Goal: Information Seeking & Learning: Learn about a topic

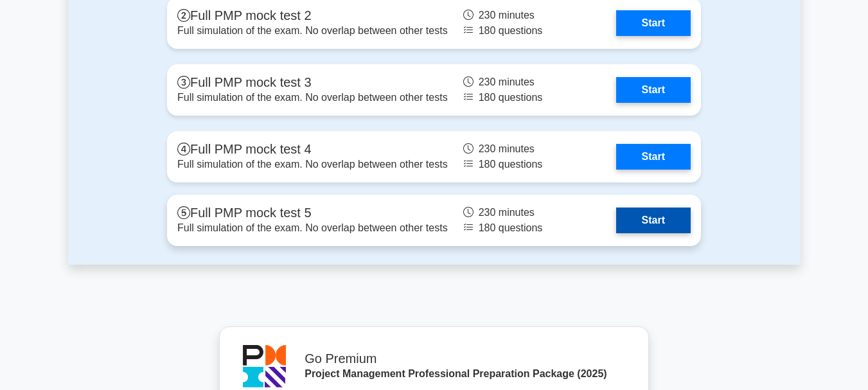
click at [652, 221] on link "Start" at bounding box center [653, 220] width 75 height 26
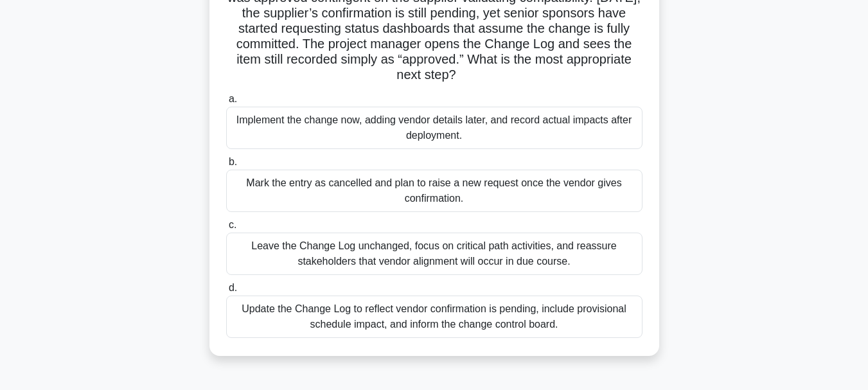
scroll to position [193, 0]
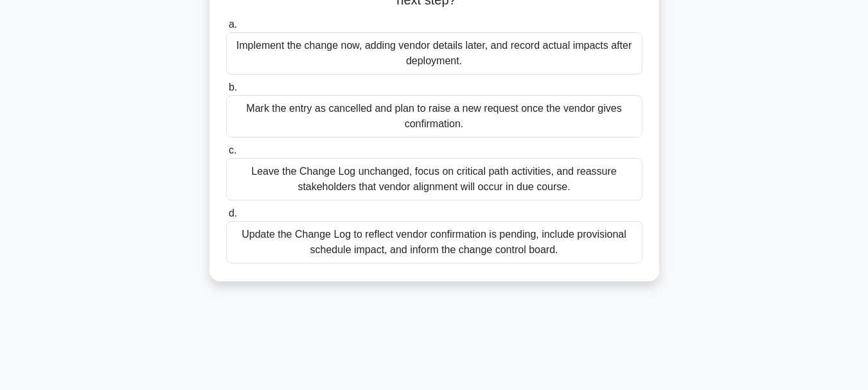
click at [409, 242] on div "Update the Change Log to reflect vendor confirmation is pending, include provis…" at bounding box center [434, 242] width 416 height 42
click at [226, 218] on input "d. Update the Change Log to reflect vendor confirmation is pending, include pro…" at bounding box center [226, 213] width 0 height 8
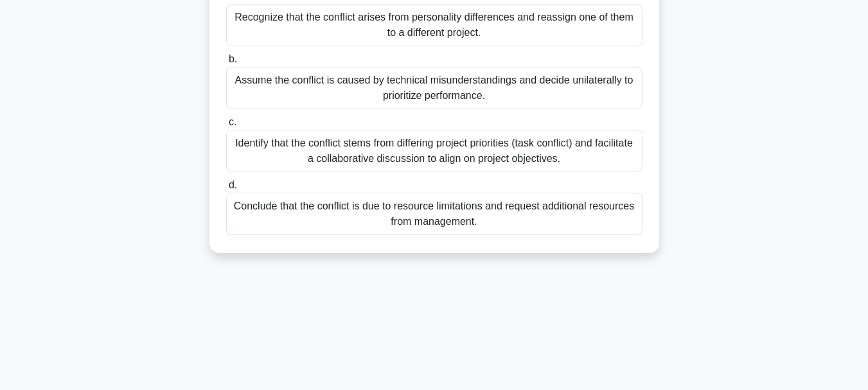
scroll to position [257, 0]
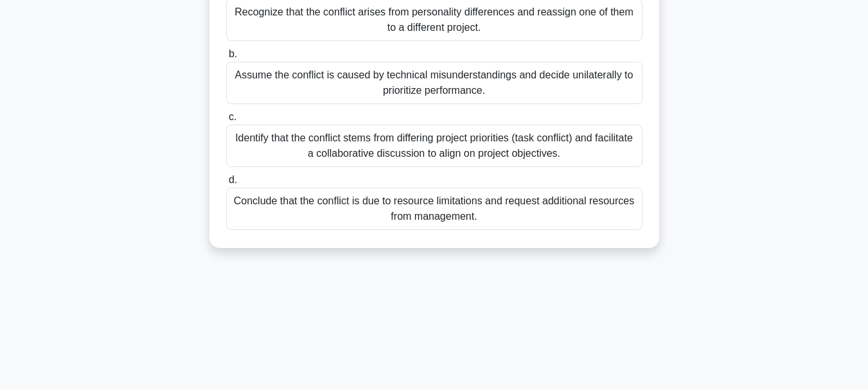
click at [421, 133] on div "Identify that the conflict stems from differing project priorities (task confli…" at bounding box center [434, 146] width 416 height 42
click at [226, 121] on input "c. Identify that the conflict stems from differing project priorities (task con…" at bounding box center [226, 117] width 0 height 8
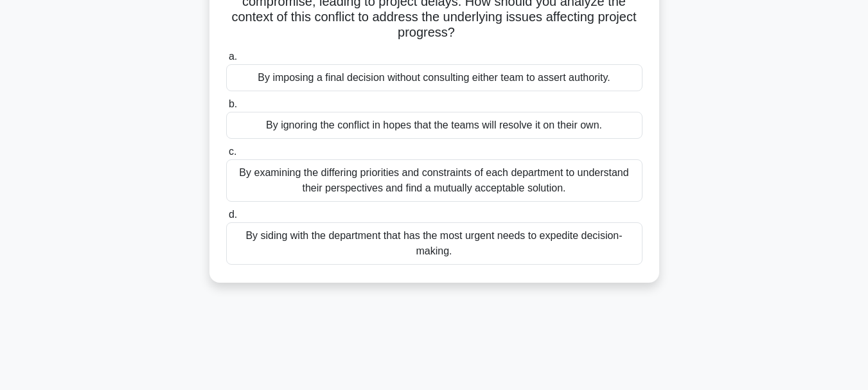
scroll to position [193, 0]
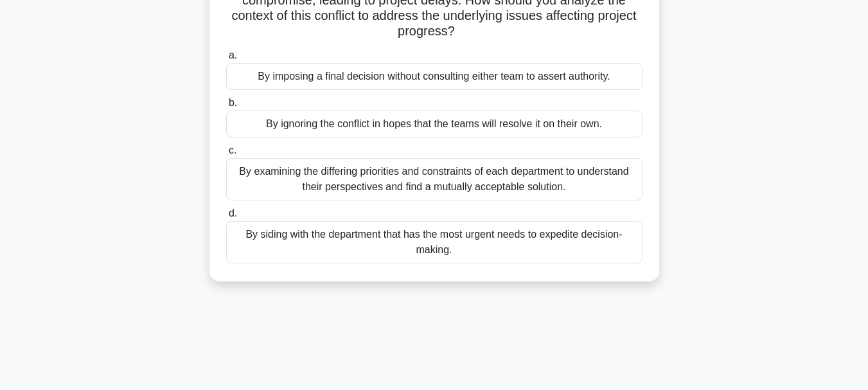
click at [371, 188] on div "By examining the differing priorities and constraints of each department to und…" at bounding box center [434, 179] width 416 height 42
click at [226, 155] on input "c. By examining the differing priorities and constraints of each department to …" at bounding box center [226, 150] width 0 height 8
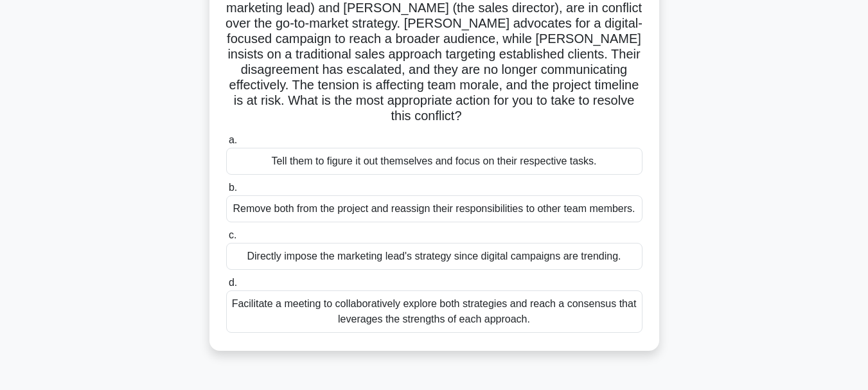
scroll to position [128, 0]
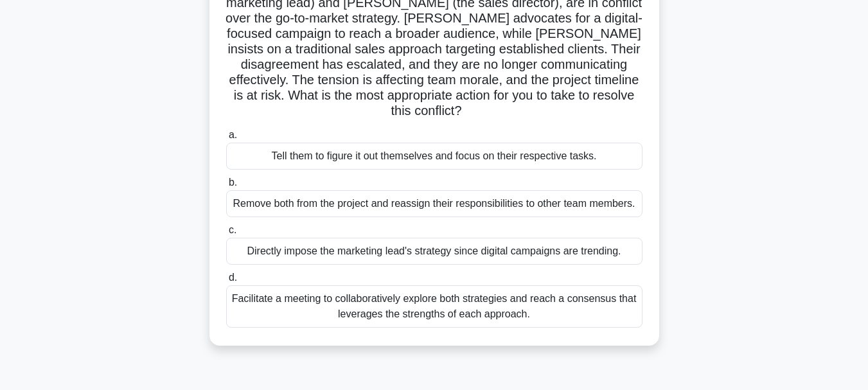
click at [526, 288] on div "Facilitate a meeting to collaboratively explore both strategies and reach a con…" at bounding box center [434, 306] width 416 height 42
click at [226, 282] on input "d. Facilitate a meeting to collaboratively explore both strategies and reach a …" at bounding box center [226, 278] width 0 height 8
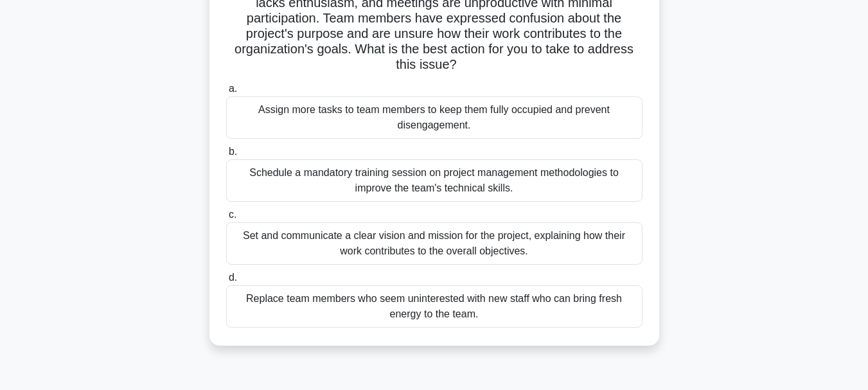
click at [386, 244] on div "Set and communicate a clear vision and mission for the project, explaining how …" at bounding box center [434, 243] width 416 height 42
click at [226, 219] on input "c. Set and communicate a clear vision and mission for the project, explaining h…" at bounding box center [226, 215] width 0 height 8
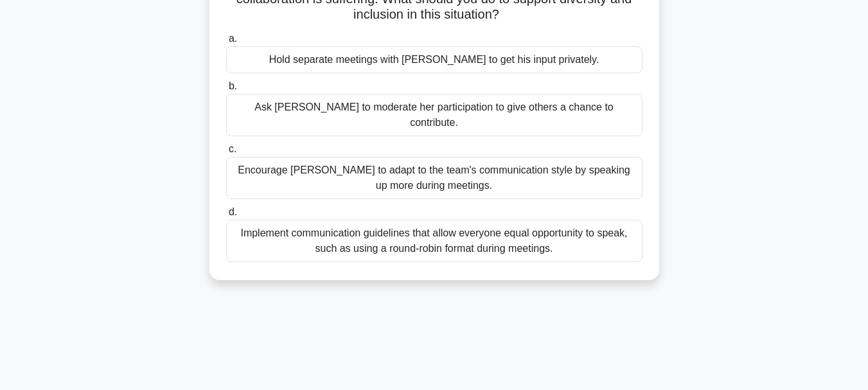
scroll to position [257, 0]
click at [430, 218] on div "Implement communication guidelines that allow everyone equal opportunity to spe…" at bounding box center [434, 239] width 416 height 42
click at [226, 210] on input "d. Implement communication guidelines that allow everyone equal opportunity to …" at bounding box center [226, 211] width 0 height 8
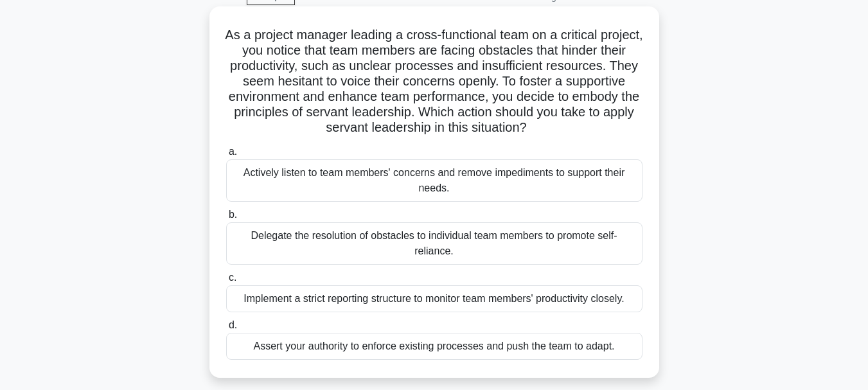
scroll to position [64, 0]
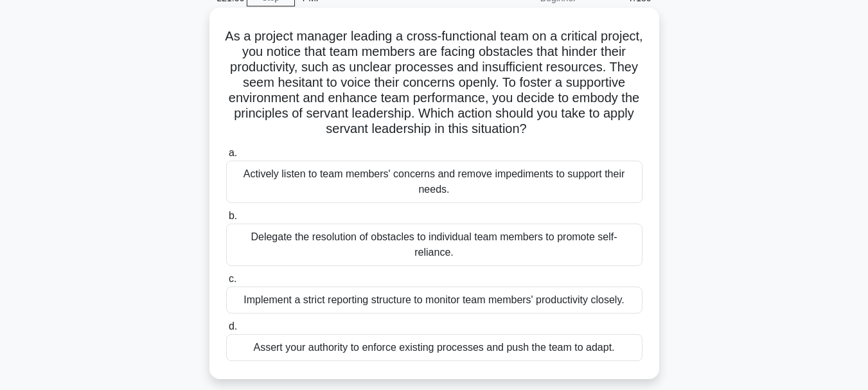
click at [374, 182] on div "Actively listen to team members' concerns and remove impediments to support the…" at bounding box center [434, 182] width 416 height 42
click at [226, 157] on input "a. Actively listen to team members' concerns and remove impediments to support …" at bounding box center [226, 153] width 0 height 8
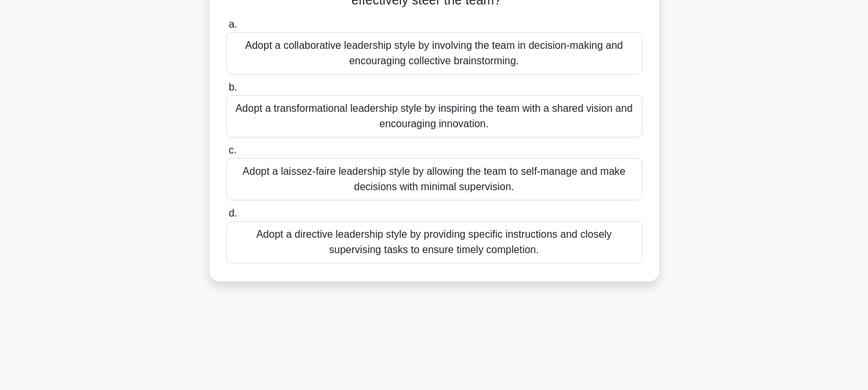
scroll to position [128, 0]
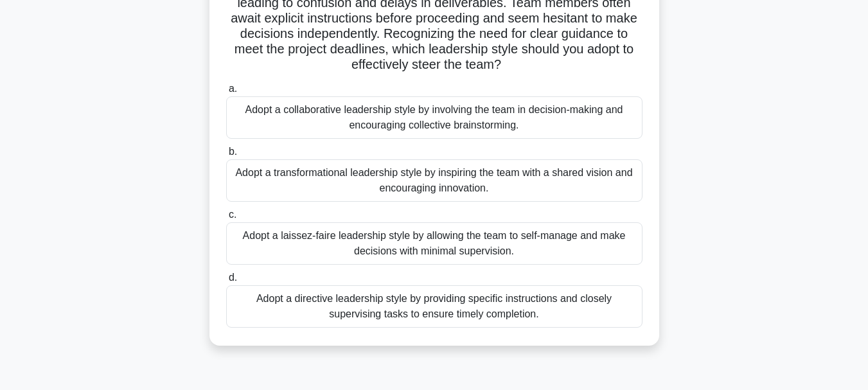
click at [405, 311] on div "Adopt a directive leadership style by providing specific instructions and close…" at bounding box center [434, 306] width 416 height 42
click at [226, 282] on input "d. Adopt a directive leadership style by providing specific instructions and cl…" at bounding box center [226, 278] width 0 height 8
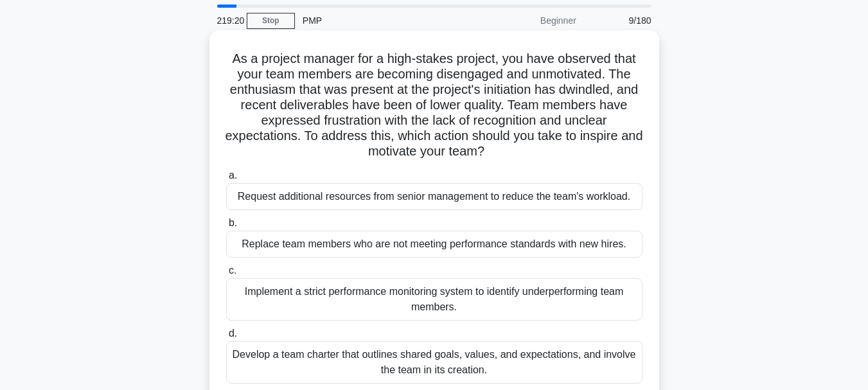
scroll to position [64, 0]
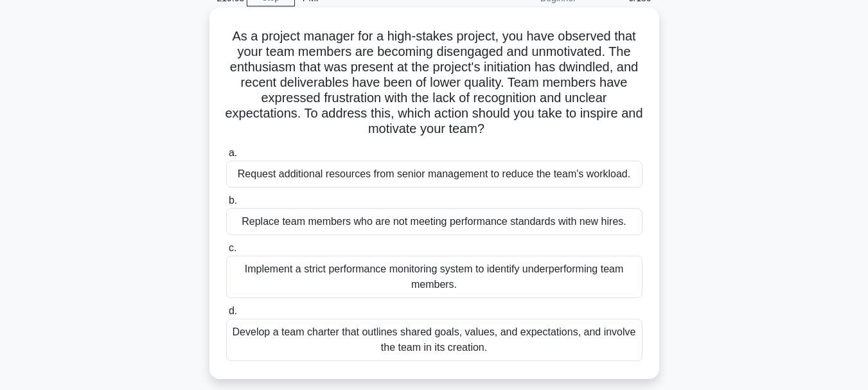
click at [466, 344] on div "Develop a team charter that outlines shared goals, values, and expectations, an…" at bounding box center [434, 340] width 416 height 42
click at [226, 315] on input "d. Develop a team charter that outlines shared goals, values, and expectations,…" at bounding box center [226, 311] width 0 height 8
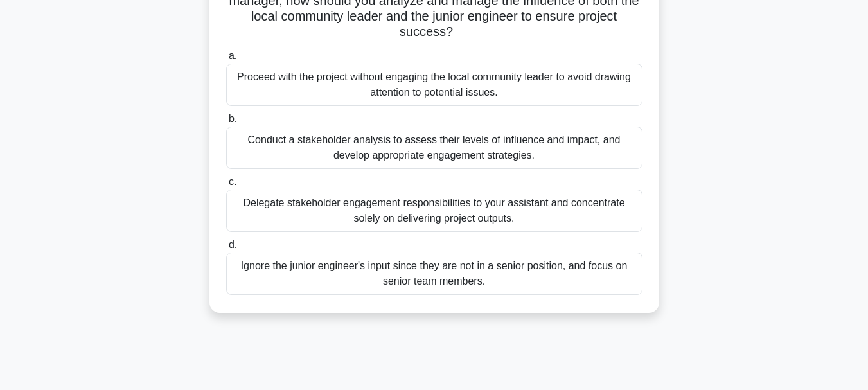
scroll to position [193, 0]
click at [423, 148] on div "Conduct a stakeholder analysis to assess their levels of influence and impact, …" at bounding box center [434, 147] width 416 height 42
click at [226, 123] on input "b. Conduct a stakeholder analysis to assess their levels of influence and impac…" at bounding box center [226, 118] width 0 height 8
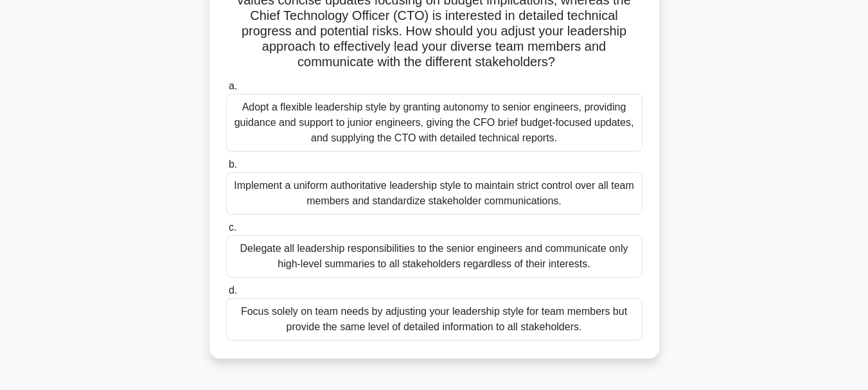
click at [391, 111] on div "Adopt a flexible leadership style by granting autonomy to senior engineers, pro…" at bounding box center [434, 123] width 416 height 58
click at [226, 91] on input "a. Adopt a flexible leadership style by granting autonomy to senior engineers, …" at bounding box center [226, 86] width 0 height 8
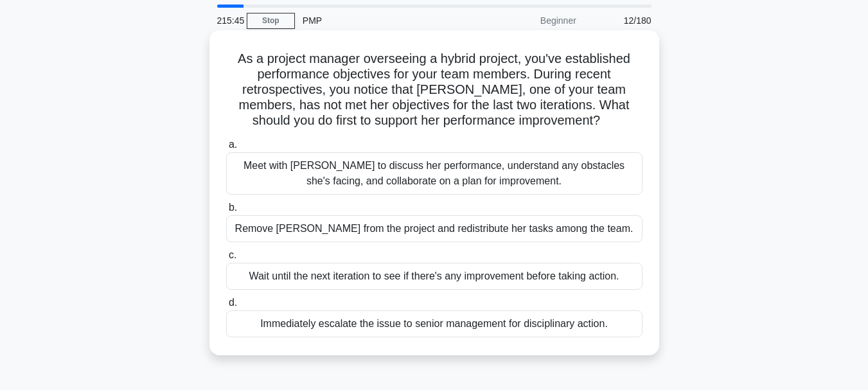
scroll to position [64, 0]
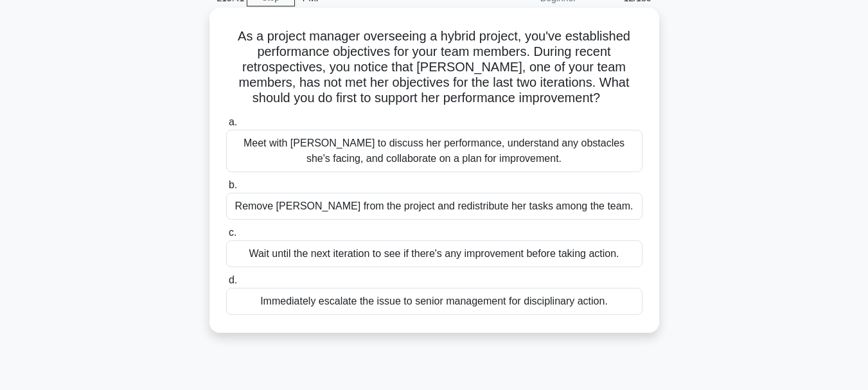
click at [418, 157] on div "Meet with [PERSON_NAME] to discuss her performance, understand any obstacles sh…" at bounding box center [434, 151] width 416 height 42
click at [226, 127] on input "a. Meet with [PERSON_NAME] to discuss her performance, understand any obstacles…" at bounding box center [226, 122] width 0 height 8
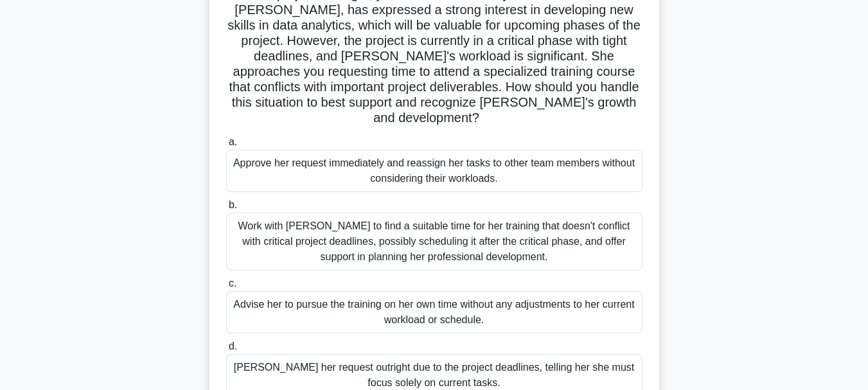
scroll to position [128, 0]
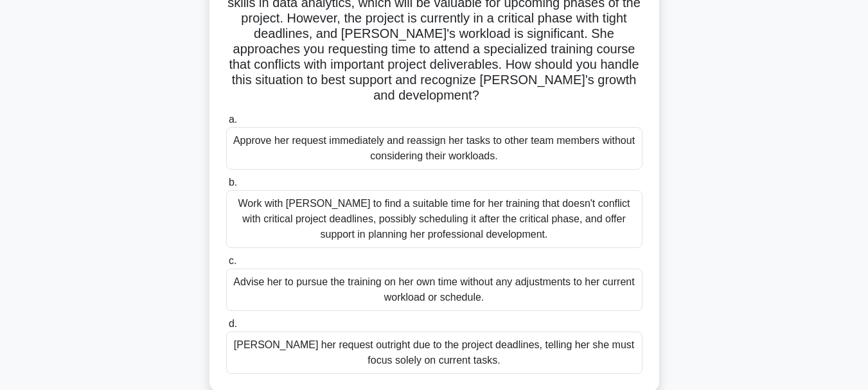
click at [381, 197] on div "Work with [PERSON_NAME] to find a suitable time for her training that doesn't c…" at bounding box center [434, 219] width 416 height 58
click at [226, 187] on input "b. Work with [PERSON_NAME] to find a suitable time for her training that doesn'…" at bounding box center [226, 183] width 0 height 8
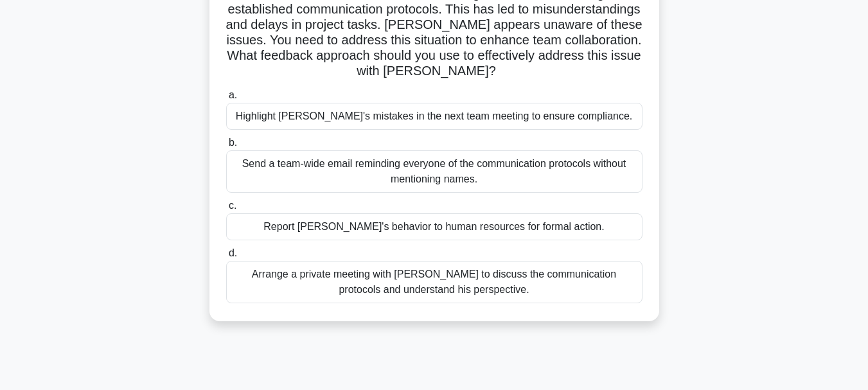
scroll to position [193, 0]
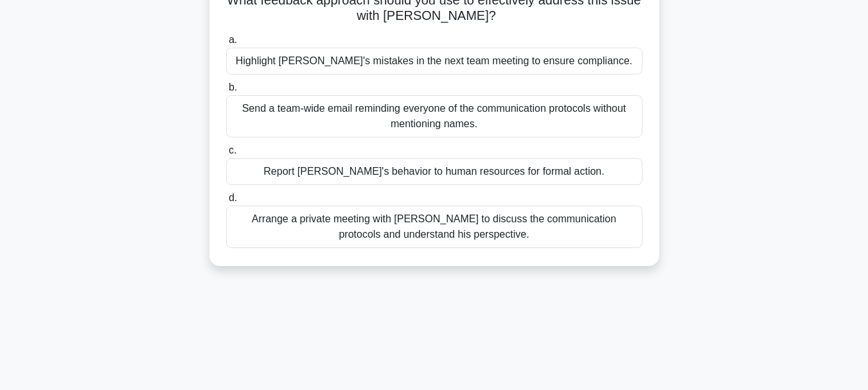
click at [432, 226] on div "Arrange a private meeting with [PERSON_NAME] to discuss the communication proto…" at bounding box center [434, 227] width 416 height 42
click at [226, 202] on input "d. Arrange a private meeting with [PERSON_NAME] to discuss the communication pr…" at bounding box center [226, 198] width 0 height 8
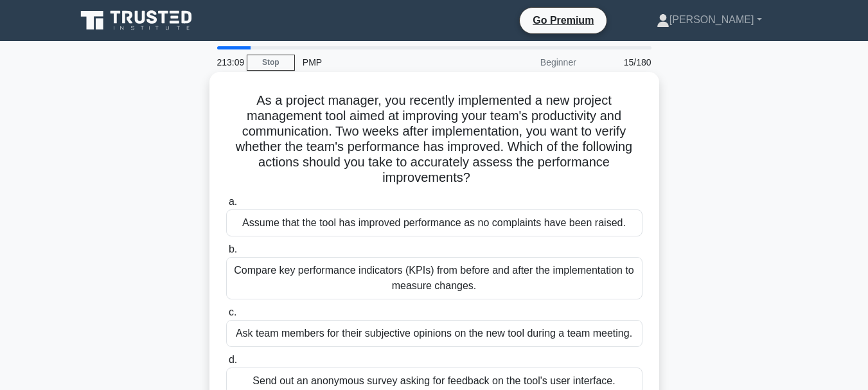
scroll to position [64, 0]
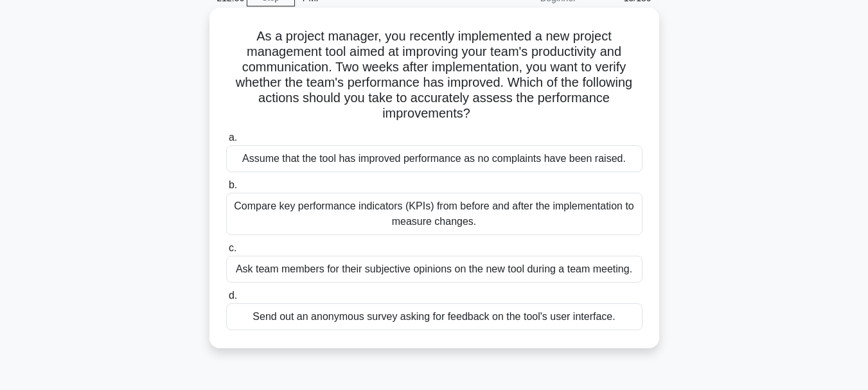
click at [454, 223] on div "Compare key performance indicators (KPIs) from before and after the implementat…" at bounding box center [434, 214] width 416 height 42
click at [226, 189] on input "b. Compare key performance indicators (KPIs) from before and after the implemen…" at bounding box center [226, 185] width 0 height 8
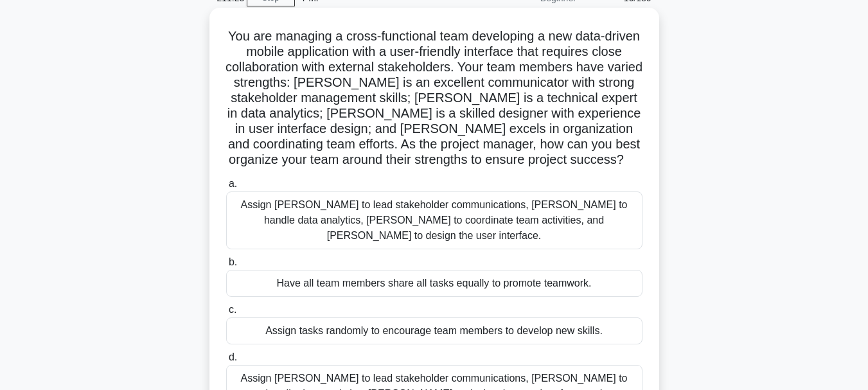
scroll to position [128, 0]
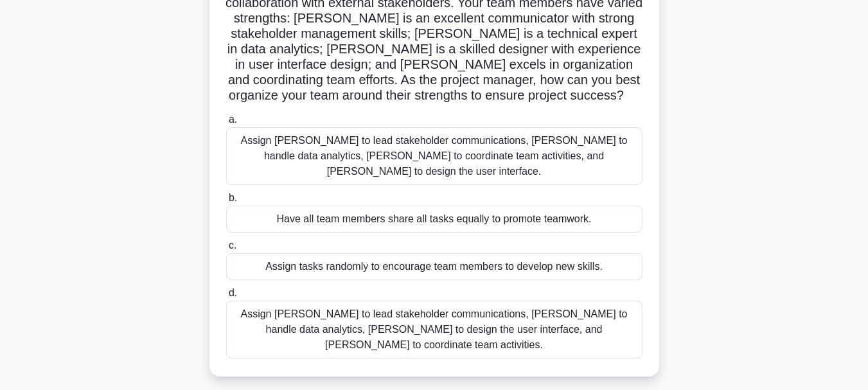
click at [415, 207] on div "Have all team members share all tasks equally to promote teamwork." at bounding box center [434, 219] width 416 height 27
click at [378, 238] on label "c. Assign tasks randomly to encourage team members to develop new skills." at bounding box center [434, 259] width 416 height 42
click at [226, 242] on input "c. Assign tasks randomly to encourage team members to develop new skills." at bounding box center [226, 246] width 0 height 8
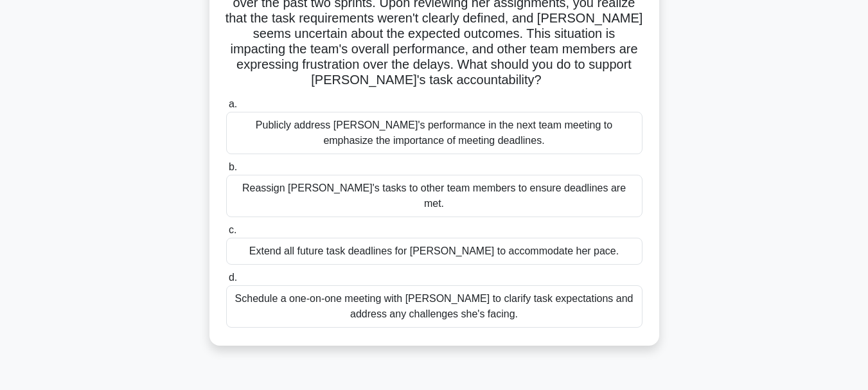
click at [342, 287] on div "Schedule a one-on-one meeting with [PERSON_NAME] to clarify task expectations a…" at bounding box center [434, 306] width 416 height 42
click at [226, 282] on input "d. Schedule a one-on-one meeting with [PERSON_NAME] to clarify task expectation…" at bounding box center [226, 278] width 0 height 8
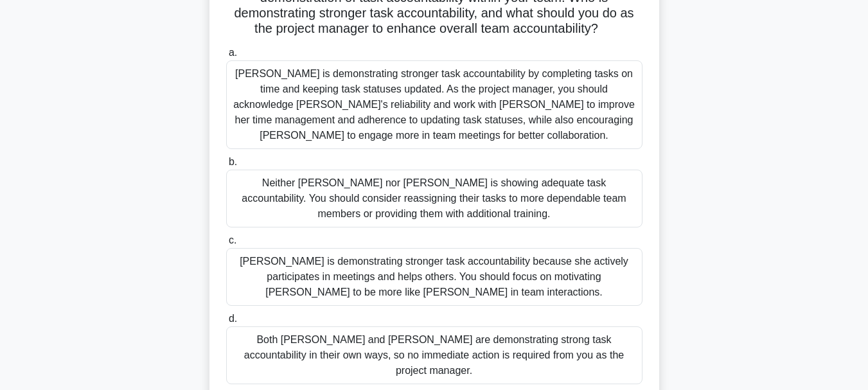
scroll to position [304, 0]
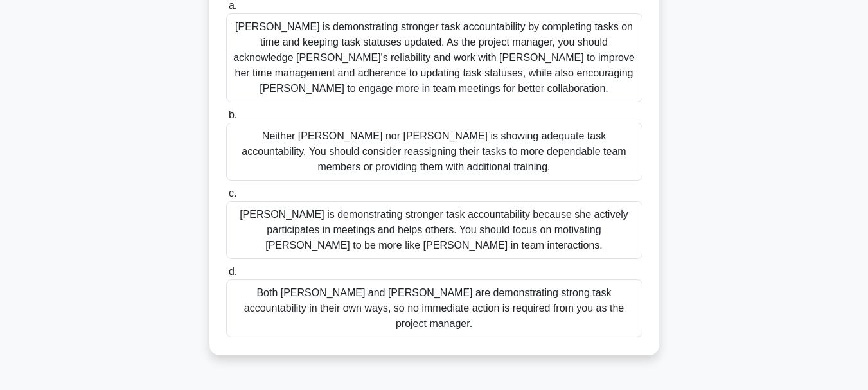
click at [439, 67] on div "[PERSON_NAME] is demonstrating stronger task accountability by completing tasks…" at bounding box center [434, 57] width 416 height 89
click at [385, 47] on div "[PERSON_NAME] is demonstrating stronger task accountability by completing tasks…" at bounding box center [434, 57] width 416 height 89
click at [226, 10] on input "[PERSON_NAME] is demonstrating stronger task accountability by completing tasks…" at bounding box center [226, 6] width 0 height 8
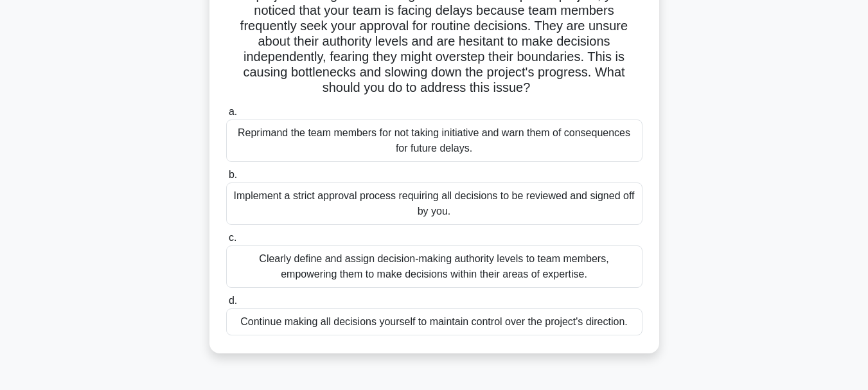
scroll to position [193, 0]
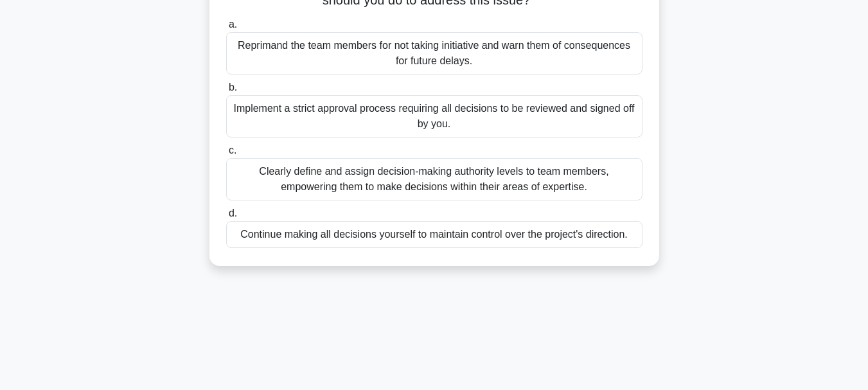
click at [410, 185] on div "Clearly define and assign decision-making authority levels to team members, emp…" at bounding box center [434, 179] width 416 height 42
click at [226, 155] on input "c. Clearly define and assign decision-making authority levels to team members, …" at bounding box center [226, 150] width 0 height 8
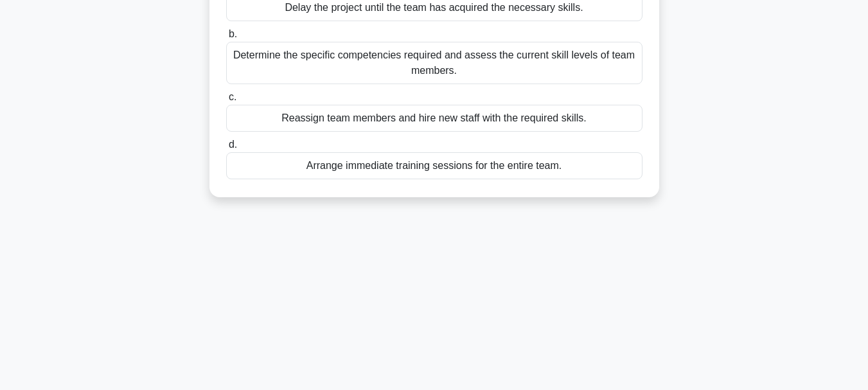
scroll to position [128, 0]
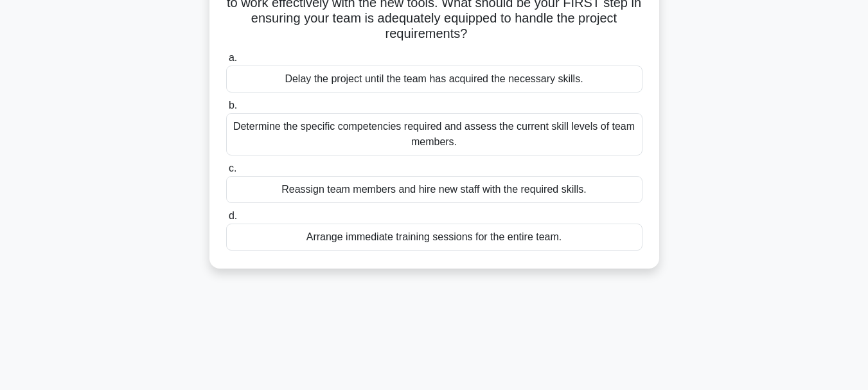
click at [344, 141] on div "Determine the specific competencies required and assess the current skill level…" at bounding box center [434, 134] width 416 height 42
click at [226, 110] on input "b. Determine the specific competencies required and assess the current skill le…" at bounding box center [226, 105] width 0 height 8
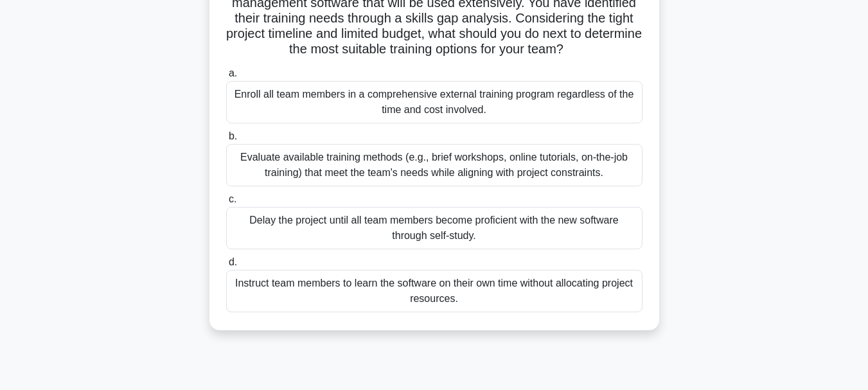
click at [364, 163] on div "Evaluate available training methods (e.g., brief workshops, online tutorials, o…" at bounding box center [434, 165] width 416 height 42
click at [226, 141] on input "b. Evaluate available training methods (e.g., brief workshops, online tutorials…" at bounding box center [226, 136] width 0 height 8
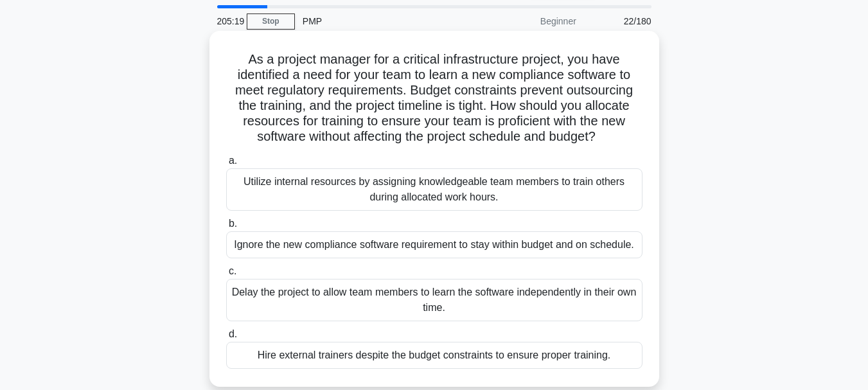
scroll to position [64, 0]
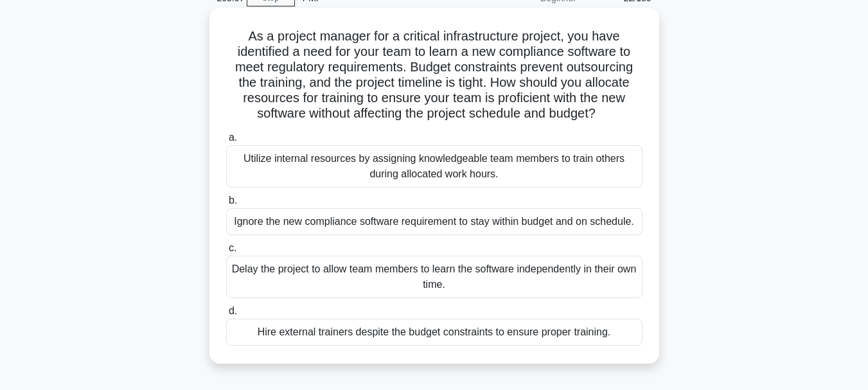
click at [451, 165] on div "Utilize internal resources by assigning knowledgeable team members to train oth…" at bounding box center [434, 166] width 416 height 42
click at [226, 142] on input "a. Utilize internal resources by assigning knowledgeable team members to train …" at bounding box center [226, 138] width 0 height 8
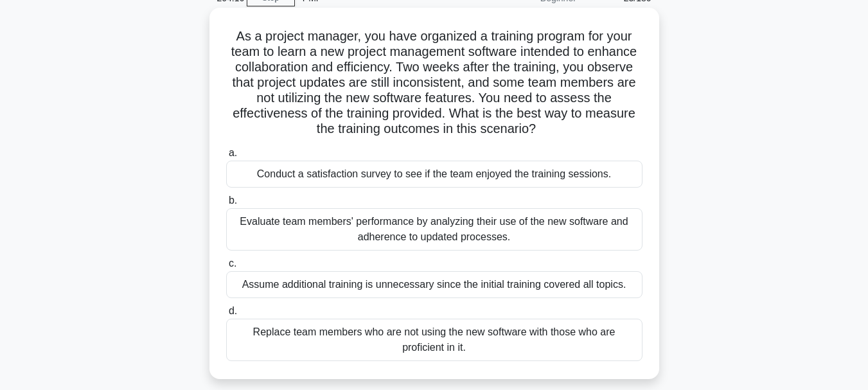
click at [468, 231] on div "Evaluate team members' performance by analyzing their use of the new software a…" at bounding box center [434, 229] width 416 height 42
click at [226, 205] on input "b. Evaluate team members' performance by analyzing their use of the new softwar…" at bounding box center [226, 201] width 0 height 8
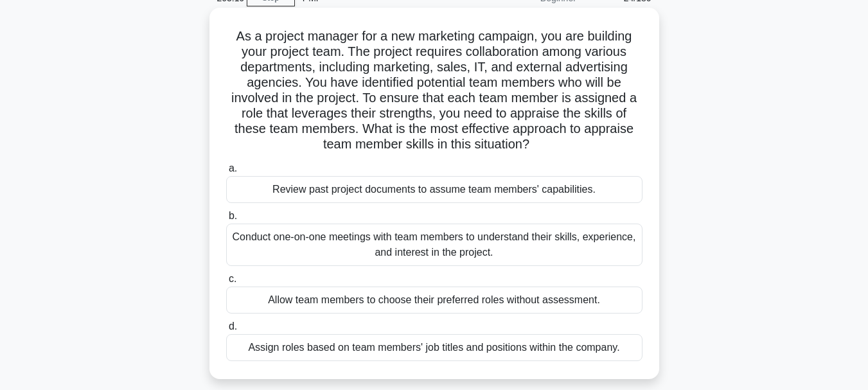
click at [415, 240] on div "Conduct one-on-one meetings with team members to understand their skills, exper…" at bounding box center [434, 245] width 416 height 42
click at [226, 220] on input "b. Conduct one-on-one meetings with team members to understand their skills, ex…" at bounding box center [226, 216] width 0 height 8
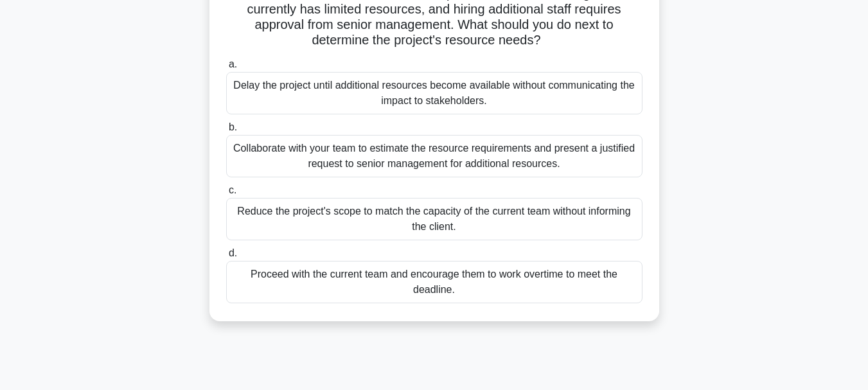
scroll to position [193, 0]
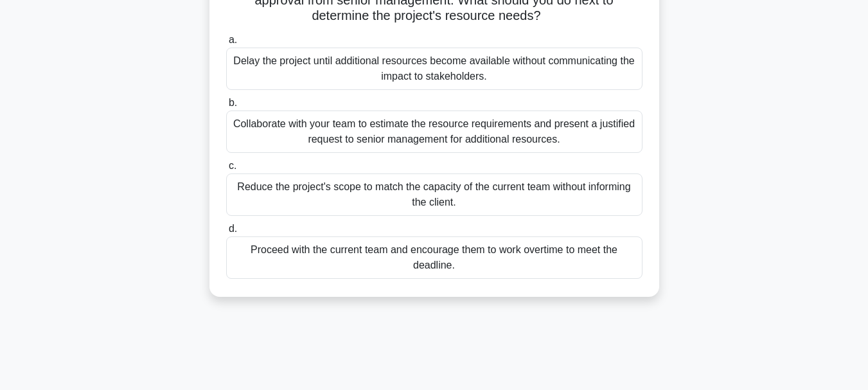
click at [464, 140] on div "Collaborate with your team to estimate the resource requirements and present a …" at bounding box center [434, 131] width 416 height 42
click at [226, 107] on input "b. Collaborate with your team to estimate the resource requirements and present…" at bounding box center [226, 103] width 0 height 8
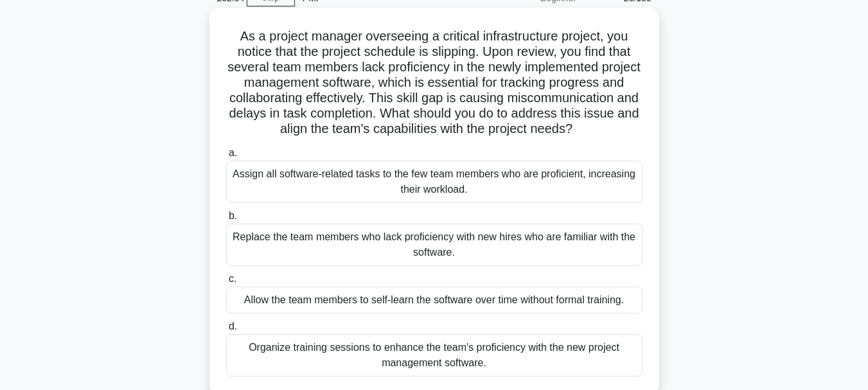
scroll to position [128, 0]
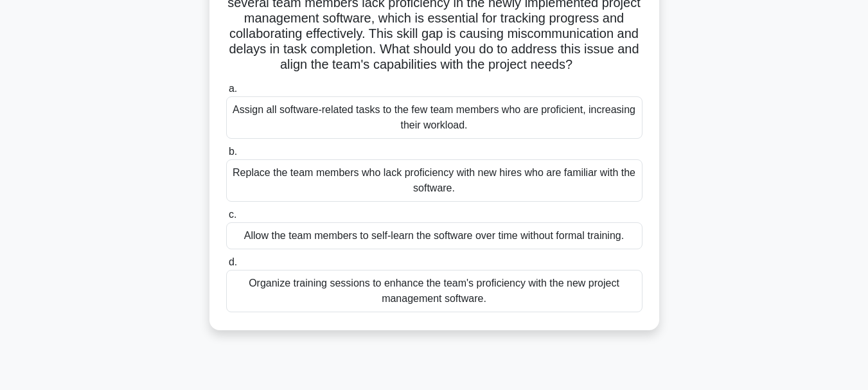
click at [380, 312] on div "Organize training sessions to enhance the team's proficiency with the new proje…" at bounding box center [434, 291] width 416 height 42
click at [226, 267] on input "d. Organize training sessions to enhance the team's proficiency with the new pr…" at bounding box center [226, 262] width 0 height 8
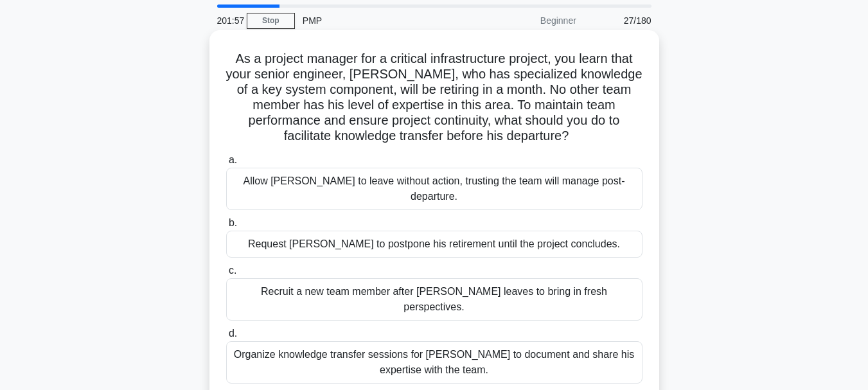
scroll to position [64, 0]
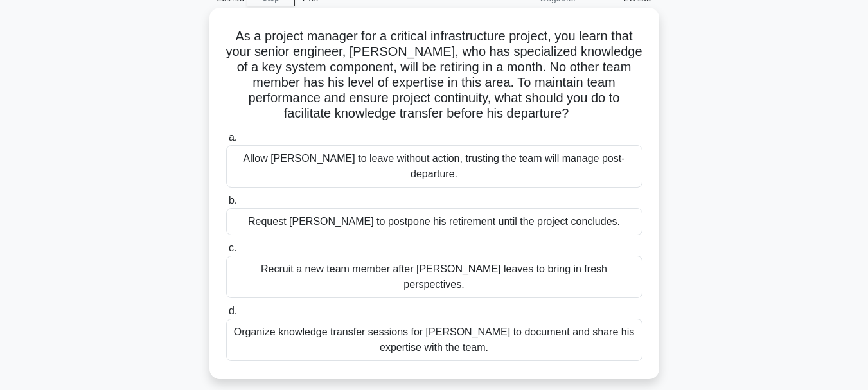
click at [416, 319] on div "Organize knowledge transfer sessions for [PERSON_NAME] to document and share hi…" at bounding box center [434, 340] width 416 height 42
click at [226, 315] on input "d. Organize knowledge transfer sessions for [PERSON_NAME] to document and share…" at bounding box center [226, 311] width 0 height 8
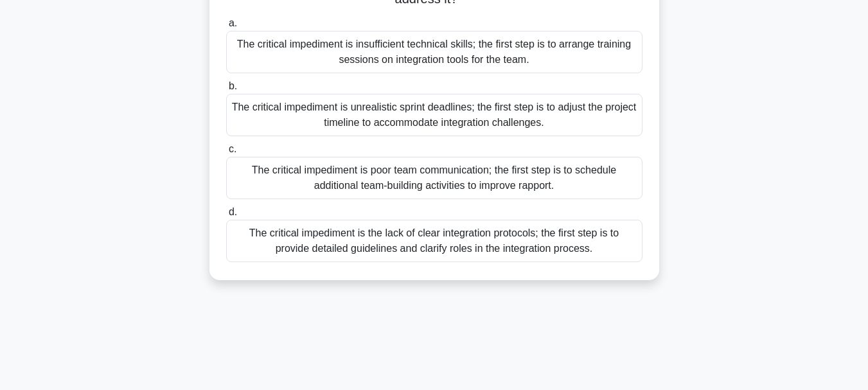
scroll to position [257, 0]
click at [523, 238] on div "The critical impediment is the lack of clear integration protocols; the first s…" at bounding box center [434, 239] width 416 height 42
click at [226, 215] on input "d. The critical impediment is the lack of clear integration protocols; the firs…" at bounding box center [226, 211] width 0 height 8
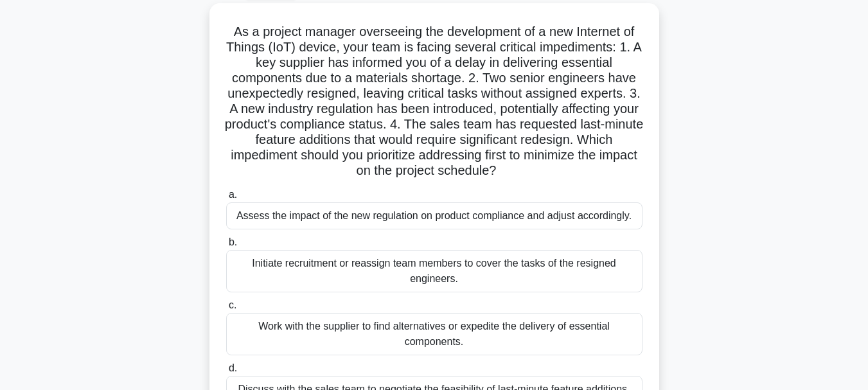
scroll to position [64, 0]
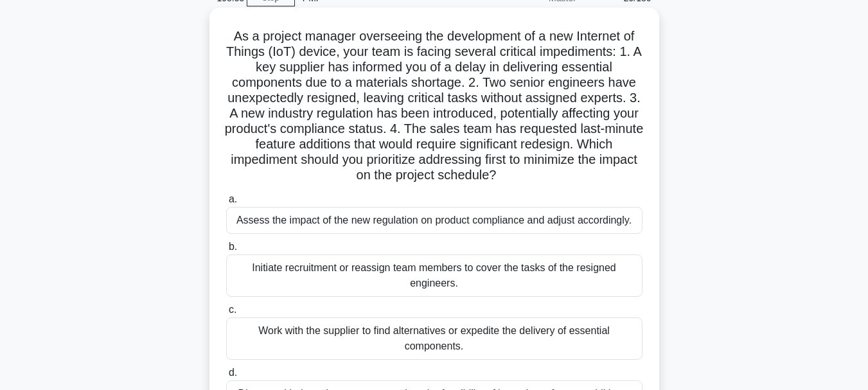
click at [469, 227] on div "Assess the impact of the new regulation on product compliance and adjust accord…" at bounding box center [434, 220] width 416 height 27
click at [226, 204] on input "a. Assess the impact of the new regulation on product compliance and adjust acc…" at bounding box center [226, 199] width 0 height 8
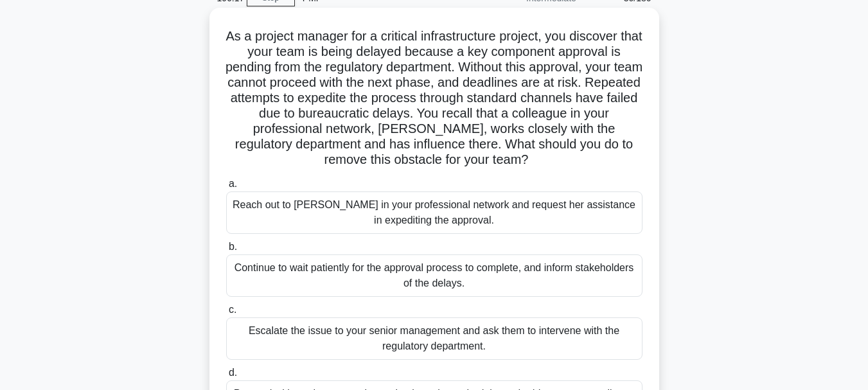
drag, startPoint x: 342, startPoint y: 210, endPoint x: 349, endPoint y: 210, distance: 7.1
click at [349, 210] on div "Reach out to [PERSON_NAME] in your professional network and request her assista…" at bounding box center [434, 212] width 416 height 42
click at [392, 209] on div "Reach out to [PERSON_NAME] in your professional network and request her assista…" at bounding box center [434, 212] width 416 height 42
click at [226, 188] on input "a. Reach out to [PERSON_NAME] in your professional network and request her assi…" at bounding box center [226, 184] width 0 height 8
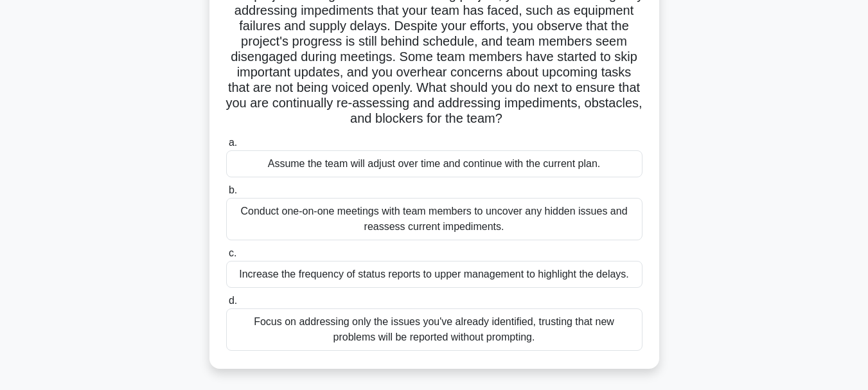
scroll to position [128, 0]
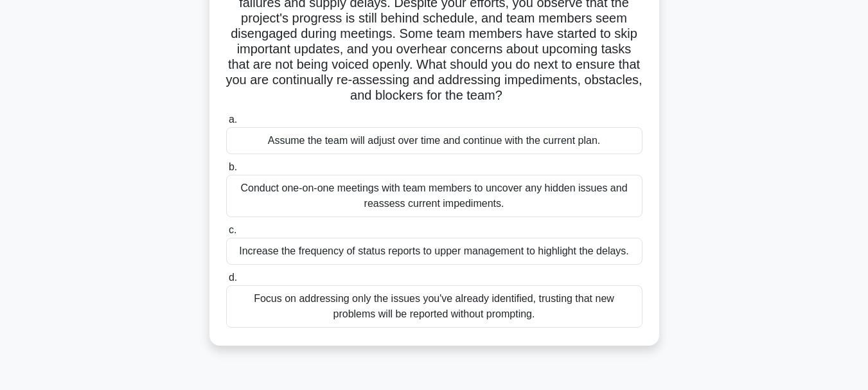
click at [495, 197] on div "Conduct one-on-one meetings with team members to uncover any hidden issues and …" at bounding box center [434, 196] width 416 height 42
click at [226, 172] on input "b. Conduct one-on-one meetings with team members to uncover any hidden issues a…" at bounding box center [226, 167] width 0 height 8
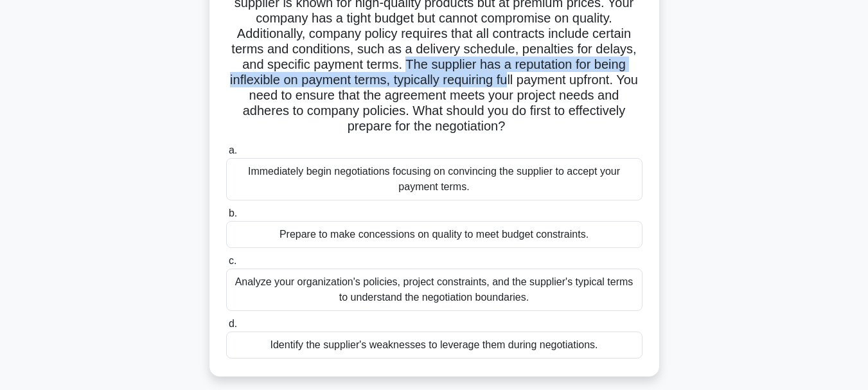
drag, startPoint x: 403, startPoint y: 62, endPoint x: 520, endPoint y: 78, distance: 118.0
click at [520, 78] on h5 "As a project manager, you are preparing to negotiate a contract with a key supp…" at bounding box center [434, 49] width 419 height 171
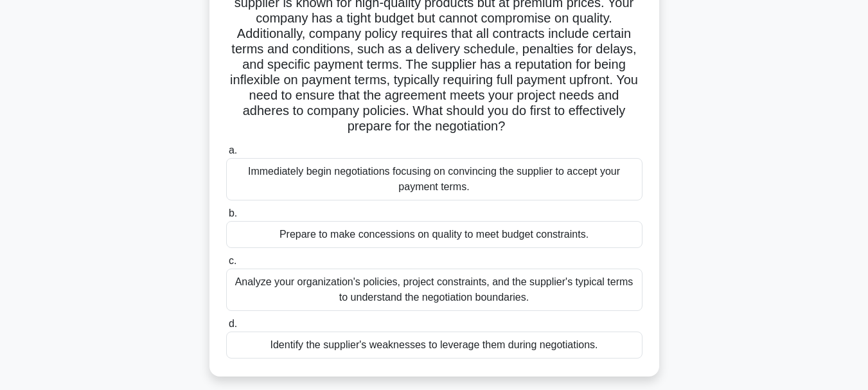
click at [362, 116] on h5 "As a project manager, you are preparing to negotiate a contract with a key supp…" at bounding box center [434, 49] width 419 height 171
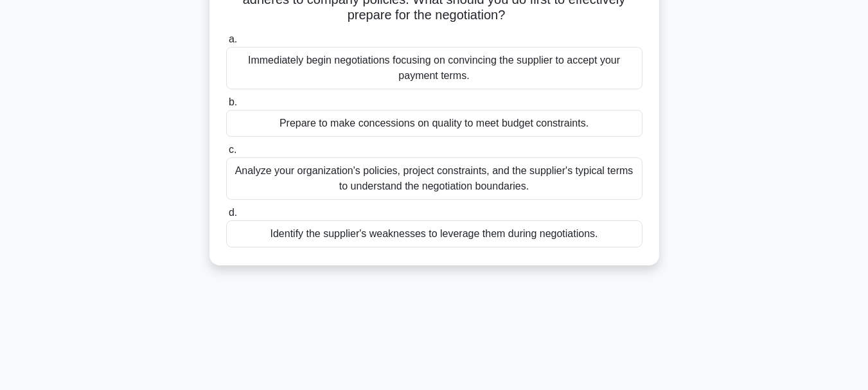
scroll to position [257, 0]
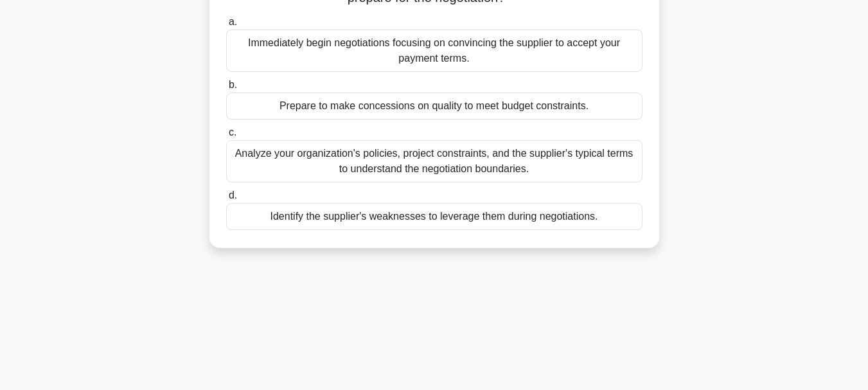
click at [360, 161] on div "Analyze your organization's policies, project constraints, and the supplier's t…" at bounding box center [434, 161] width 416 height 42
click at [226, 137] on input "c. Analyze your organization's policies, project constraints, and the supplier'…" at bounding box center [226, 132] width 0 height 8
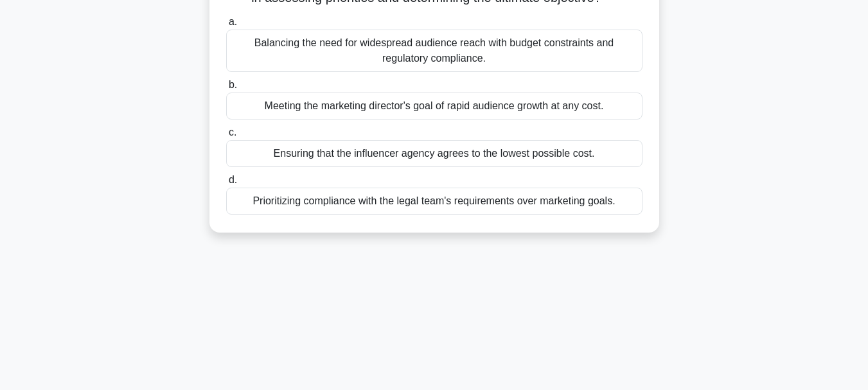
click at [307, 215] on div "Prioritizing compliance with the legal team's requirements over marketing goals." at bounding box center [434, 201] width 416 height 27
click at [226, 184] on input "d. Prioritizing compliance with the legal team's requirements over marketing go…" at bounding box center [226, 180] width 0 height 8
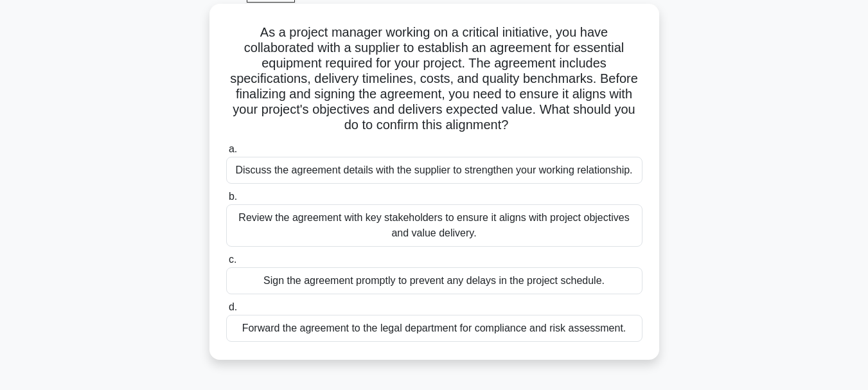
scroll to position [128, 0]
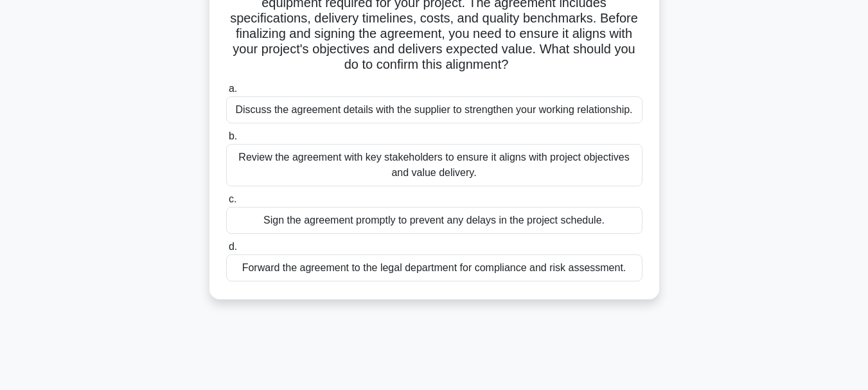
click at [539, 157] on div "Review the agreement with key stakeholders to ensure it aligns with project obj…" at bounding box center [434, 165] width 416 height 42
click at [532, 163] on div "Review the agreement with key stakeholders to ensure it aligns with project obj…" at bounding box center [434, 165] width 416 height 42
click at [226, 141] on input "b. Review the agreement with key stakeholders to ensure it aligns with project …" at bounding box center [226, 136] width 0 height 8
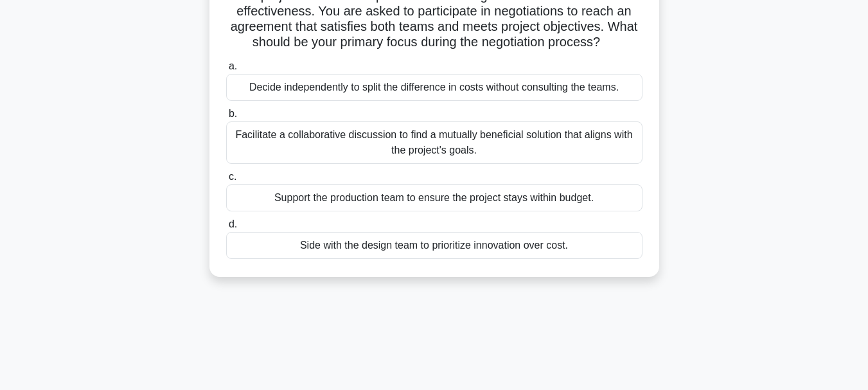
scroll to position [193, 0]
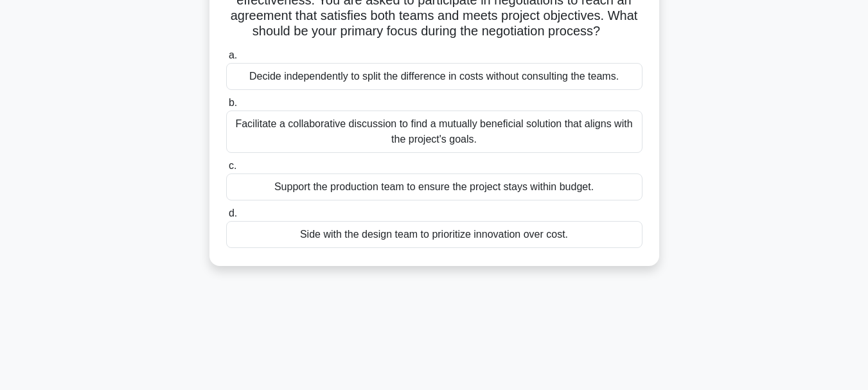
click at [419, 135] on div "Facilitate a collaborative discussion to find a mutually beneficial solution th…" at bounding box center [434, 131] width 416 height 42
click at [226, 107] on input "b. Facilitate a collaborative discussion to find a mutually beneficial solution…" at bounding box center [226, 103] width 0 height 8
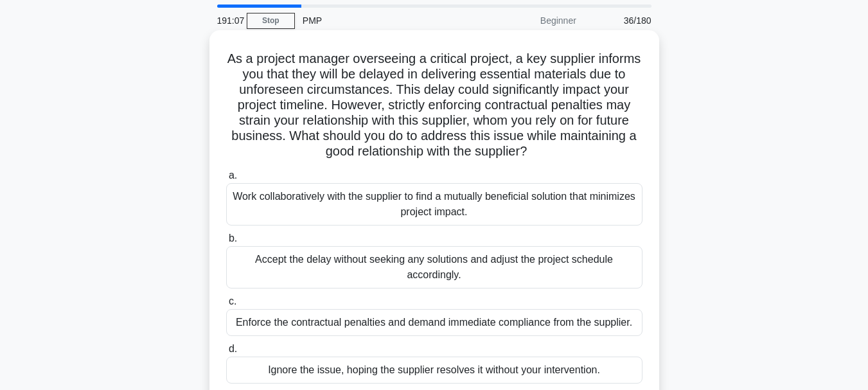
scroll to position [64, 0]
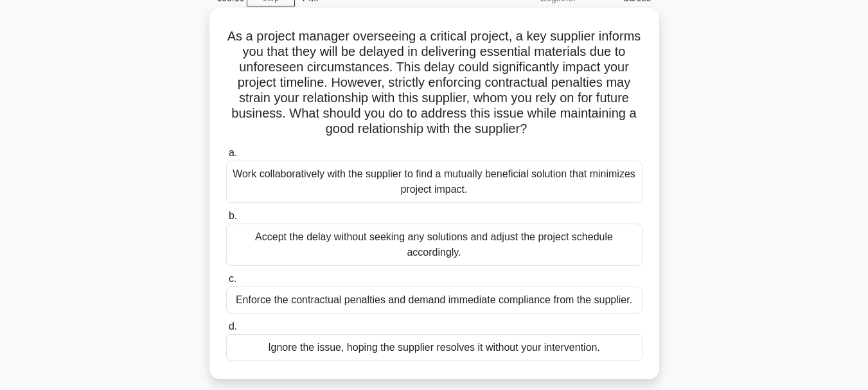
click at [371, 170] on div "Work collaboratively with the supplier to find a mutually beneficial solution t…" at bounding box center [434, 182] width 416 height 42
click at [226, 157] on input "a. Work collaboratively with the supplier to find a mutually beneficial solutio…" at bounding box center [226, 153] width 0 height 8
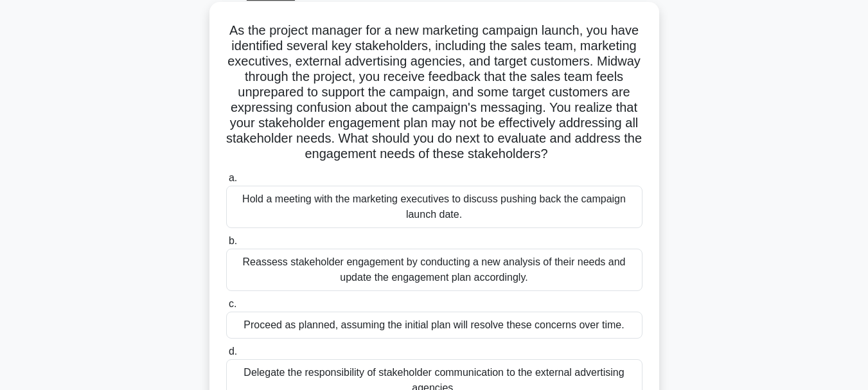
scroll to position [128, 0]
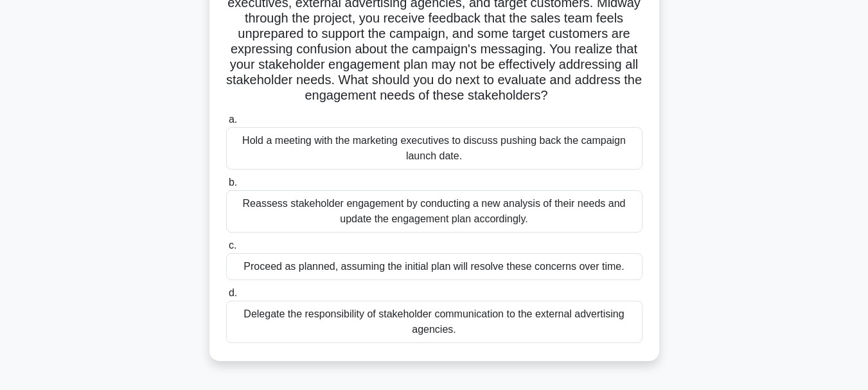
click at [440, 225] on div "Reassess stakeholder engagement by conducting a new analysis of their needs and…" at bounding box center [434, 211] width 416 height 42
click at [226, 187] on input "b. Reassess stakeholder engagement by conducting a new analysis of their needs …" at bounding box center [226, 183] width 0 height 8
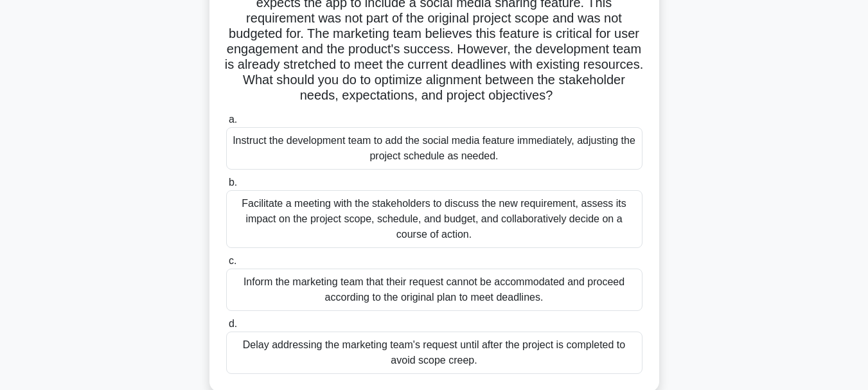
click at [454, 213] on div "Facilitate a meeting with the stakeholders to discuss the new requirement, asse…" at bounding box center [434, 219] width 416 height 58
click at [226, 187] on input "b. Facilitate a meeting with the stakeholders to discuss the new requirement, a…" at bounding box center [226, 183] width 0 height 8
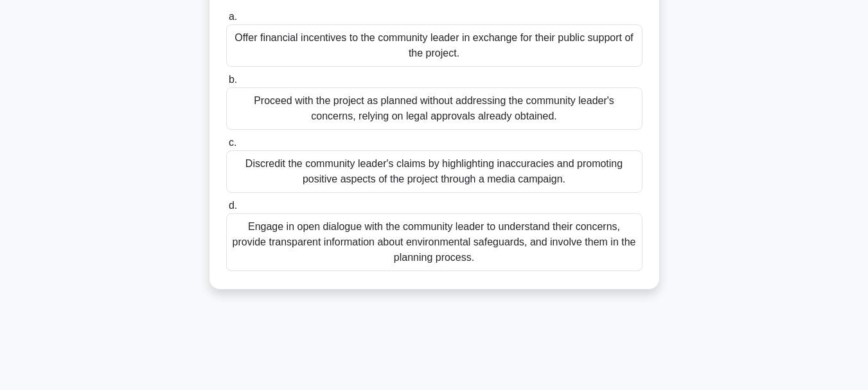
scroll to position [193, 0]
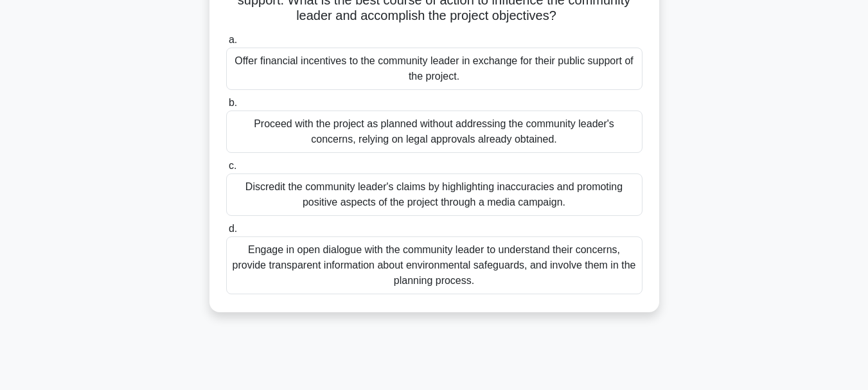
click at [460, 263] on div "Engage in open dialogue with the community leader to understand their concerns,…" at bounding box center [434, 265] width 416 height 58
click at [226, 233] on input "d. Engage in open dialogue with the community leader to understand their concer…" at bounding box center [226, 229] width 0 height 8
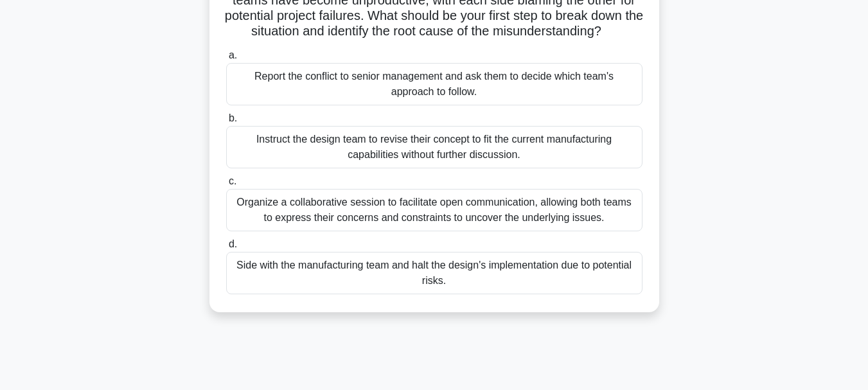
click at [448, 227] on div "Organize a collaborative session to facilitate open communication, allowing bot…" at bounding box center [434, 210] width 416 height 42
click at [226, 186] on input "c. Organize a collaborative session to facilitate open communication, allowing …" at bounding box center [226, 181] width 0 height 8
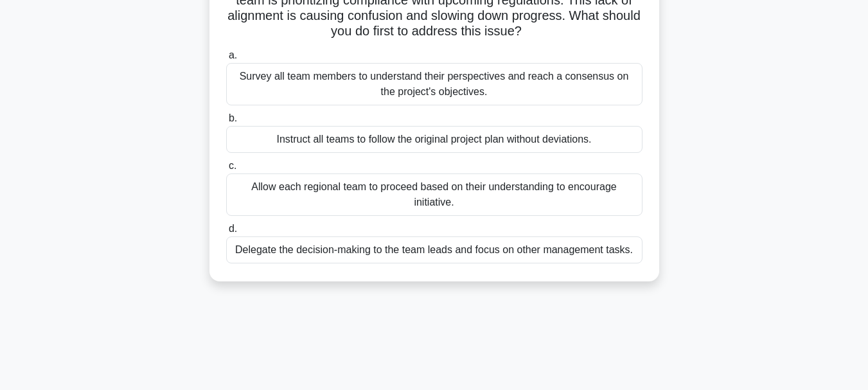
click at [319, 89] on div "Survey all team members to understand their perspectives and reach a consensus …" at bounding box center [434, 84] width 416 height 42
click at [226, 60] on input "a. Survey all team members to understand their perspectives and reach a consens…" at bounding box center [226, 55] width 0 height 8
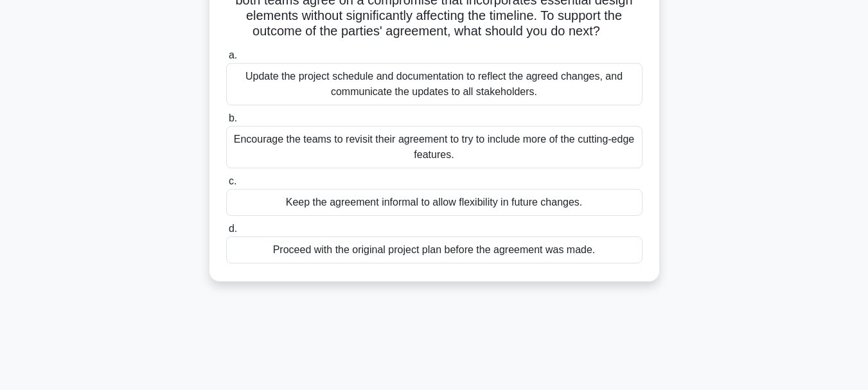
scroll to position [128, 0]
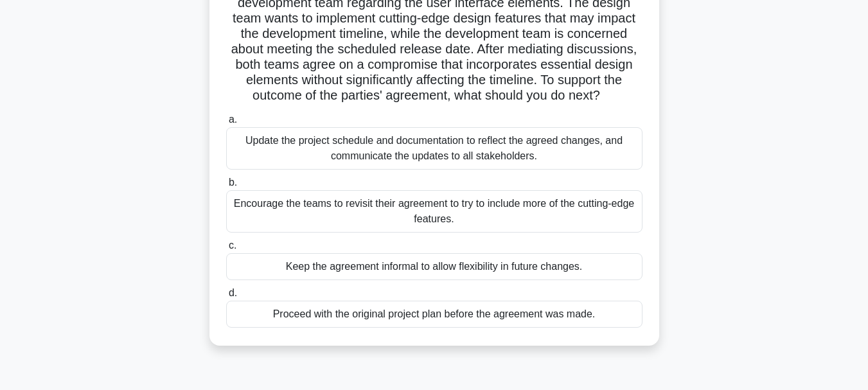
click at [511, 161] on div "Update the project schedule and documentation to reflect the agreed changes, an…" at bounding box center [434, 148] width 416 height 42
click at [226, 124] on input "a. Update the project schedule and documentation to reflect the agreed changes,…" at bounding box center [226, 120] width 0 height 8
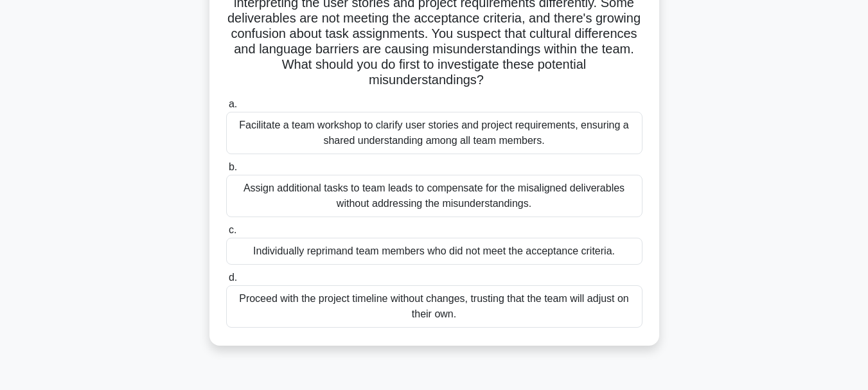
click at [381, 132] on div "Facilitate a team workshop to clarify user stories and project requirements, en…" at bounding box center [434, 133] width 416 height 42
click at [226, 109] on input "a. Facilitate a team workshop to clarify user stories and project requirements,…" at bounding box center [226, 104] width 0 height 8
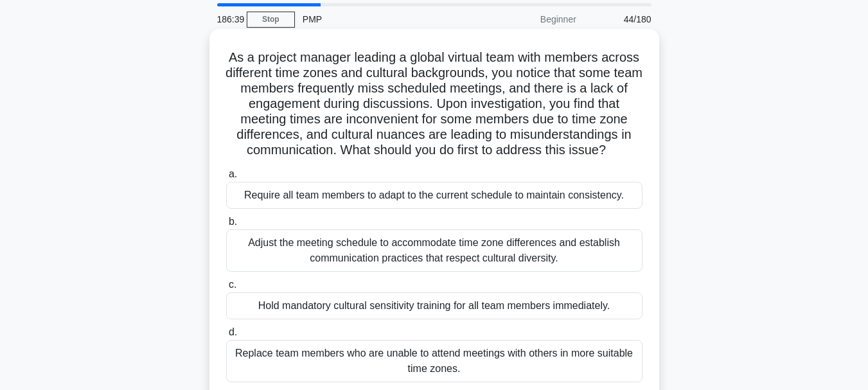
scroll to position [193, 0]
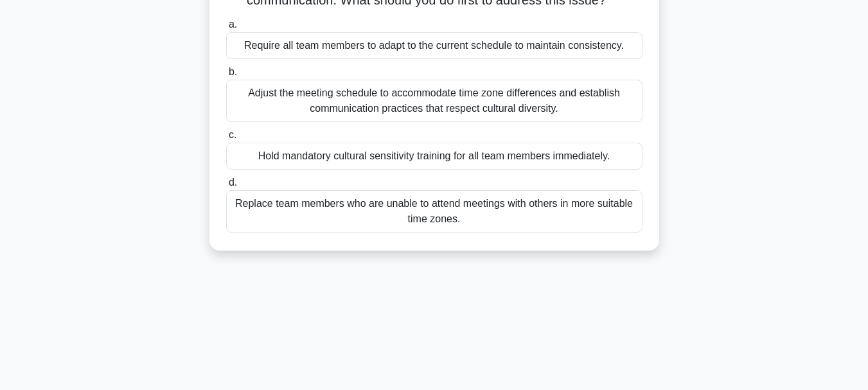
click at [482, 122] on div "Adjust the meeting schedule to accommodate time zone differences and establish …" at bounding box center [434, 101] width 416 height 42
click at [226, 76] on input "b. Adjust the meeting schedule to accommodate time zone differences and establi…" at bounding box center [226, 72] width 0 height 8
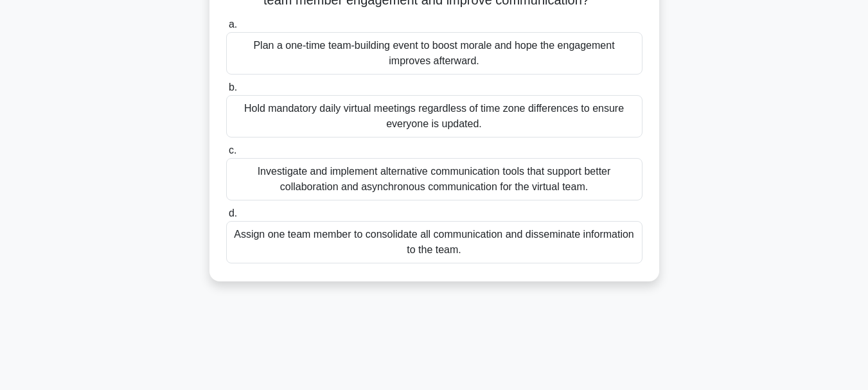
click at [389, 193] on div "Investigate and implement alternative communication tools that support better c…" at bounding box center [434, 179] width 416 height 42
click at [226, 155] on input "c. Investigate and implement alternative communication tools that support bette…" at bounding box center [226, 150] width 0 height 8
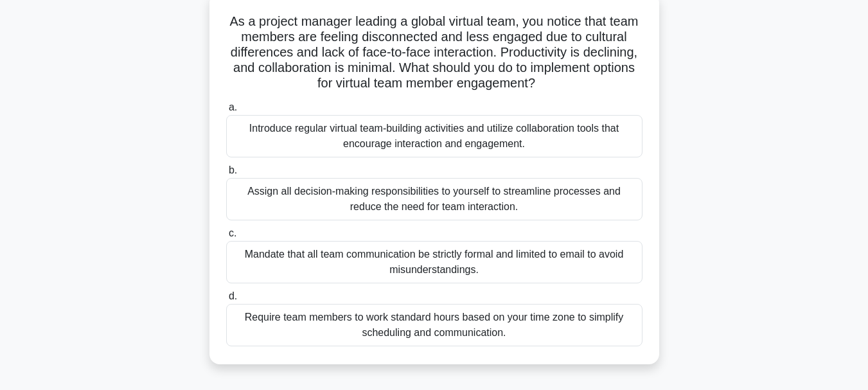
scroll to position [64, 0]
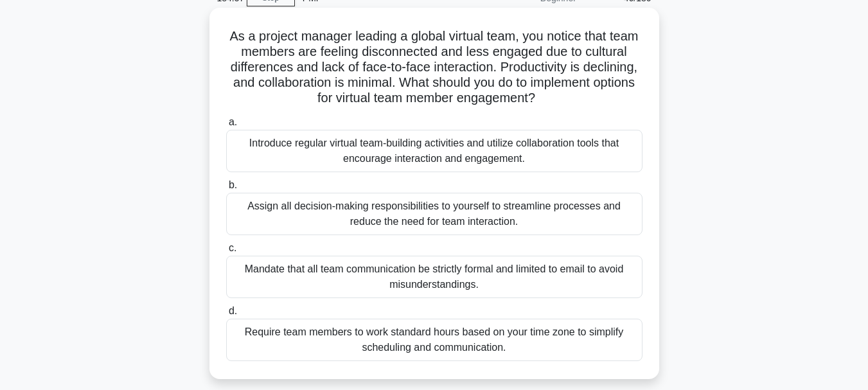
click at [378, 147] on div "Introduce regular virtual team-building activities and utilize collaboration to…" at bounding box center [434, 151] width 416 height 42
click at [226, 127] on input "a. Introduce regular virtual team-building activities and utilize collaboration…" at bounding box center [226, 122] width 0 height 8
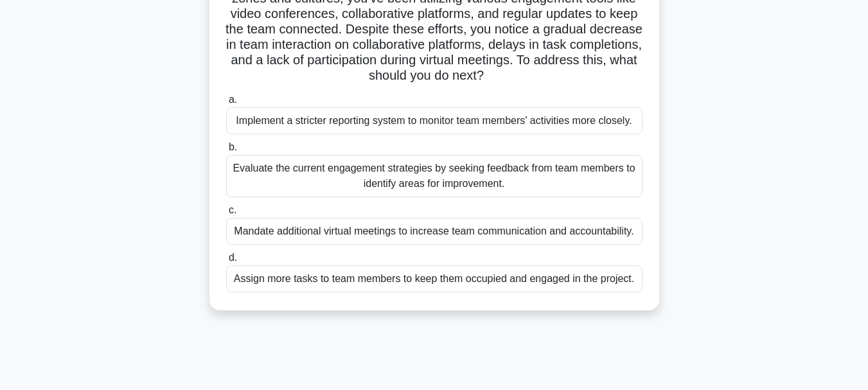
scroll to position [128, 0]
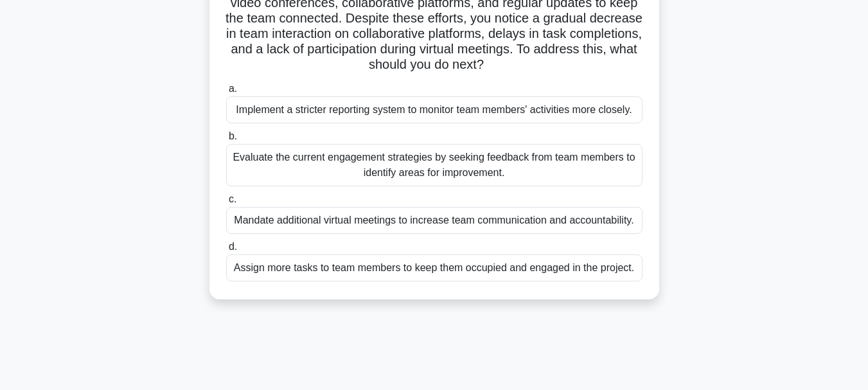
click at [436, 170] on div "Evaluate the current engagement strategies by seeking feedback from team member…" at bounding box center [434, 165] width 416 height 42
click at [226, 141] on input "b. Evaluate the current engagement strategies by seeking feedback from team mem…" at bounding box center [226, 136] width 0 height 8
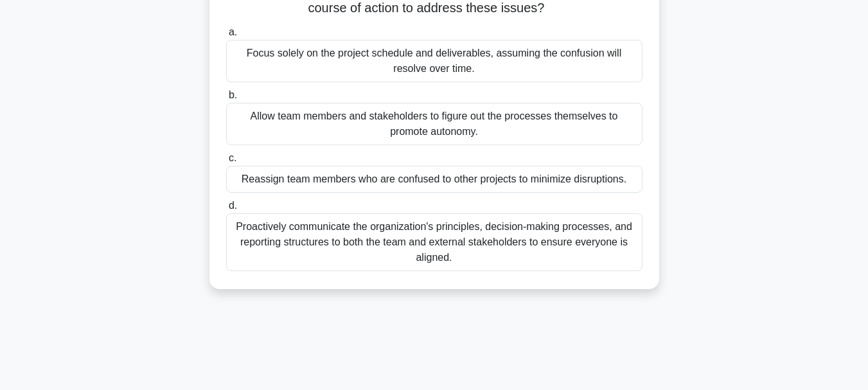
scroll to position [193, 0]
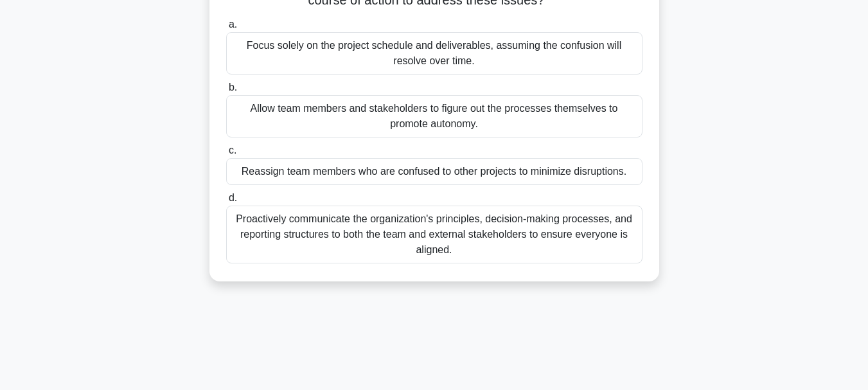
click at [453, 245] on div "Proactively communicate the organization's principles, decision-making processe…" at bounding box center [434, 235] width 416 height 58
click at [226, 202] on input "d. Proactively communicate the organization's principles, decision-making proce…" at bounding box center [226, 198] width 0 height 8
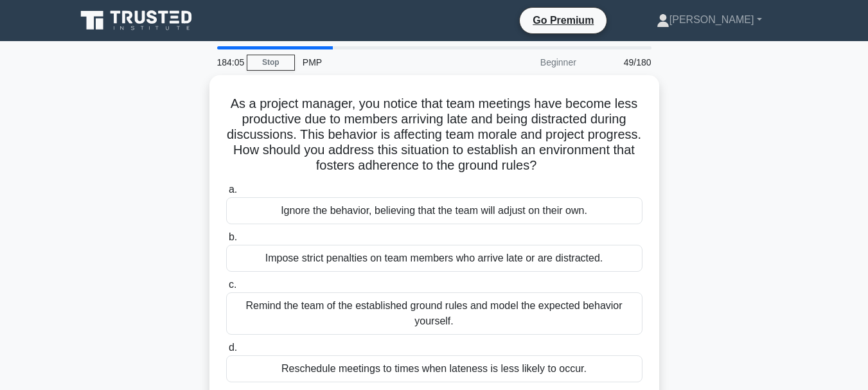
scroll to position [64, 0]
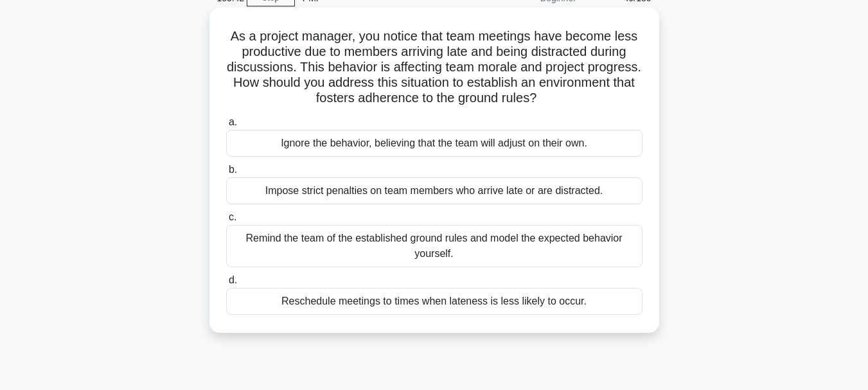
click at [477, 247] on div "Remind the team of the established ground rules and model the expected behavior…" at bounding box center [434, 246] width 416 height 42
click at [226, 222] on input "c. Remind the team of the established ground rules and model the expected behav…" at bounding box center [226, 217] width 0 height 8
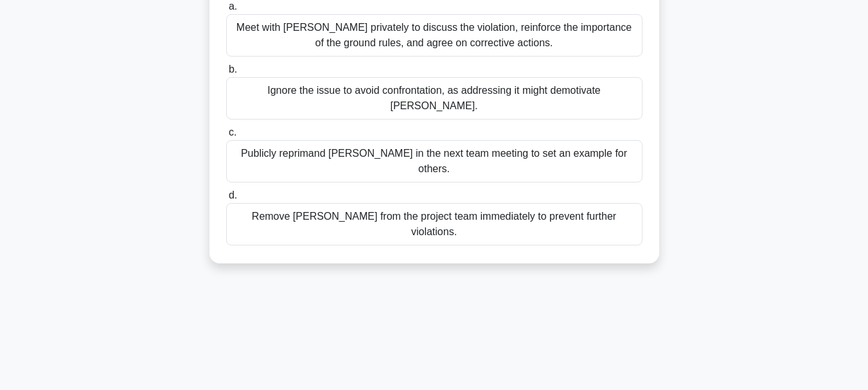
scroll to position [193, 0]
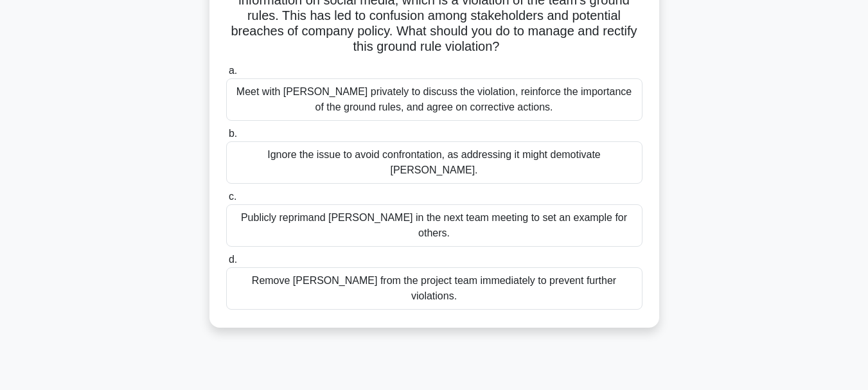
click at [439, 98] on div "Meet with [PERSON_NAME] privately to discuss the violation, reinforce the impor…" at bounding box center [434, 99] width 416 height 42
click at [226, 75] on input "a. Meet with [PERSON_NAME] privately to discuss the violation, reinforce the im…" at bounding box center [226, 71] width 0 height 8
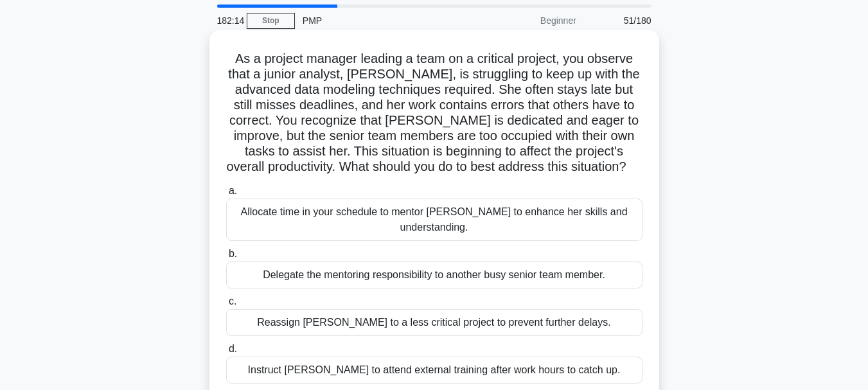
scroll to position [64, 0]
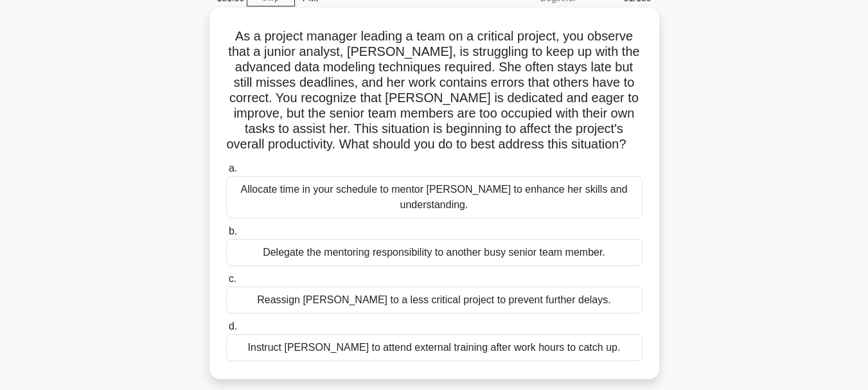
click at [453, 197] on div "Allocate time in your schedule to mentor [PERSON_NAME] to enhance her skills an…" at bounding box center [434, 197] width 416 height 42
click at [226, 173] on input "a. Allocate time in your schedule to mentor [PERSON_NAME] to enhance her skills…" at bounding box center [226, 168] width 0 height 8
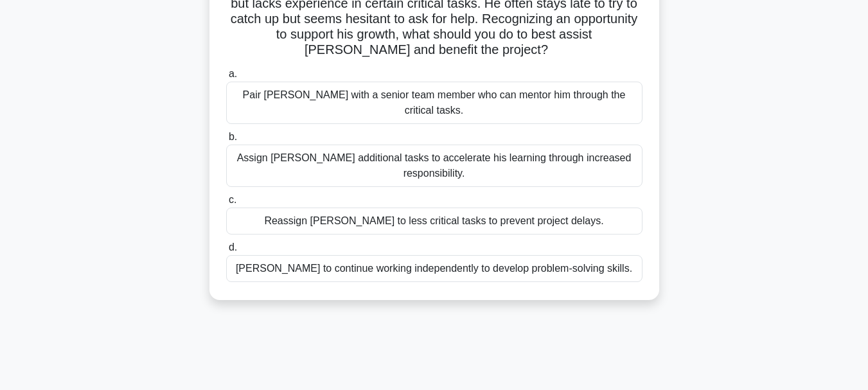
scroll to position [128, 0]
click at [497, 98] on div "Pair [PERSON_NAME] with a senior team member who can mentor him through the cri…" at bounding box center [434, 102] width 416 height 42
click at [226, 78] on input "a. [PERSON_NAME] with a senior team member who can mentor him through the criti…" at bounding box center [226, 73] width 0 height 8
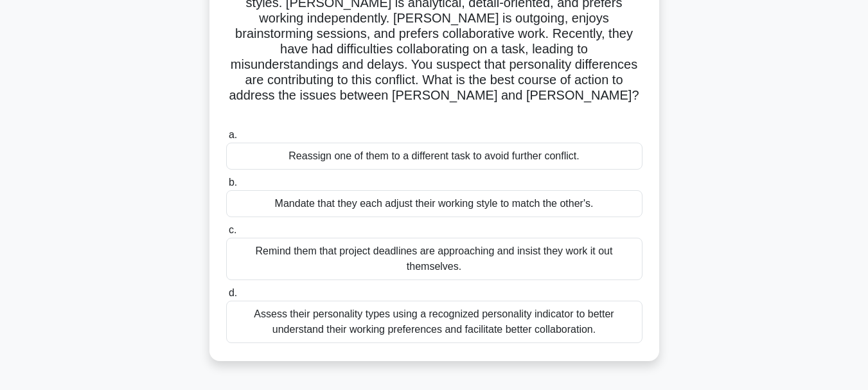
click at [450, 301] on div "Assess their personality types using a recognized personality indicator to bett…" at bounding box center [434, 322] width 416 height 42
click at [226, 292] on input "d. Assess their personality types using a recognized personality indicator to b…" at bounding box center [226, 293] width 0 height 8
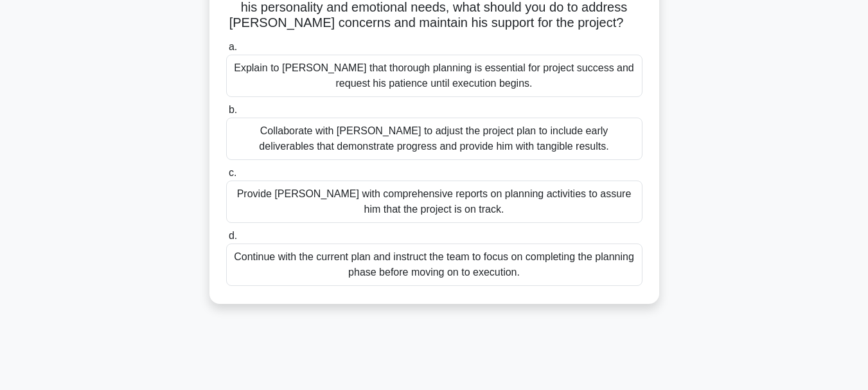
scroll to position [193, 0]
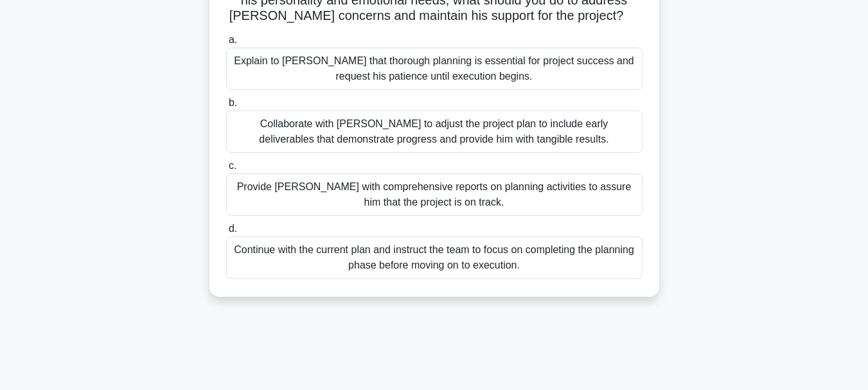
click at [353, 123] on div "Collaborate with [PERSON_NAME] to adjust the project plan to include early deli…" at bounding box center [434, 131] width 416 height 42
click at [226, 107] on input "b. Collaborate with [PERSON_NAME] to adjust the project plan to include early d…" at bounding box center [226, 103] width 0 height 8
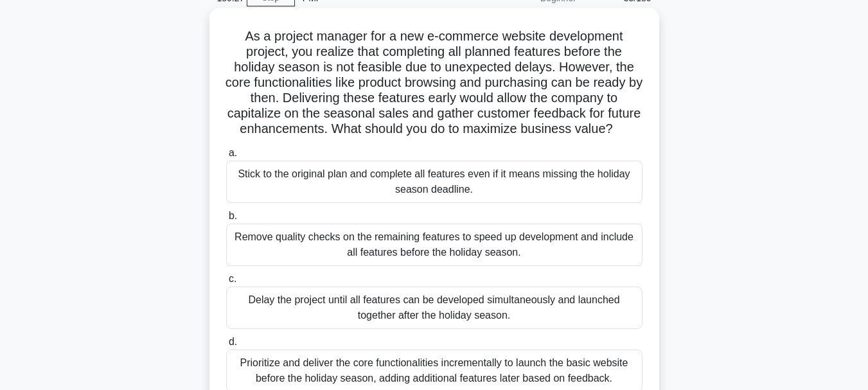
scroll to position [128, 0]
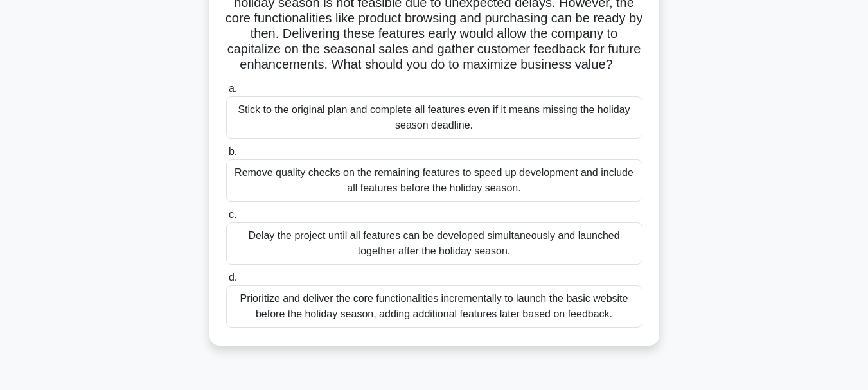
click at [370, 328] on div "Prioritize and deliver the core functionalities incrementally to launch the bas…" at bounding box center [434, 306] width 416 height 42
click at [226, 282] on input "d. Prioritize and deliver the core functionalities incrementally to launch the …" at bounding box center [226, 278] width 0 height 8
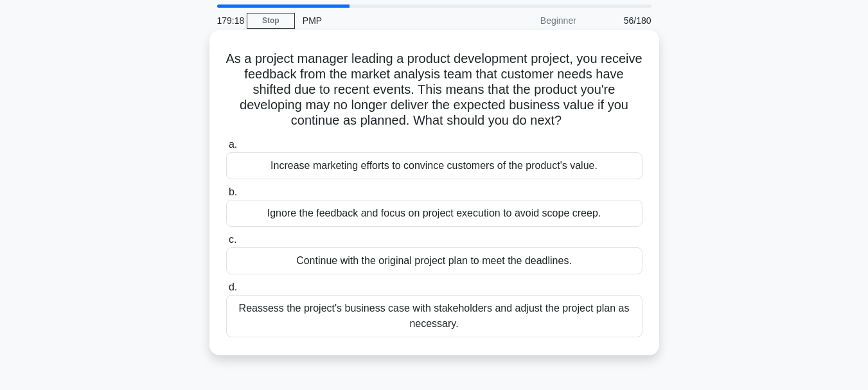
scroll to position [64, 0]
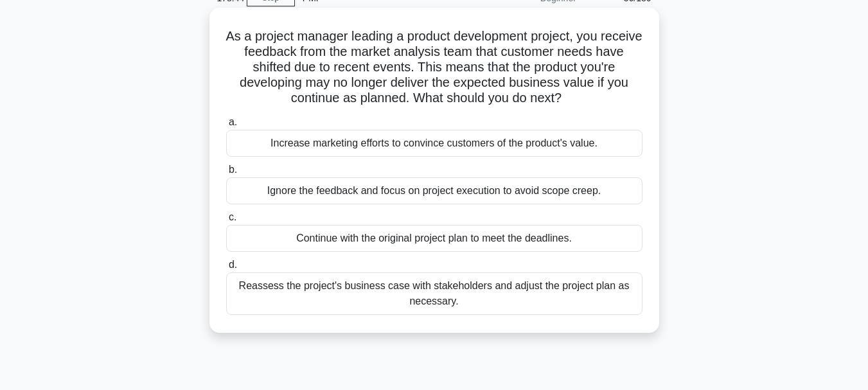
click at [381, 292] on div "Reassess the project's business case with stakeholders and adjust the project p…" at bounding box center [434, 293] width 416 height 42
click at [226, 269] on input "d. Reassess the project's business case with stakeholders and adjust the projec…" at bounding box center [226, 265] width 0 height 8
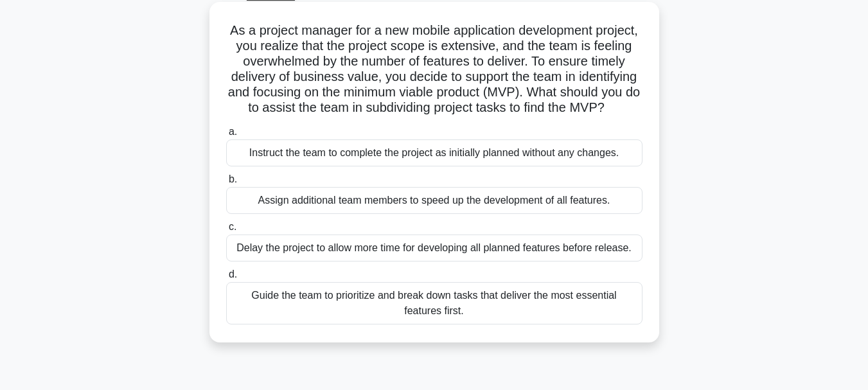
scroll to position [128, 0]
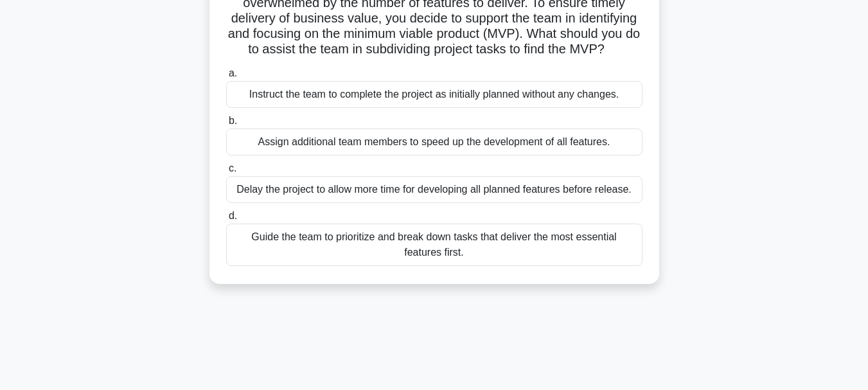
click at [477, 261] on div "Guide the team to prioritize and break down tasks that deliver the most essenti…" at bounding box center [434, 245] width 416 height 42
click at [226, 220] on input "d. Guide the team to prioritize and break down tasks that deliver the most esse…" at bounding box center [226, 216] width 0 height 8
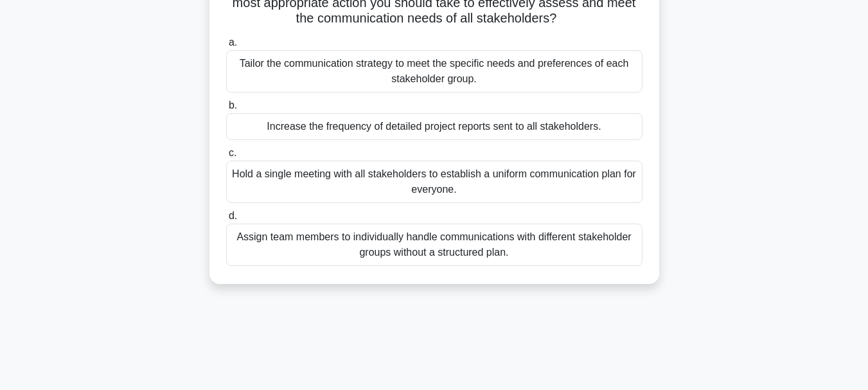
scroll to position [257, 0]
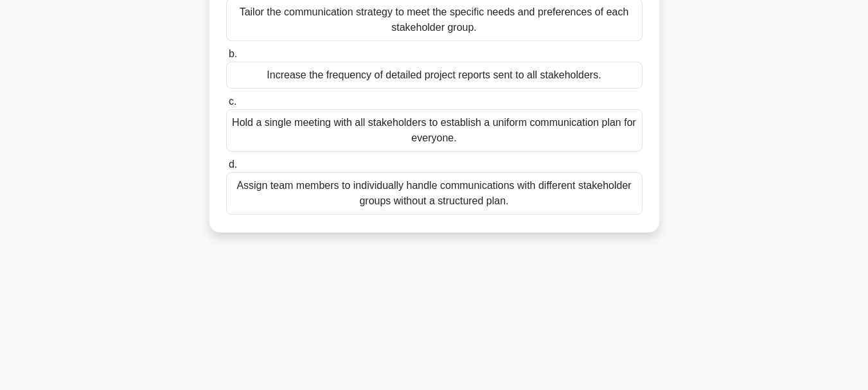
click at [401, 41] on div "Tailor the communication strategy to meet the specific needs and preferences of…" at bounding box center [434, 20] width 416 height 42
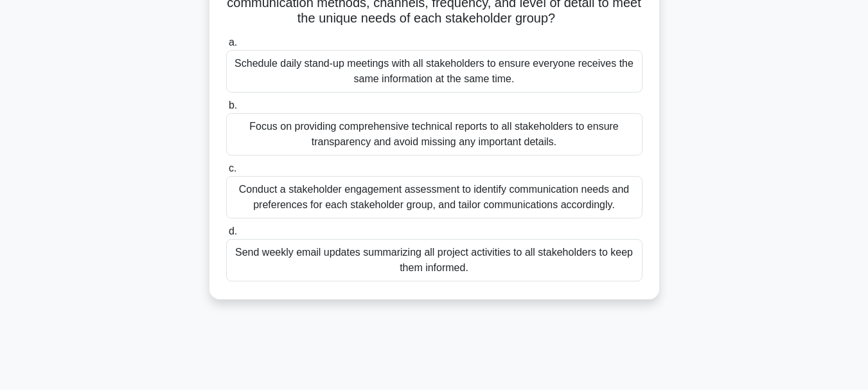
scroll to position [64, 0]
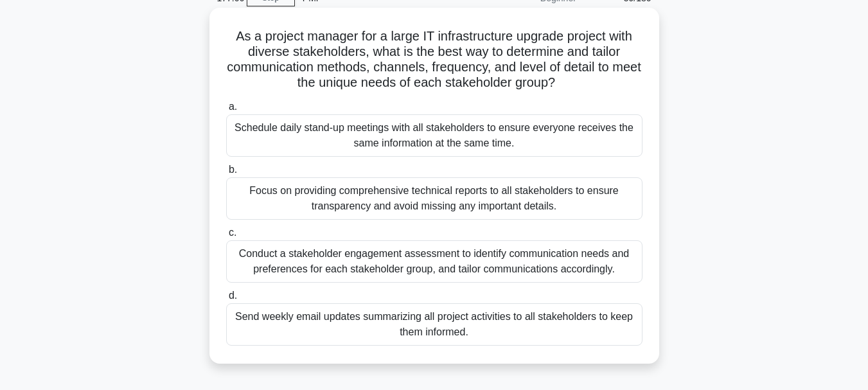
click at [474, 274] on div "Conduct a stakeholder engagement assessment to identify communication needs and…" at bounding box center [434, 261] width 416 height 42
click at [226, 237] on input "c. Conduct a stakeholder engagement assessment to identify communication needs …" at bounding box center [226, 233] width 0 height 8
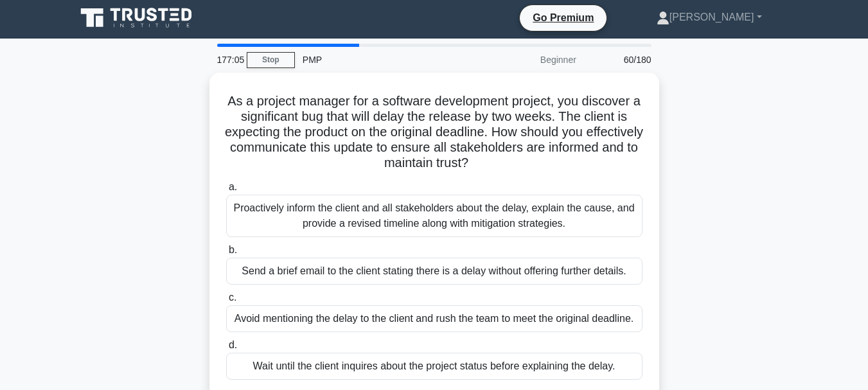
scroll to position [0, 0]
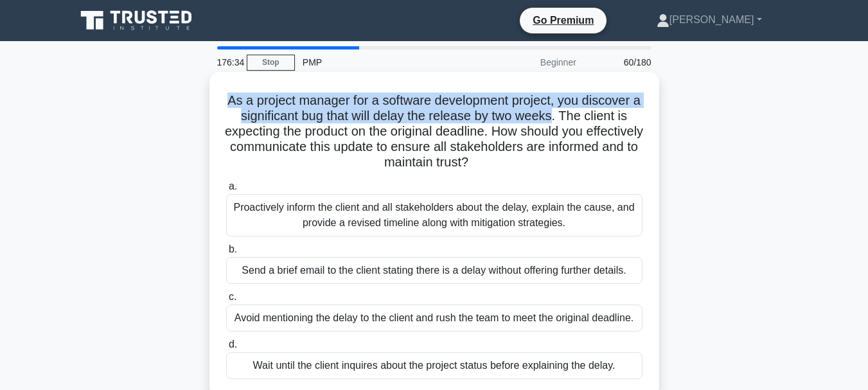
drag, startPoint x: 559, startPoint y: 110, endPoint x: 222, endPoint y: 105, distance: 337.3
click at [222, 105] on div "As a project manager for a software development project, you discover a signifi…" at bounding box center [434, 234] width 439 height 315
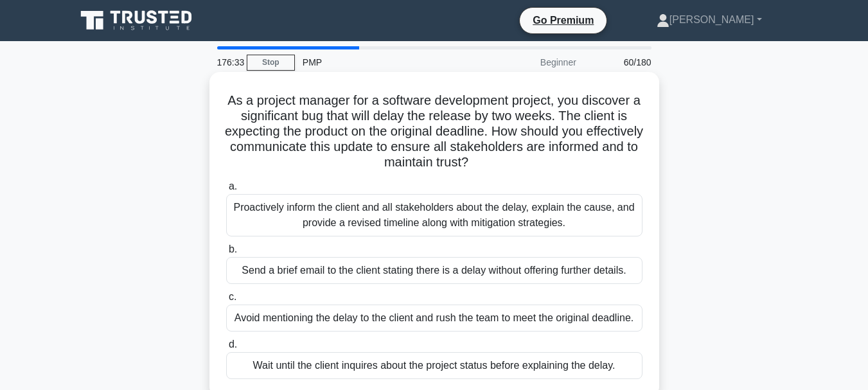
click at [301, 178] on div "As a project manager for a software development project, you discover a signifi…" at bounding box center [434, 234] width 439 height 315
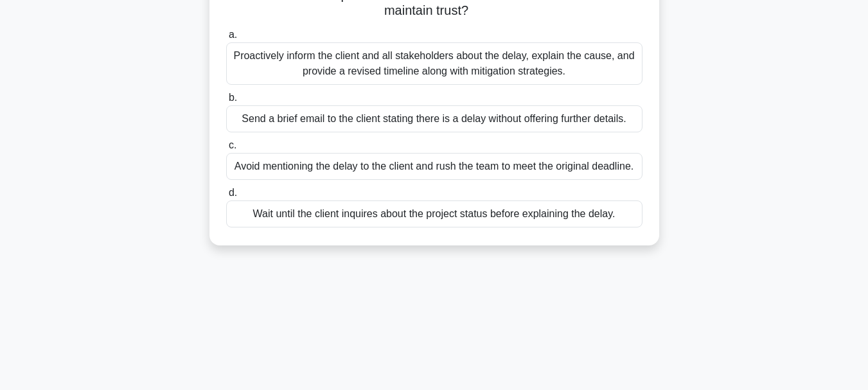
scroll to position [128, 0]
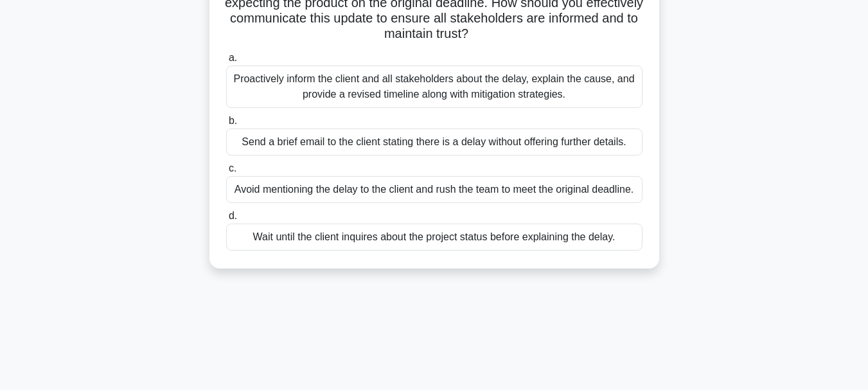
click at [428, 85] on div "Proactively inform the client and all stakeholders about the delay, explain the…" at bounding box center [434, 87] width 416 height 42
click at [226, 62] on input "a. Proactively inform the client and all stakeholders about the delay, explain …" at bounding box center [226, 58] width 0 height 8
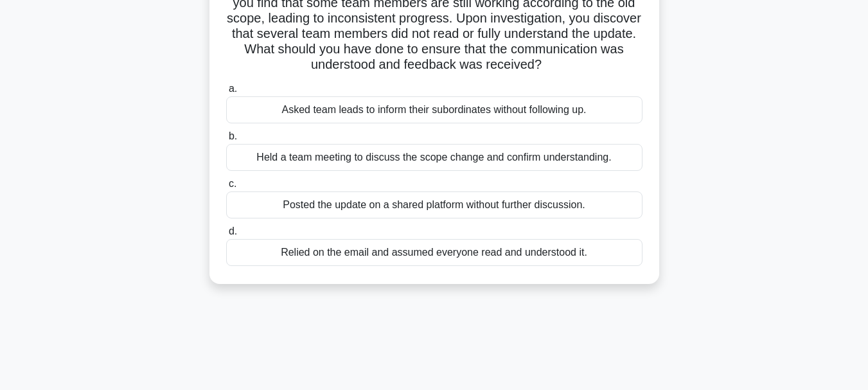
click at [374, 161] on div "Held a team meeting to discuss the scope change and confirm understanding." at bounding box center [434, 157] width 416 height 27
click at [226, 141] on input "b. Held a team meeting to discuss the scope change and confirm understanding." at bounding box center [226, 136] width 0 height 8
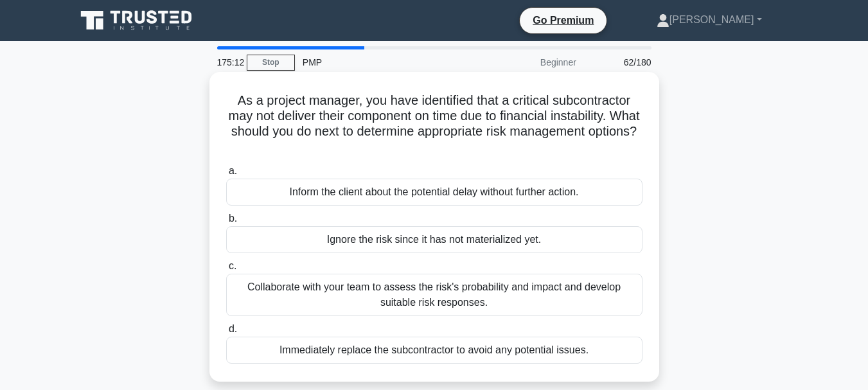
scroll to position [64, 0]
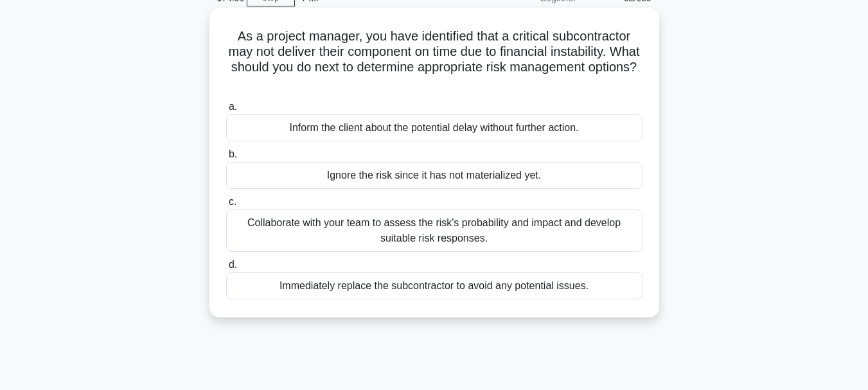
click at [391, 231] on div "Collaborate with your team to assess the risk's probability and impact and deve…" at bounding box center [434, 230] width 416 height 42
click at [226, 206] on input "c. Collaborate with your team to assess the risk's probability and impact and d…" at bounding box center [226, 202] width 0 height 8
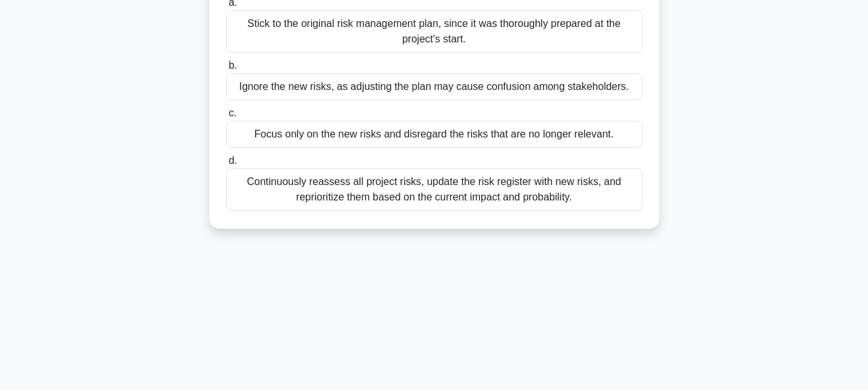
scroll to position [257, 0]
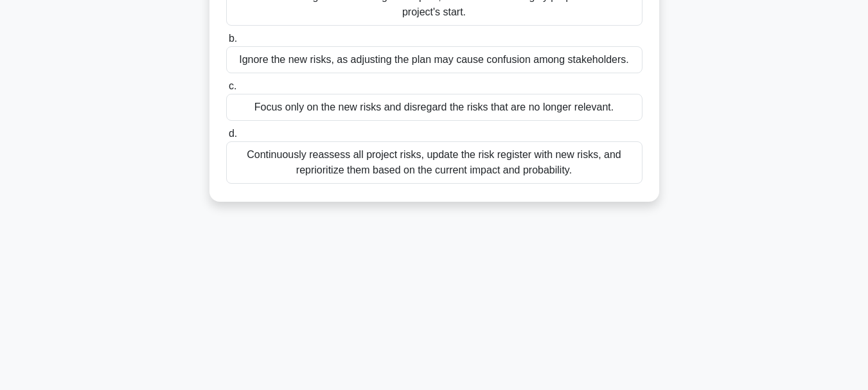
click at [394, 156] on div "Continuously reassess all project risks, update the risk register with new risk…" at bounding box center [434, 162] width 416 height 42
click at [226, 138] on input "d. Continuously reassess all project risks, update the risk register with new r…" at bounding box center [226, 134] width 0 height 8
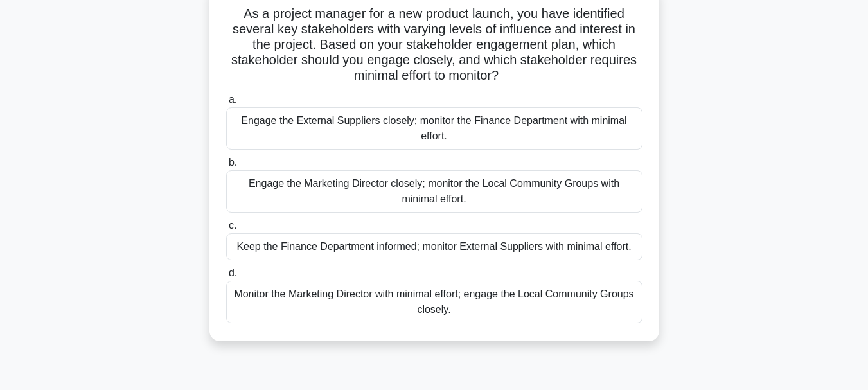
scroll to position [64, 0]
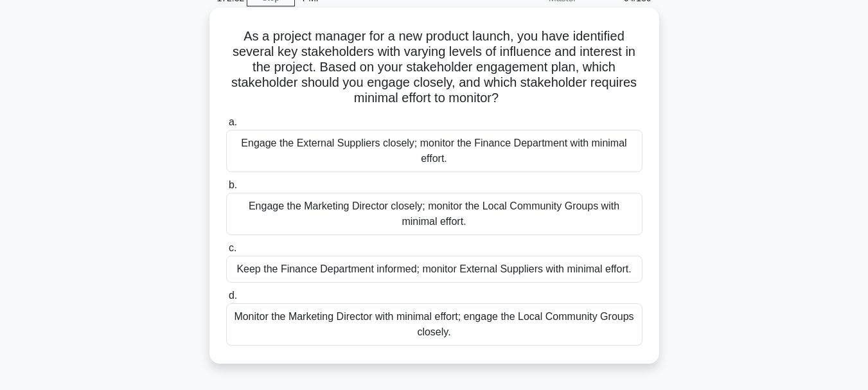
click at [456, 152] on div "Engage the External Suppliers closely; monitor the Finance Department with mini…" at bounding box center [434, 151] width 416 height 42
click at [362, 152] on div "Engage the External Suppliers closely; monitor the Finance Department with mini…" at bounding box center [434, 151] width 416 height 42
click at [346, 152] on div "Engage the External Suppliers closely; monitor the Finance Department with mini…" at bounding box center [434, 151] width 416 height 42
click at [226, 127] on input "a. Engage the External Suppliers closely; monitor the Finance Department with m…" at bounding box center [226, 122] width 0 height 8
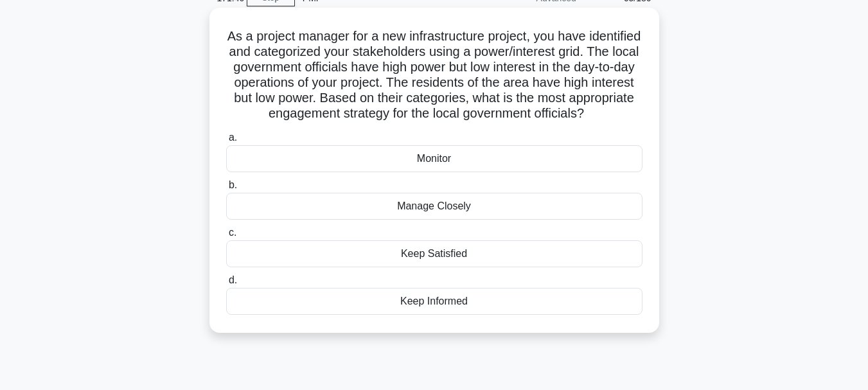
click at [425, 267] on div "Keep Satisfied" at bounding box center [434, 253] width 416 height 27
click at [226, 237] on input "c. Keep Satisfied" at bounding box center [226, 233] width 0 height 8
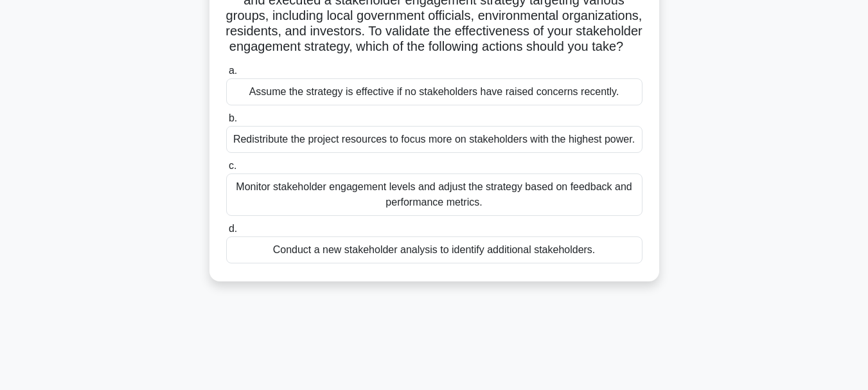
scroll to position [128, 0]
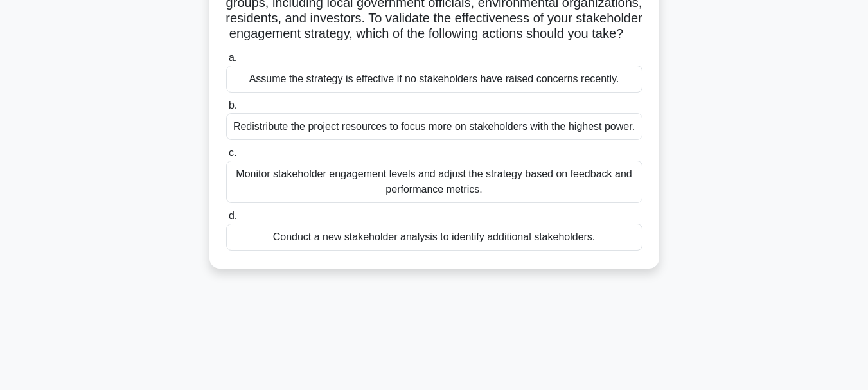
click at [358, 203] on div "Monitor stakeholder engagement levels and adjust the strategy based on feedback…" at bounding box center [434, 182] width 416 height 42
click at [226, 157] on input "c. Monitor stakeholder engagement levels and adjust the strategy based on feedb…" at bounding box center [226, 153] width 0 height 8
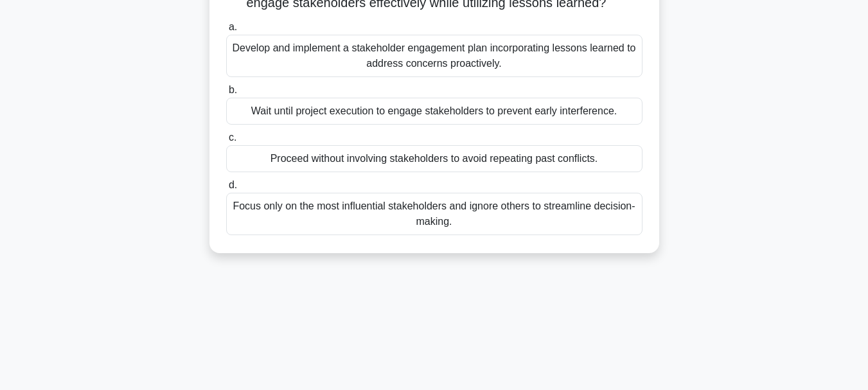
scroll to position [64, 0]
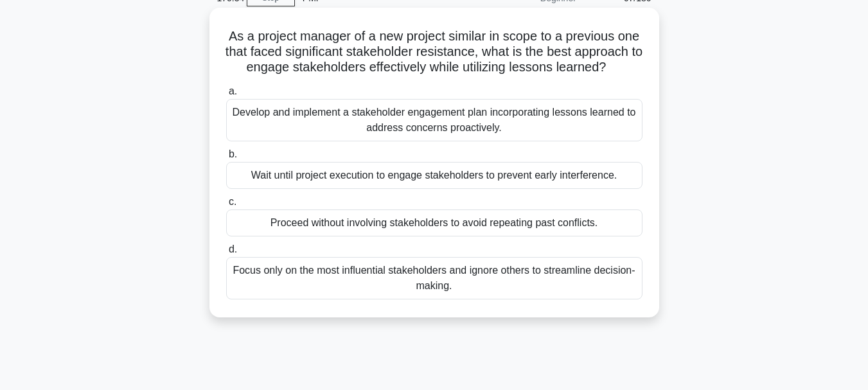
click at [482, 133] on div "Develop and implement a stakeholder engagement plan incorporating lessons learn…" at bounding box center [434, 120] width 416 height 42
click at [226, 96] on input "a. Develop and implement a stakeholder engagement plan incorporating lessons le…" at bounding box center [226, 91] width 0 height 8
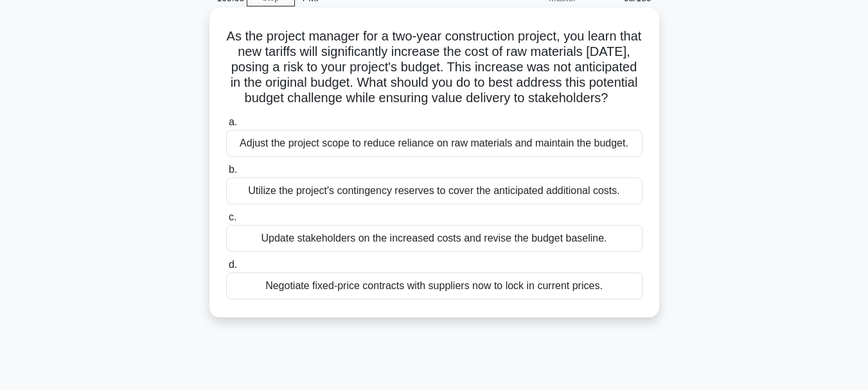
click at [476, 252] on div "Update stakeholders on the increased costs and revise the budget baseline." at bounding box center [434, 238] width 416 height 27
click at [226, 222] on input "c. Update stakeholders on the increased costs and revise the budget baseline." at bounding box center [226, 217] width 0 height 8
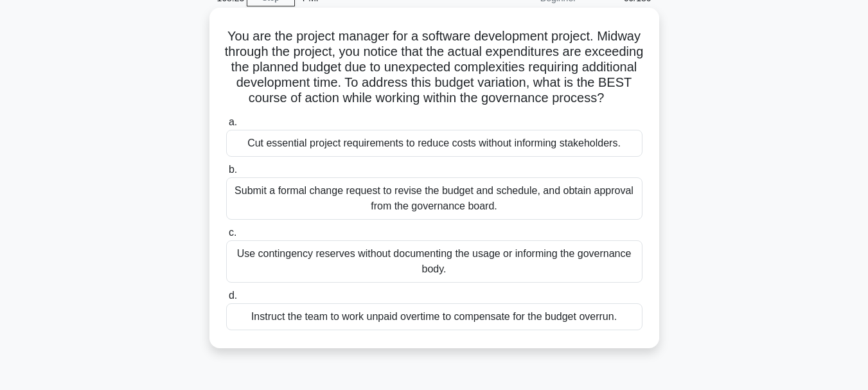
click at [514, 219] on div "Submit a formal change request to revise the budget and schedule, and obtain ap…" at bounding box center [434, 198] width 416 height 42
click at [226, 174] on input "b. Submit a formal change request to revise the budget and schedule, and obtain…" at bounding box center [226, 170] width 0 height 8
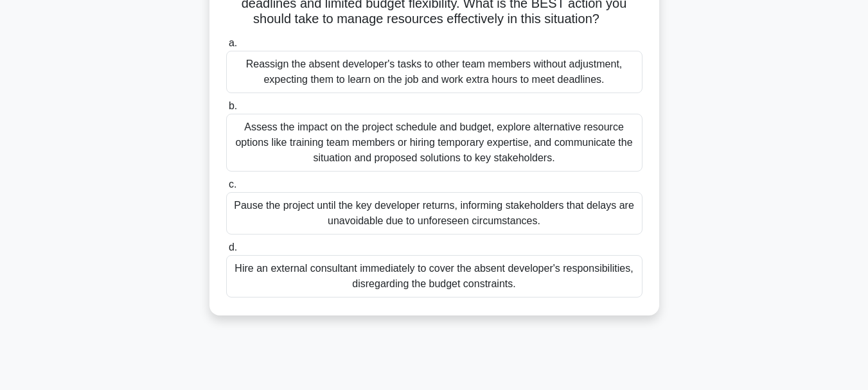
scroll to position [193, 0]
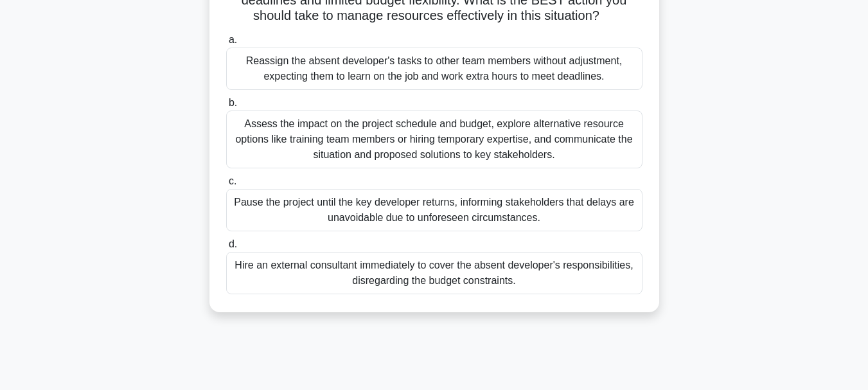
click at [448, 142] on div "Assess the impact on the project schedule and budget, explore alternative resou…" at bounding box center [434, 139] width 416 height 58
click at [226, 107] on input "b. Assess the impact on the project schedule and budget, explore alternative re…" at bounding box center [226, 103] width 0 height 8
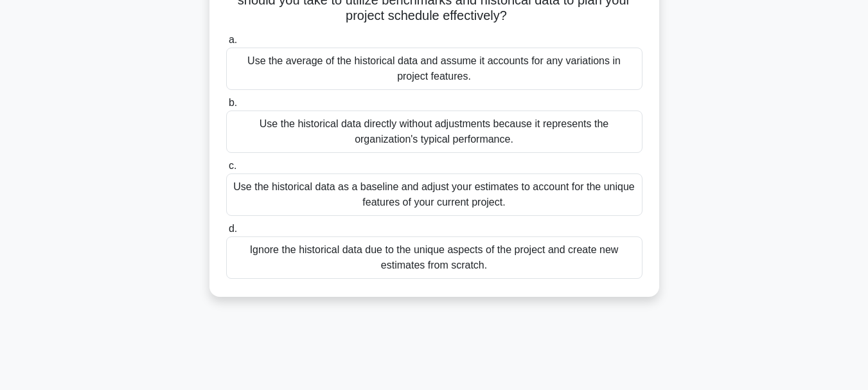
click at [434, 202] on div "Use the historical data as a baseline and adjust your estimates to account for …" at bounding box center [434, 194] width 416 height 42
click at [226, 170] on input "c. Use the historical data as a baseline and adjust your estimates to account f…" at bounding box center [226, 166] width 0 height 8
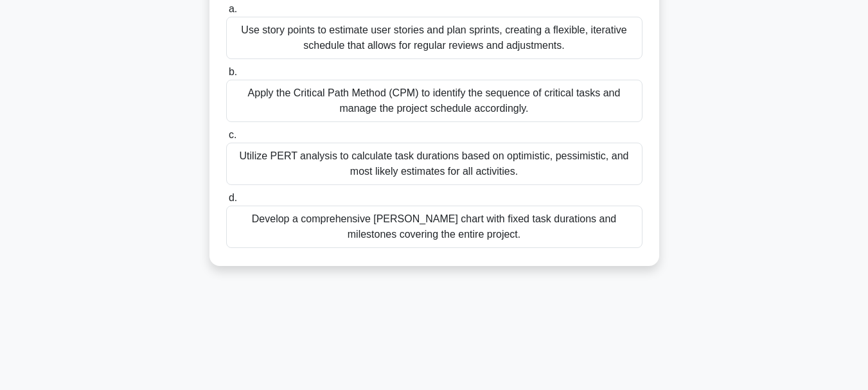
click at [337, 37] on div "Use story points to estimate user stories and plan sprints, creating a flexible…" at bounding box center [434, 38] width 416 height 42
click at [226, 13] on input "a. Use story points to estimate user stories and plan sprints, creating a flexi…" at bounding box center [226, 9] width 0 height 8
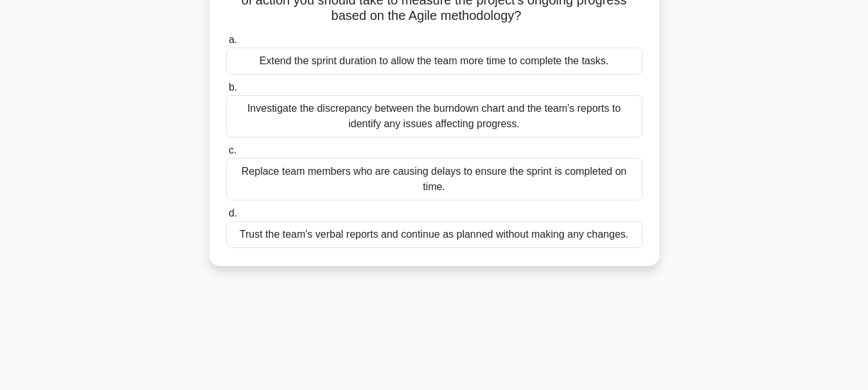
click at [426, 122] on div "Investigate the discrepancy between the burndown chart and the team's reports t…" at bounding box center [434, 116] width 416 height 42
click at [226, 92] on input "b. Investigate the discrepancy between the burndown chart and the team's report…" at bounding box center [226, 88] width 0 height 8
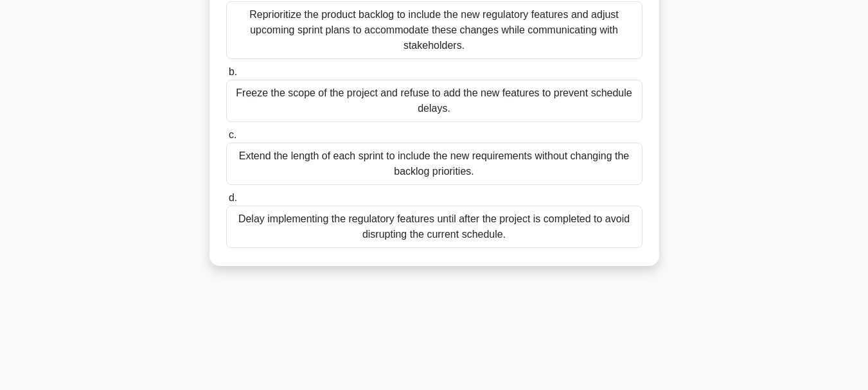
click at [334, 49] on div "Reprioritize the product backlog to include the new regulatory features and adj…" at bounding box center [434, 30] width 416 height 58
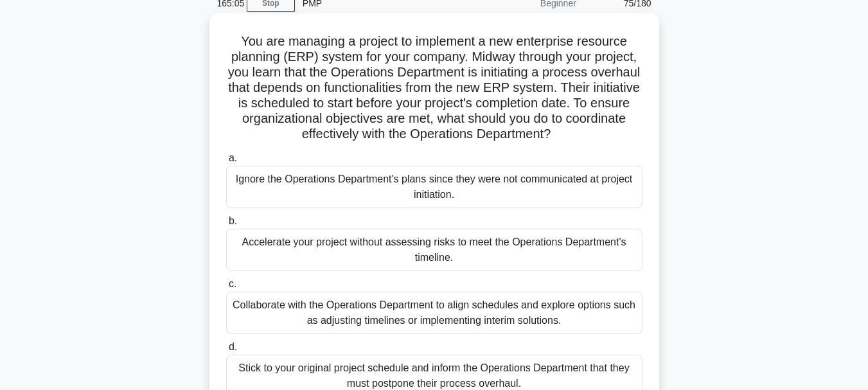
scroll to position [128, 0]
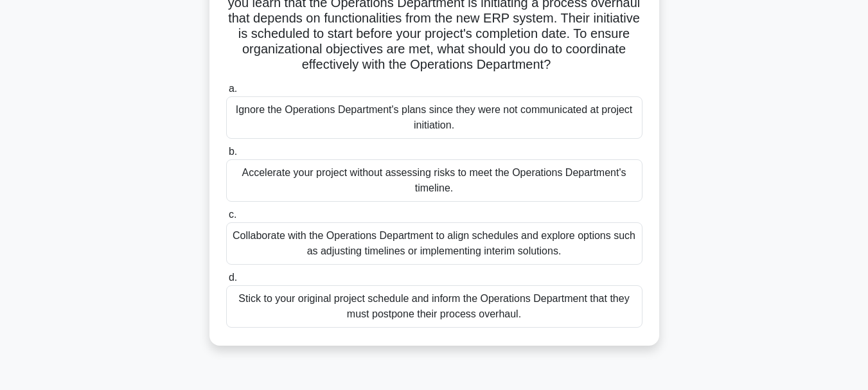
click at [423, 247] on div "Collaborate with the Operations Department to align schedules and explore optio…" at bounding box center [434, 243] width 416 height 42
click at [226, 219] on input "c. Collaborate with the Operations Department to align schedules and explore op…" at bounding box center [226, 215] width 0 height 8
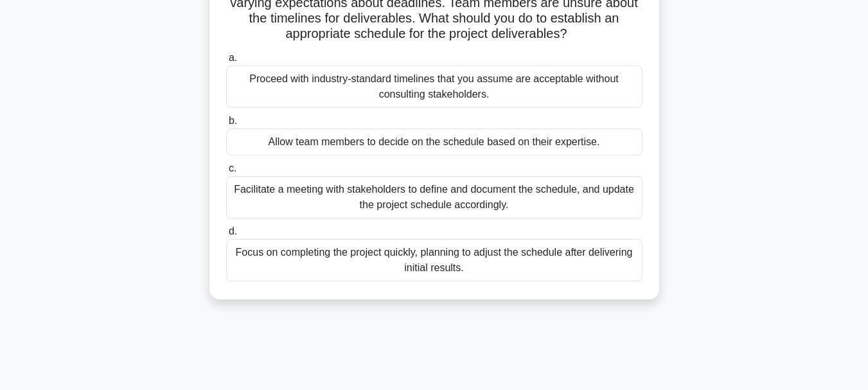
click at [432, 207] on div "Facilitate a meeting with stakeholders to define and document the schedule, and…" at bounding box center [434, 197] width 416 height 42
click at [226, 173] on input "c. Facilitate a meeting with stakeholders to define and document the schedule, …" at bounding box center [226, 168] width 0 height 8
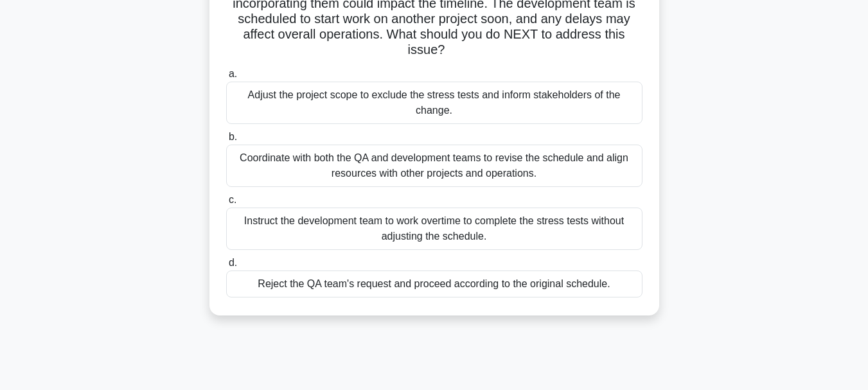
scroll to position [193, 0]
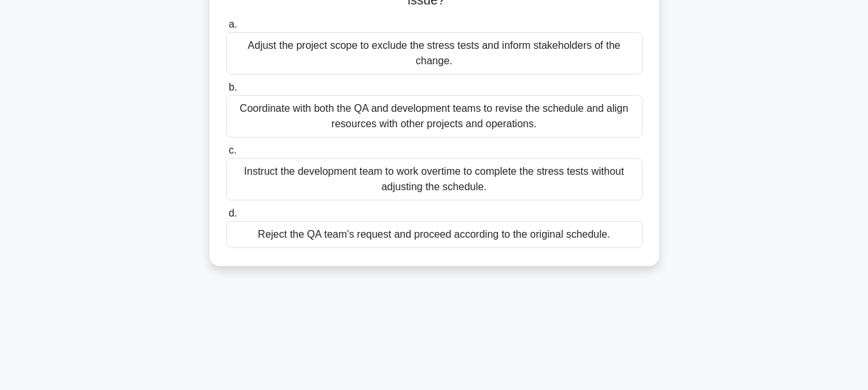
click at [390, 115] on div "Coordinate with both the QA and development teams to revise the schedule and al…" at bounding box center [434, 116] width 416 height 42
click at [226, 92] on input "b. Coordinate with both the QA and development teams to revise the schedule and…" at bounding box center [226, 88] width 0 height 8
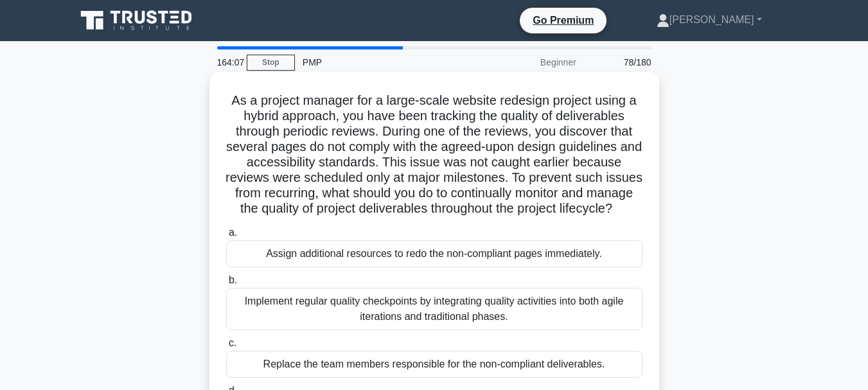
scroll to position [128, 0]
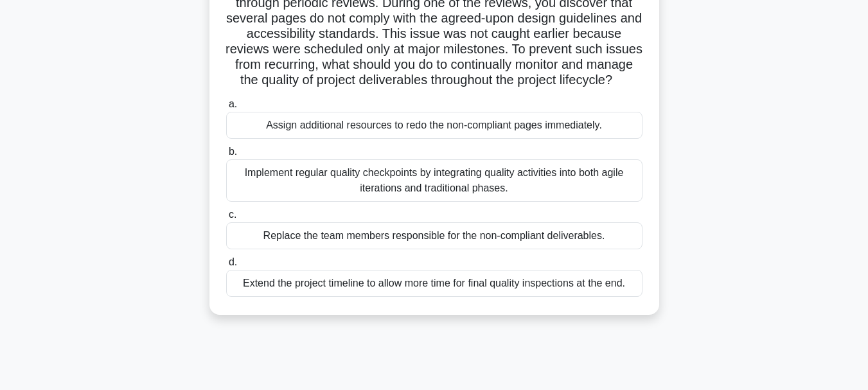
click at [344, 198] on div "Implement regular quality checkpoints by integrating quality activities into bo…" at bounding box center [434, 180] width 416 height 42
click at [226, 156] on input "b. Implement regular quality checkpoints by integrating quality activities into…" at bounding box center [226, 152] width 0 height 8
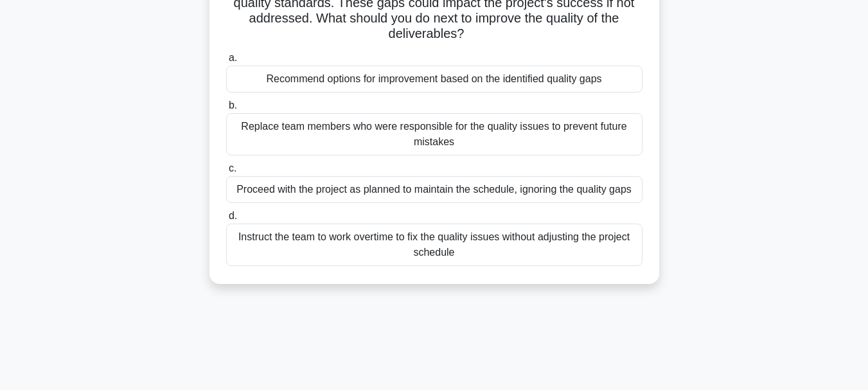
click at [436, 80] on div "Recommend options for improvement based on the identified quality gaps" at bounding box center [434, 79] width 416 height 27
click at [226, 62] on input "a. Recommend options for improvement based on the identified quality gaps" at bounding box center [226, 58] width 0 height 8
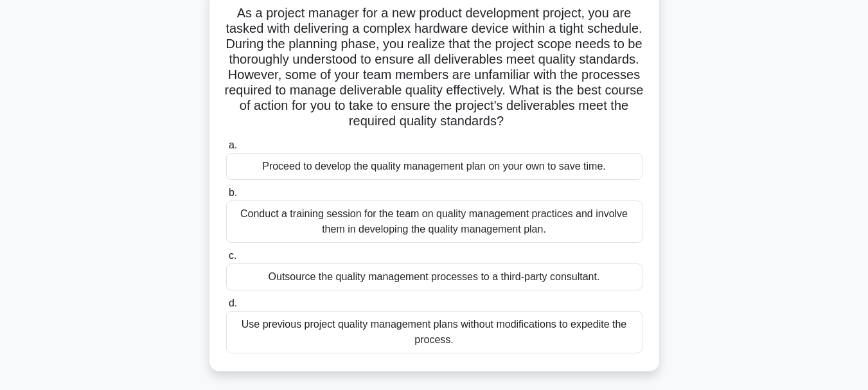
scroll to position [64, 0]
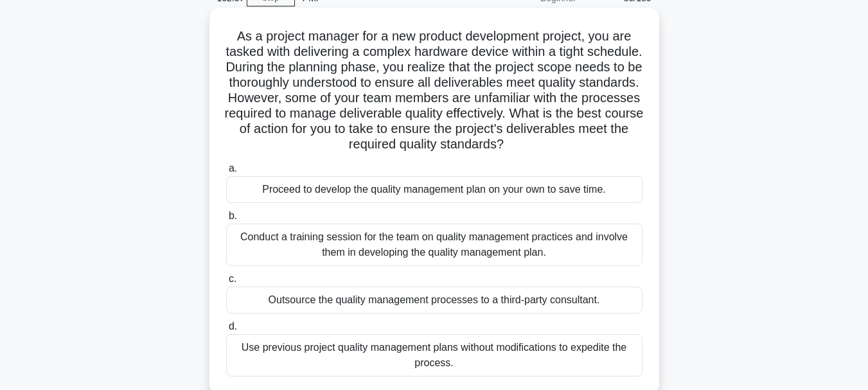
click at [452, 243] on div "Conduct a training session for the team on quality management practices and inv…" at bounding box center [434, 245] width 416 height 42
click at [226, 220] on input "b. Conduct a training session for the team on quality management practices and …" at bounding box center [226, 216] width 0 height 8
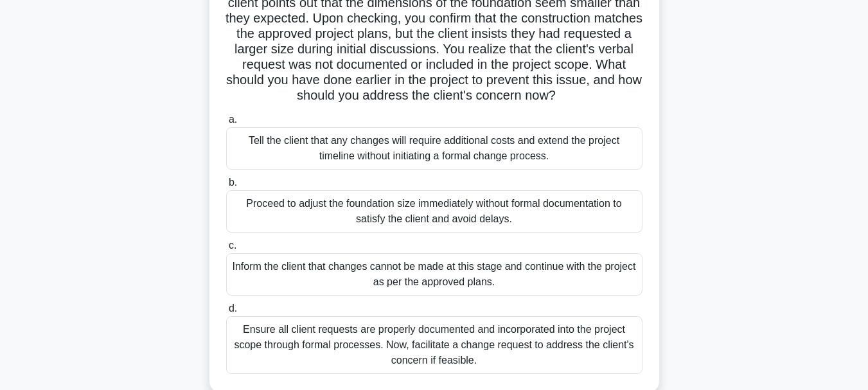
scroll to position [257, 0]
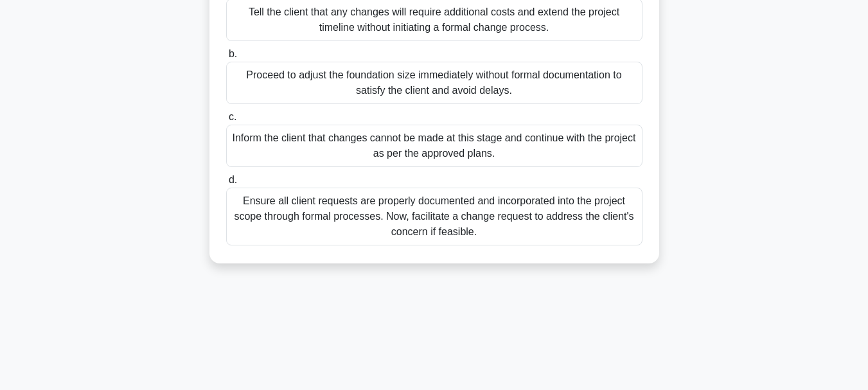
click at [383, 234] on div "Ensure all client requests are properly documented and incorporated into the pr…" at bounding box center [434, 217] width 416 height 58
click at [226, 184] on input "d. Ensure all client requests are properly documented and incorporated into the…" at bounding box center [226, 180] width 0 height 8
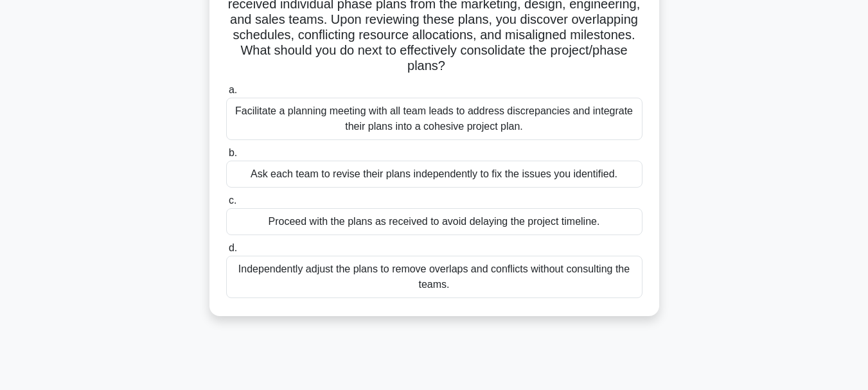
scroll to position [128, 0]
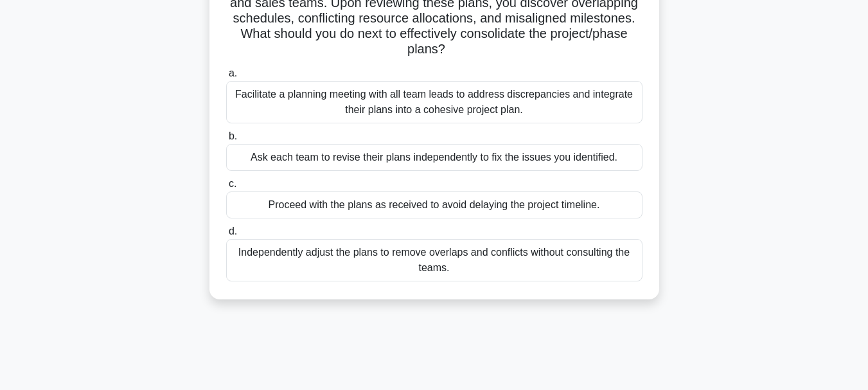
click at [383, 100] on div "Facilitate a planning meeting with all team leads to address discrepancies and …" at bounding box center [434, 102] width 416 height 42
click at [226, 78] on input "a. Facilitate a planning meeting with all team leads to address discrepancies a…" at bounding box center [226, 73] width 0 height 8
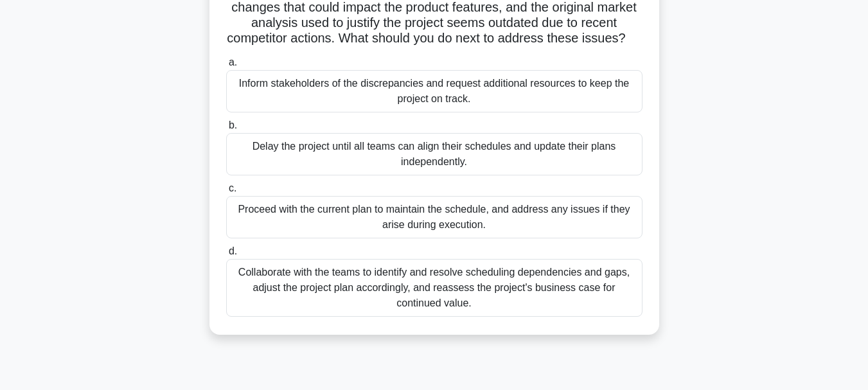
scroll to position [193, 0]
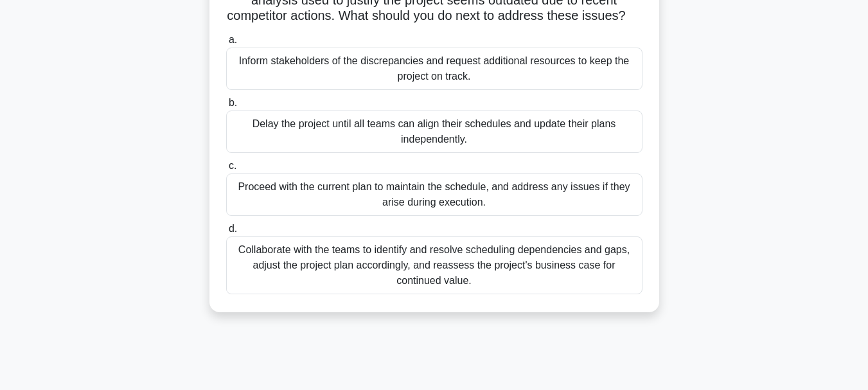
click at [320, 280] on div "Collaborate with the teams to identify and resolve scheduling dependencies and …" at bounding box center [434, 265] width 416 height 58
click at [226, 233] on input "d. Collaborate with the teams to identify and resolve scheduling dependencies a…" at bounding box center [226, 229] width 0 height 8
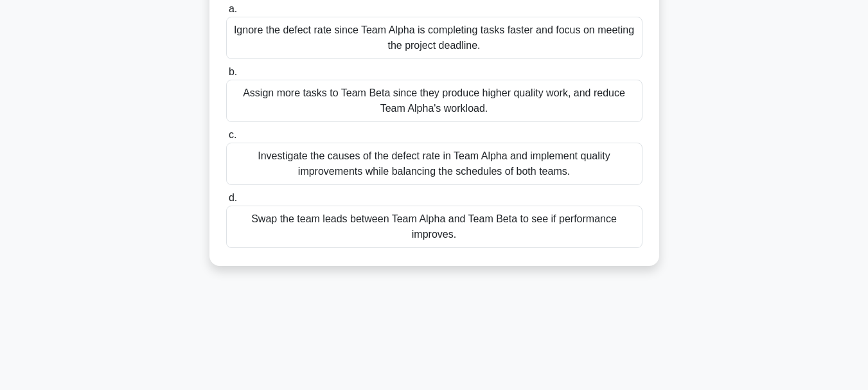
click at [453, 185] on div "Investigate the causes of the defect rate in Team Alpha and implement quality i…" at bounding box center [434, 164] width 416 height 42
click at [226, 139] on input "c. Investigate the causes of the defect rate in Team Alpha and implement qualit…" at bounding box center [226, 135] width 0 height 8
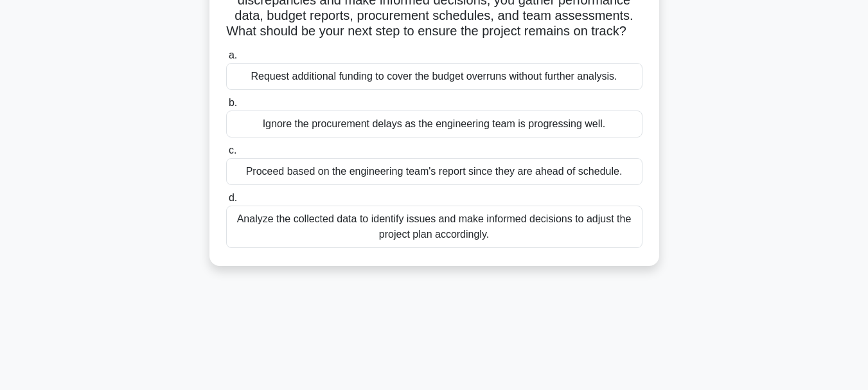
click at [447, 240] on div "Analyze the collected data to identify issues and make informed decisions to ad…" at bounding box center [434, 227] width 416 height 42
click at [226, 202] on input "d. Analyze the collected data to identify issues and make informed decisions to…" at bounding box center [226, 198] width 0 height 8
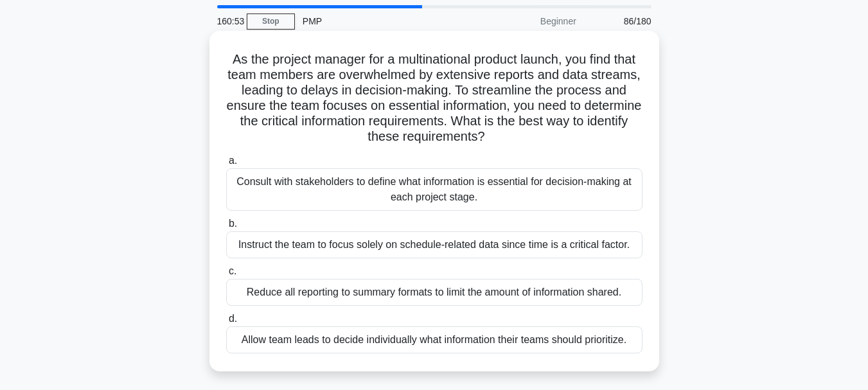
scroll to position [64, 0]
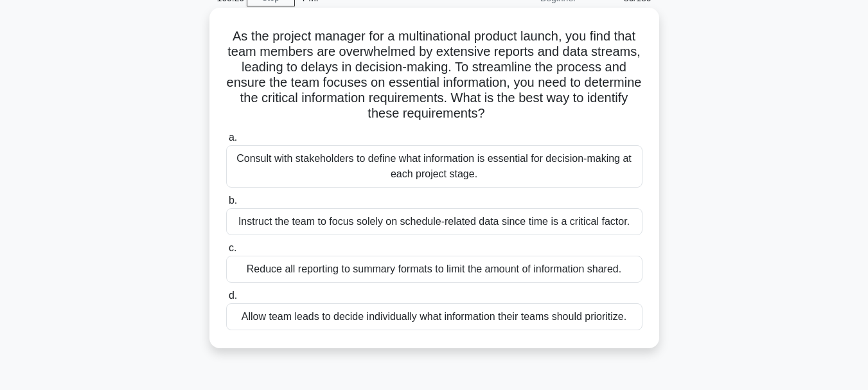
drag, startPoint x: 401, startPoint y: 169, endPoint x: 401, endPoint y: 180, distance: 11.6
click at [401, 180] on div "Consult with stakeholders to define what information is essential for decision-…" at bounding box center [434, 166] width 416 height 42
click at [226, 142] on input "a. Consult with stakeholders to define what information is essential for decisi…" at bounding box center [226, 138] width 0 height 8
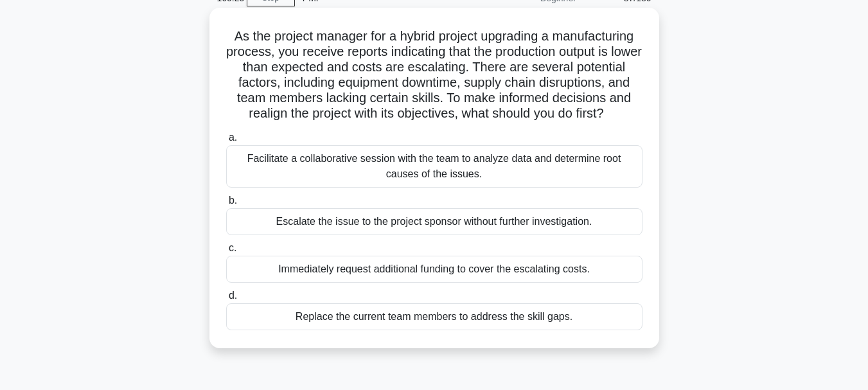
scroll to position [128, 0]
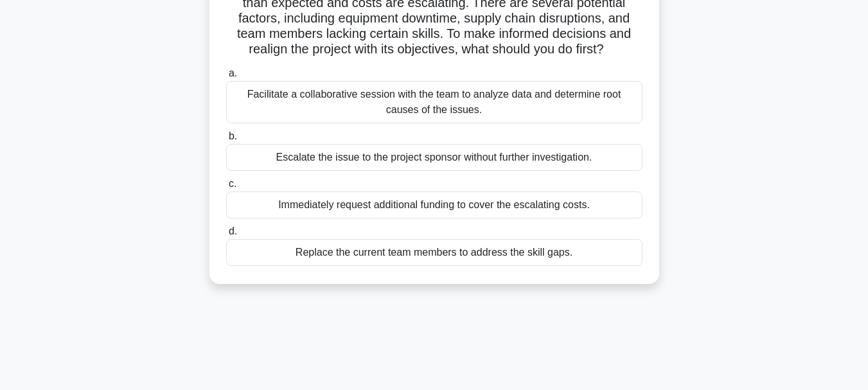
click at [409, 123] on div "Facilitate a collaborative session with the team to analyze data and determine …" at bounding box center [434, 102] width 416 height 42
click at [226, 78] on input "a. Facilitate a collaborative session with the team to analyze data and determi…" at bounding box center [226, 73] width 0 height 8
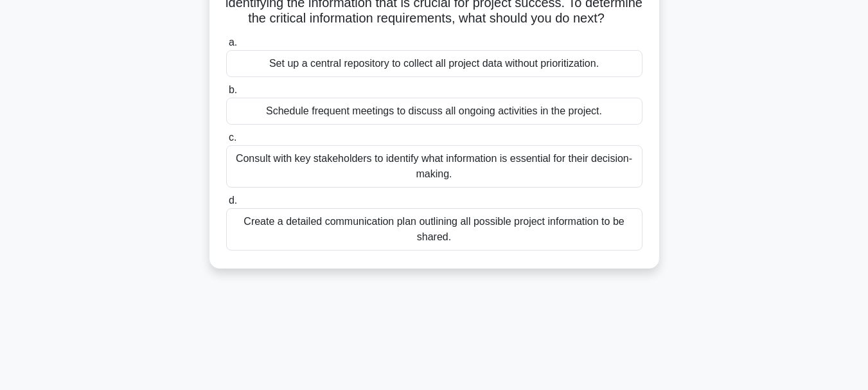
click at [393, 188] on div "Consult with key stakeholders to identify what information is essential for the…" at bounding box center [434, 166] width 416 height 42
click at [226, 142] on input "c. Consult with key stakeholders to identify what information is essential for …" at bounding box center [226, 138] width 0 height 8
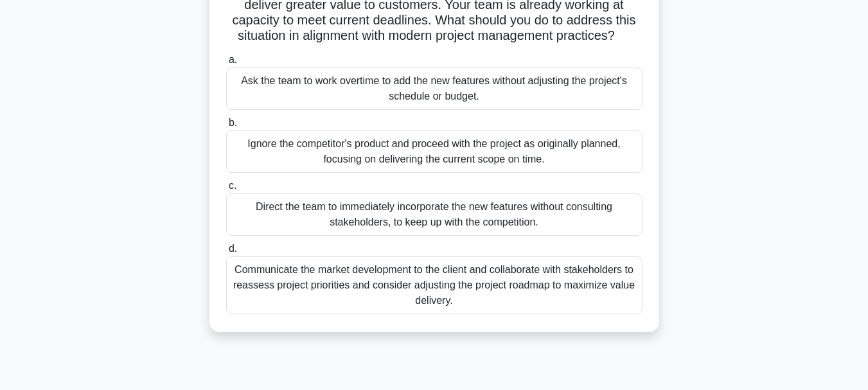
scroll to position [193, 0]
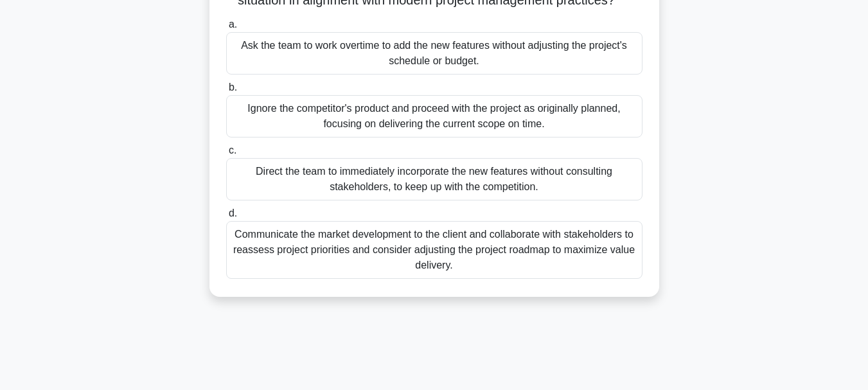
click at [322, 258] on div "Communicate the market development to the client and collaborate with stakehold…" at bounding box center [434, 250] width 416 height 58
click at [226, 218] on input "d. Communicate the market development to the client and collaborate with stakeh…" at bounding box center [226, 213] width 0 height 8
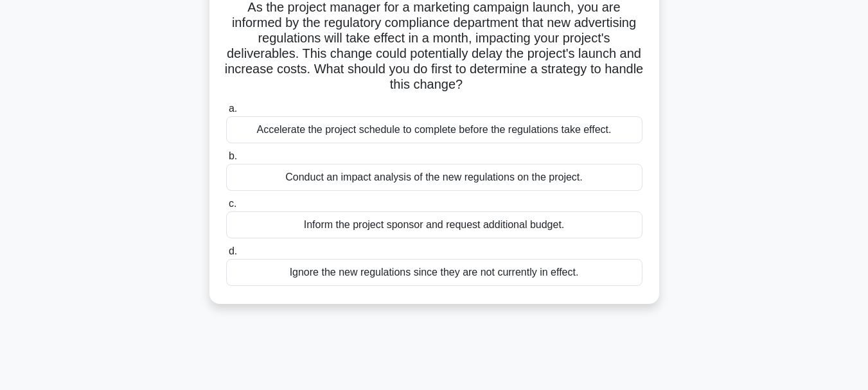
scroll to position [128, 0]
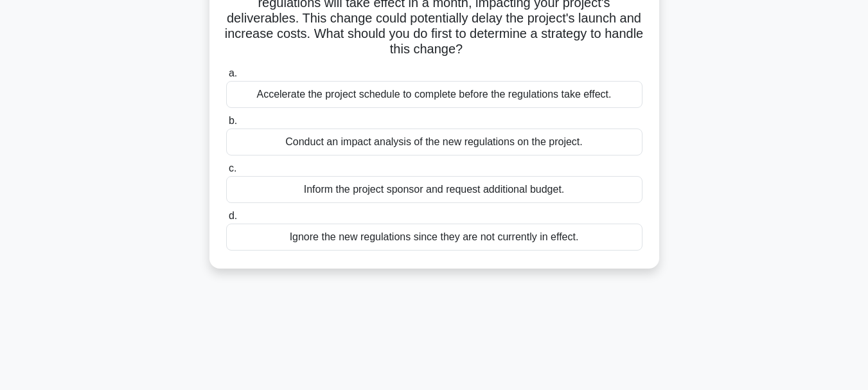
click at [381, 139] on div "Conduct an impact analysis of the new regulations on the project." at bounding box center [434, 141] width 416 height 27
click at [226, 125] on input "b. Conduct an impact analysis of the new regulations on the project." at bounding box center [226, 121] width 0 height 8
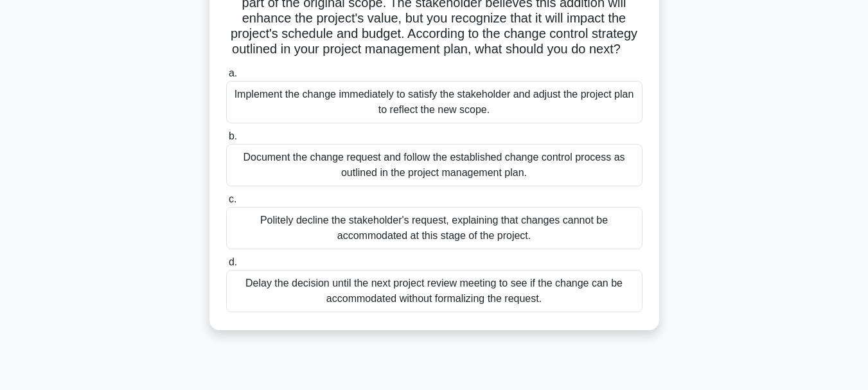
click at [435, 181] on div "Document the change request and follow the established change control process a…" at bounding box center [434, 165] width 416 height 42
click at [226, 141] on input "b. Document the change request and follow the established change control proces…" at bounding box center [226, 136] width 0 height 8
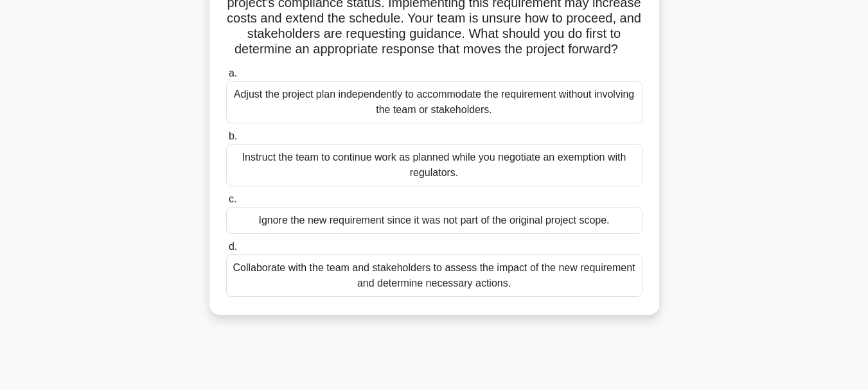
click at [568, 294] on div "Collaborate with the team and stakeholders to assess the impact of the new requ…" at bounding box center [434, 275] width 416 height 42
click at [226, 251] on input "d. Collaborate with the team and stakeholders to assess the impact of the new r…" at bounding box center [226, 247] width 0 height 8
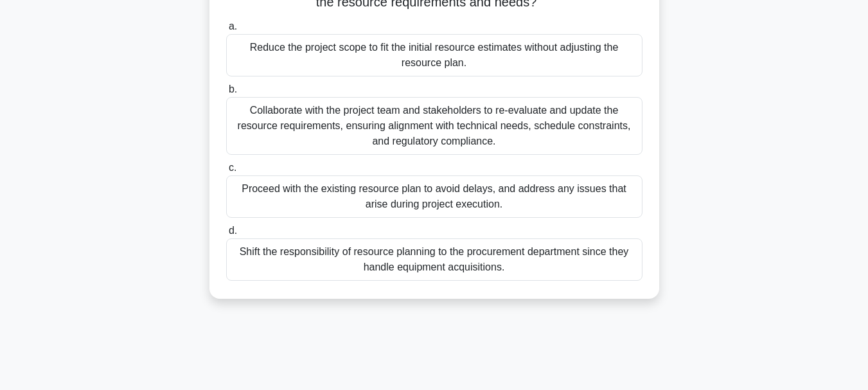
scroll to position [193, 0]
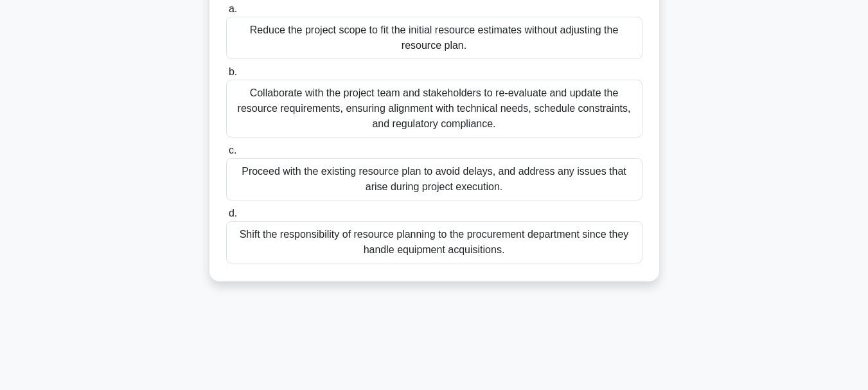
click at [448, 112] on div "Collaborate with the project team and stakeholders to re-evaluate and update th…" at bounding box center [434, 109] width 416 height 58
click at [226, 76] on input "b. Collaborate with the project team and stakeholders to re-evaluate and update…" at bounding box center [226, 72] width 0 height 8
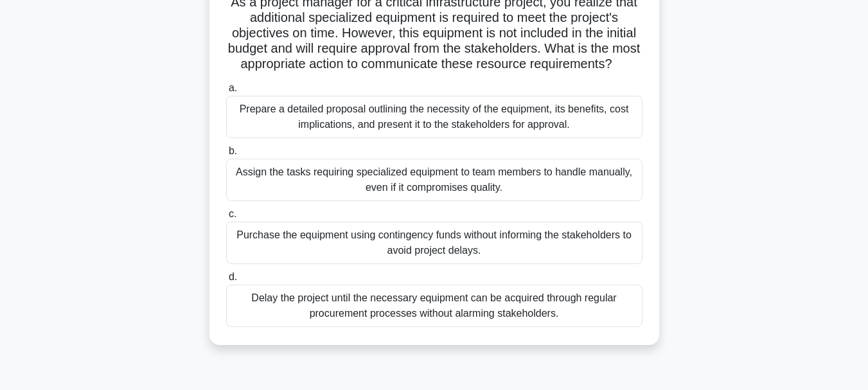
scroll to position [128, 0]
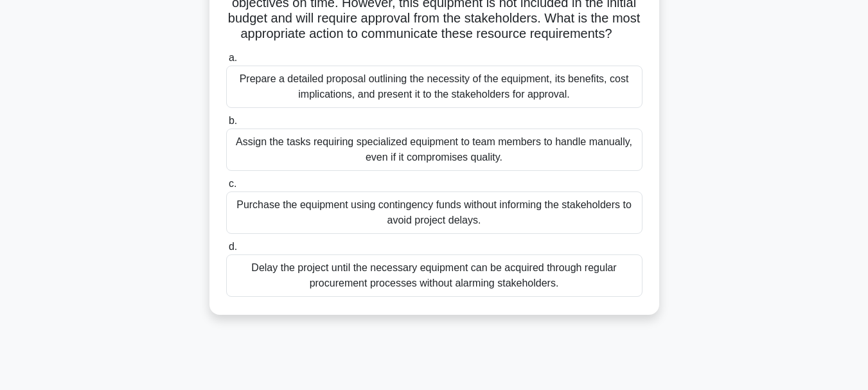
click at [382, 108] on div "Prepare a detailed proposal outlining the necessity of the equipment, its benef…" at bounding box center [434, 87] width 416 height 42
click at [226, 62] on input "a. Prepare a detailed proposal outlining the necessity of the equipment, its be…" at bounding box center [226, 58] width 0 height 8
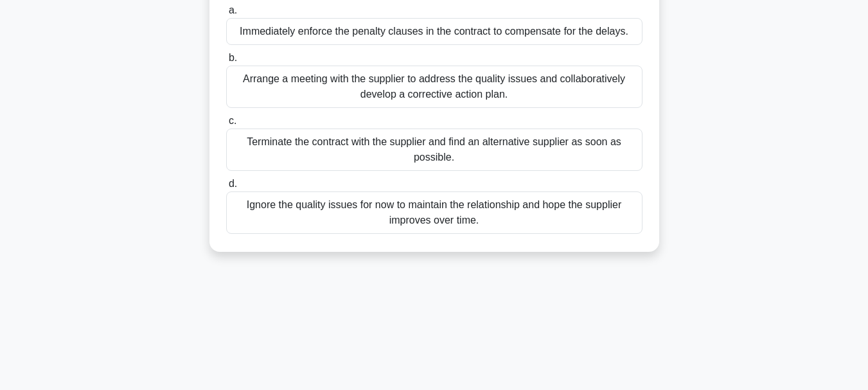
scroll to position [257, 0]
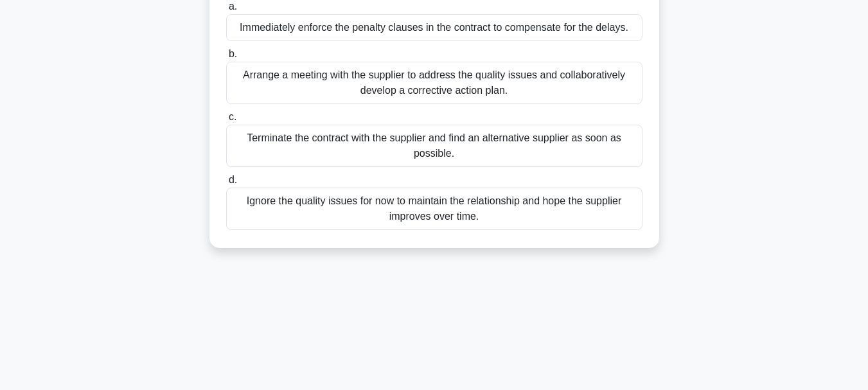
click at [385, 100] on div "Arrange a meeting with the supplier to address the quality issues and collabora…" at bounding box center [434, 83] width 416 height 42
click at [226, 58] on input "b. Arrange a meeting with the supplier to address the quality issues and collab…" at bounding box center [226, 54] width 0 height 8
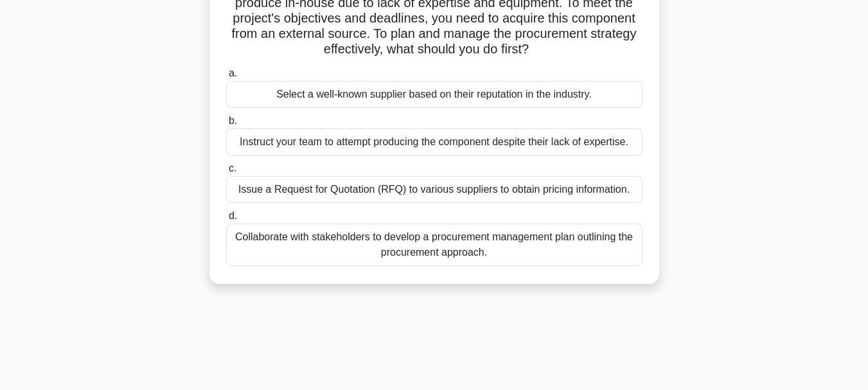
scroll to position [64, 0]
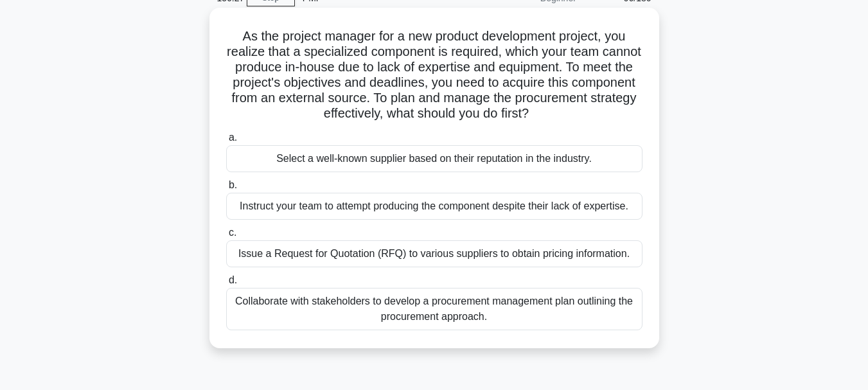
click at [457, 319] on div "Collaborate with stakeholders to develop a procurement management plan outlinin…" at bounding box center [434, 309] width 416 height 42
click at [226, 285] on input "d. Collaborate with stakeholders to develop a procurement management plan outli…" at bounding box center [226, 280] width 0 height 8
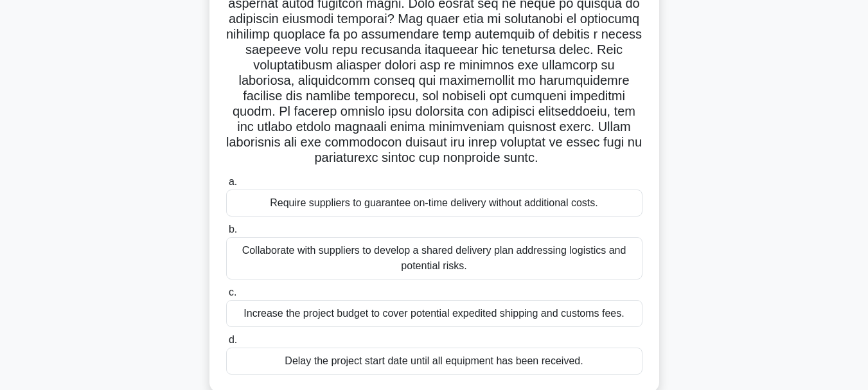
scroll to position [304, 0]
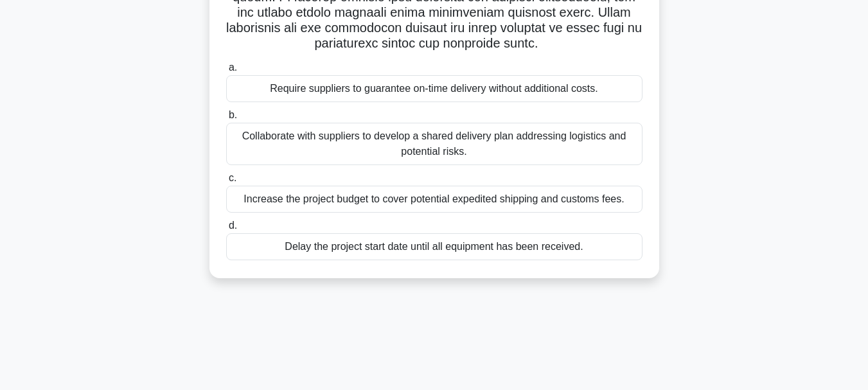
click at [366, 159] on div "Collaborate with suppliers to develop a shared delivery plan addressing logisti…" at bounding box center [434, 144] width 416 height 42
click at [226, 119] on input "b. Collaborate with suppliers to develop a shared delivery plan addressing logi…" at bounding box center [226, 115] width 0 height 8
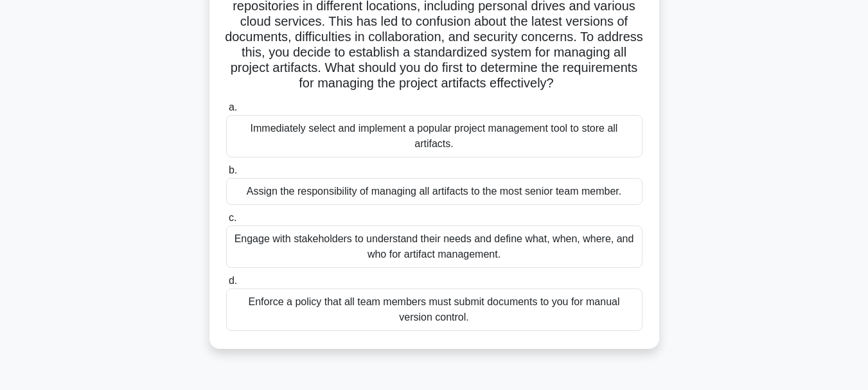
scroll to position [193, 0]
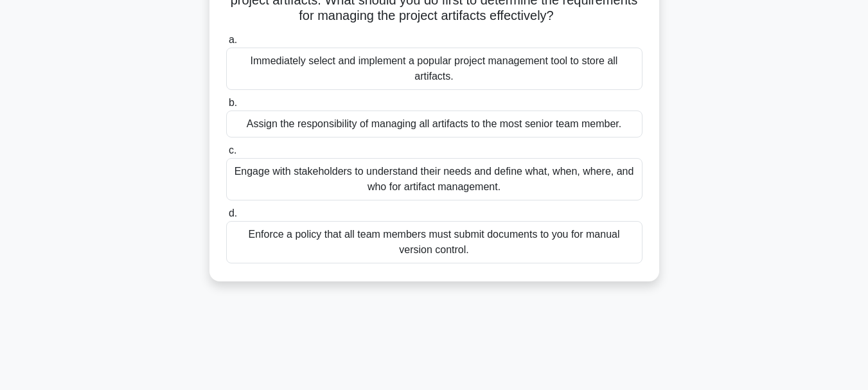
click at [430, 195] on div "Engage with stakeholders to understand their needs and define what, when, where…" at bounding box center [434, 179] width 416 height 42
click at [226, 155] on input "c. Engage with stakeholders to understand their needs and define what, when, wh…" at bounding box center [226, 150] width 0 height 8
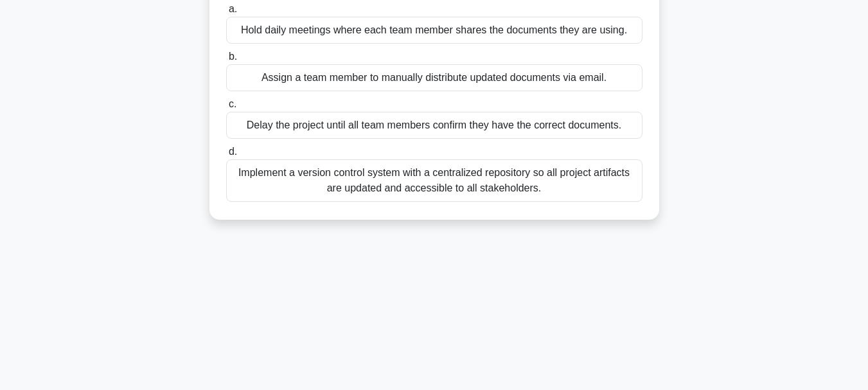
click at [473, 198] on div "Implement a version control system with a centralized repository so all project…" at bounding box center [434, 180] width 416 height 42
click at [226, 156] on input "d. Implement a version control system with a centralized repository so all proj…" at bounding box center [226, 152] width 0 height 8
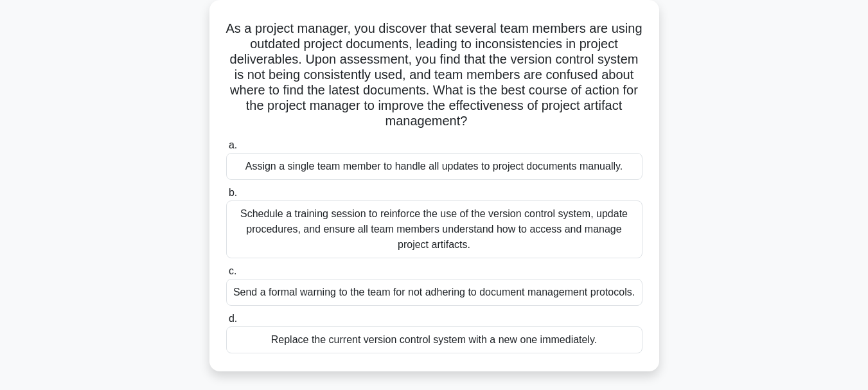
scroll to position [128, 0]
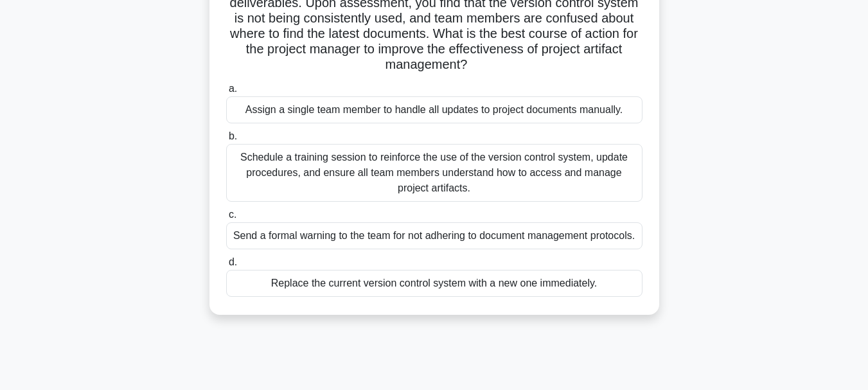
click at [427, 174] on div "Schedule a training session to reinforce the use of the version control system,…" at bounding box center [434, 173] width 416 height 58
click at [226, 141] on input "b. Schedule a training session to reinforce the use of the version control syst…" at bounding box center [226, 136] width 0 height 8
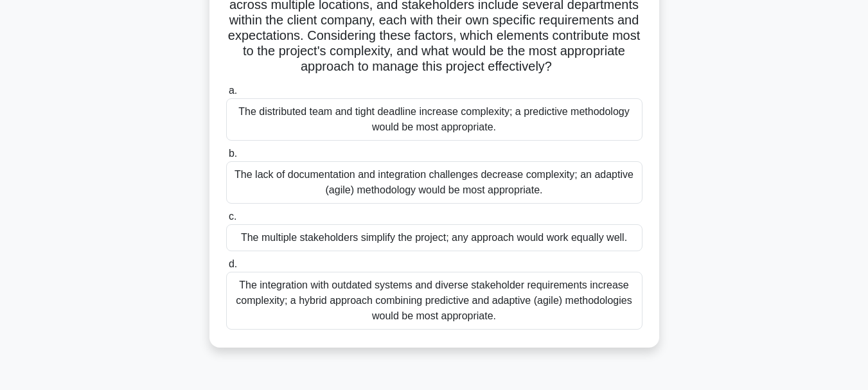
scroll to position [193, 0]
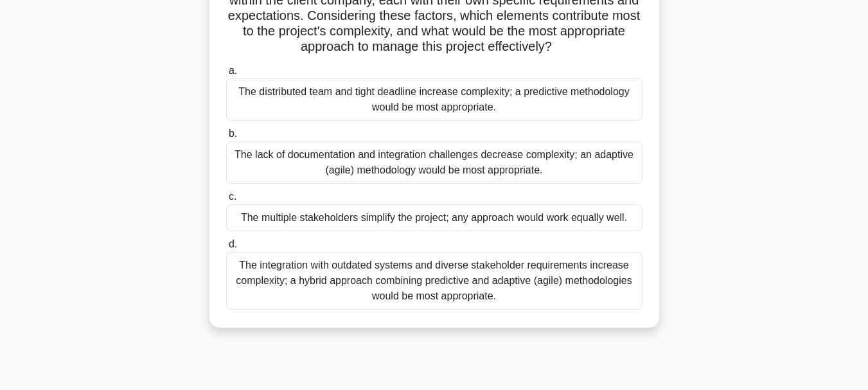
click at [409, 304] on div "The integration with outdated systems and diverse stakeholder requirements incr…" at bounding box center [434, 281] width 416 height 58
click at [226, 249] on input "d. The integration with outdated systems and diverse stakeholder requirements i…" at bounding box center [226, 244] width 0 height 8
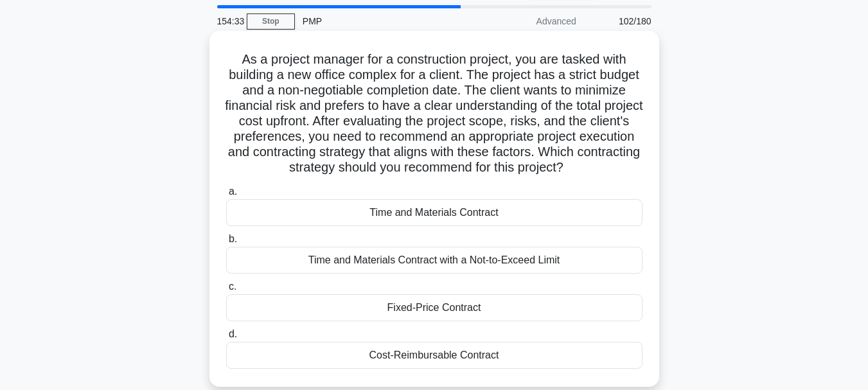
scroll to position [64, 0]
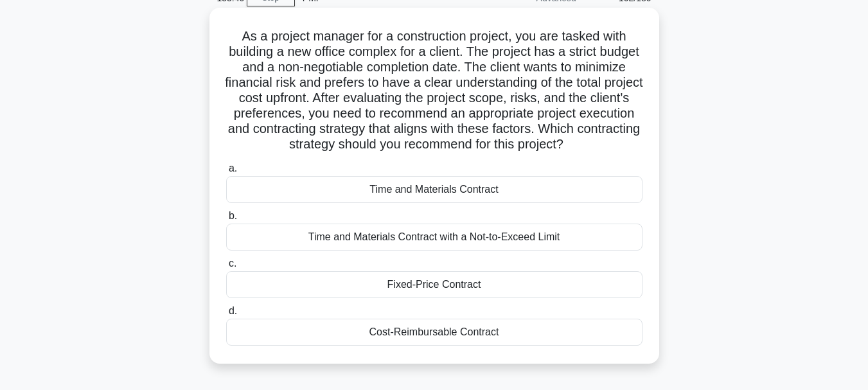
click at [424, 288] on div "Fixed-Price Contract" at bounding box center [434, 284] width 416 height 27
click at [226, 268] on input "c. Fixed-Price Contract" at bounding box center [226, 263] width 0 height 8
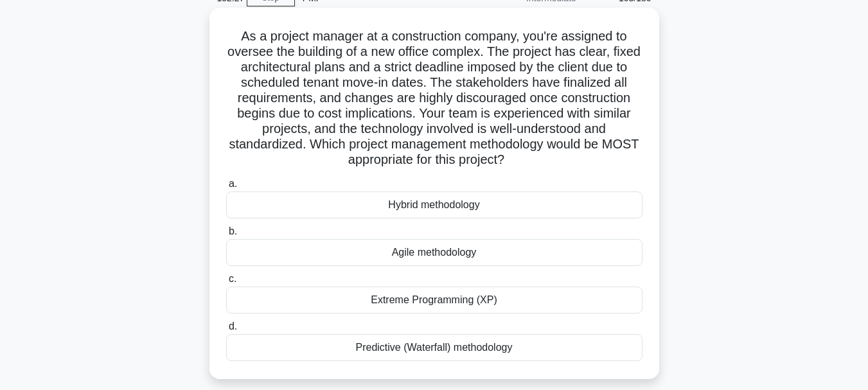
click at [423, 209] on div "Hybrid methodology" at bounding box center [434, 204] width 416 height 27
click at [226, 188] on input "a. Hybrid methodology" at bounding box center [226, 184] width 0 height 8
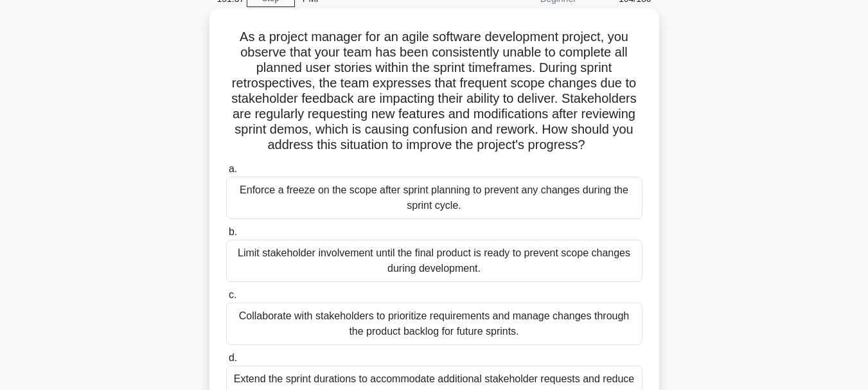
scroll to position [128, 0]
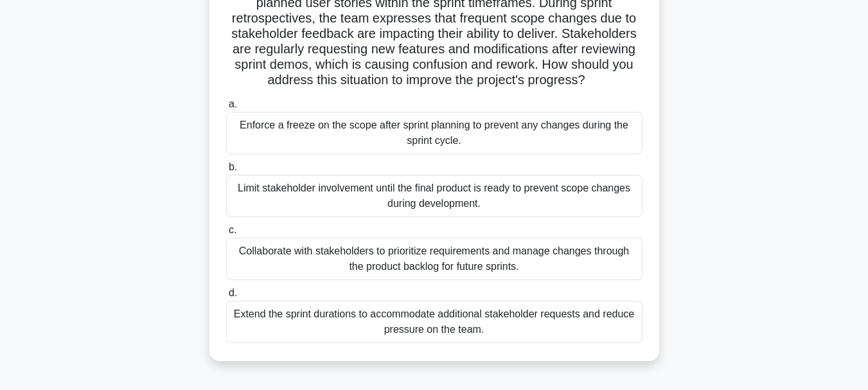
click at [323, 268] on div "Collaborate with stakeholders to prioritize requirements and manage changes thr…" at bounding box center [434, 259] width 416 height 42
click at [226, 234] on input "c. Collaborate with stakeholders to prioritize requirements and manage changes …" at bounding box center [226, 230] width 0 height 8
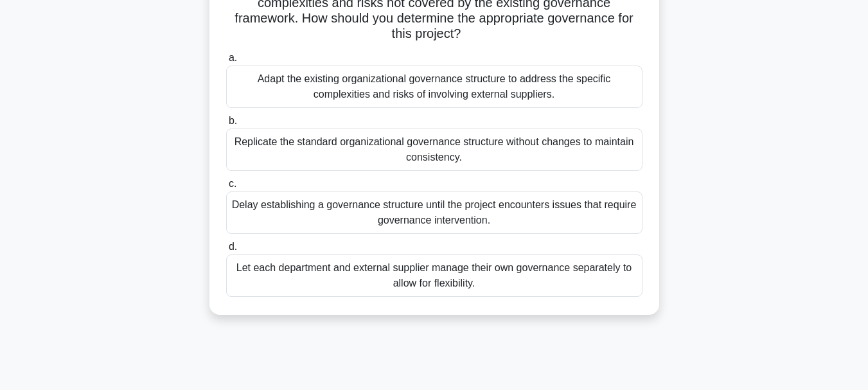
scroll to position [193, 0]
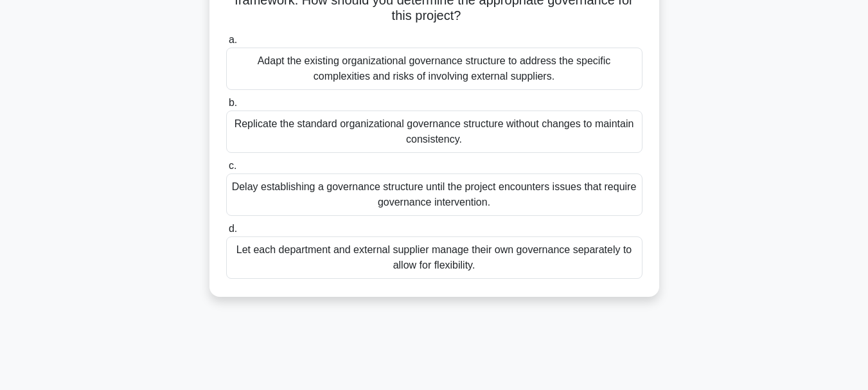
click at [344, 68] on div "Adapt the existing organizational governance structure to address the specific …" at bounding box center [434, 69] width 416 height 42
click at [226, 44] on input "a. Adapt the existing organizational governance structure to address the specif…" at bounding box center [226, 40] width 0 height 8
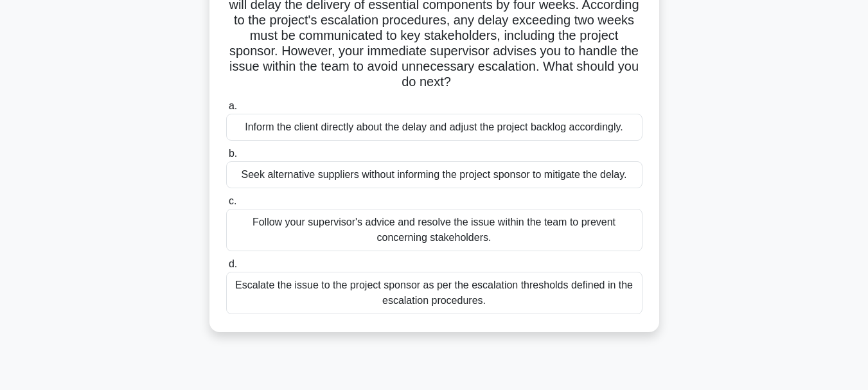
scroll to position [128, 0]
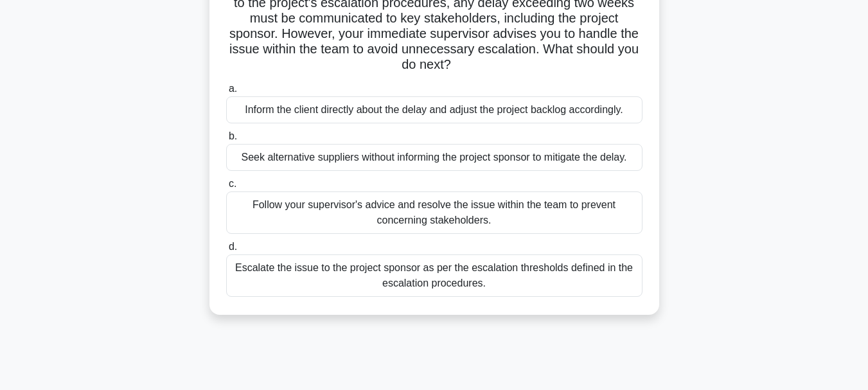
click at [589, 105] on div "Inform the client directly about the delay and adjust the project backlog accor…" at bounding box center [434, 109] width 416 height 27
click at [226, 93] on input "a. Inform the client directly about the delay and adjust the project backlog ac…" at bounding box center [226, 89] width 0 height 8
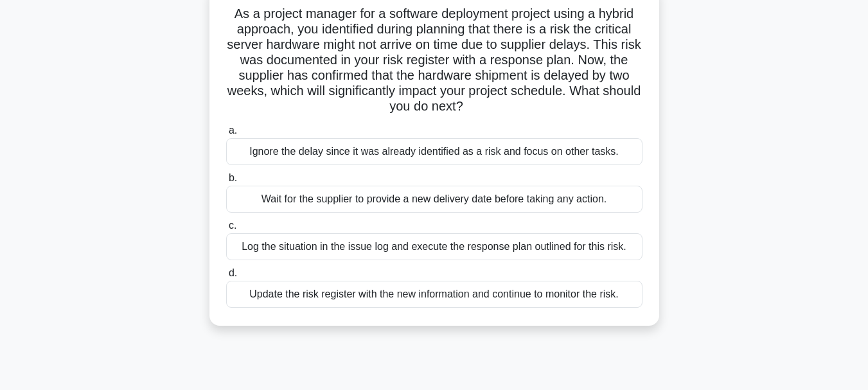
scroll to position [64, 0]
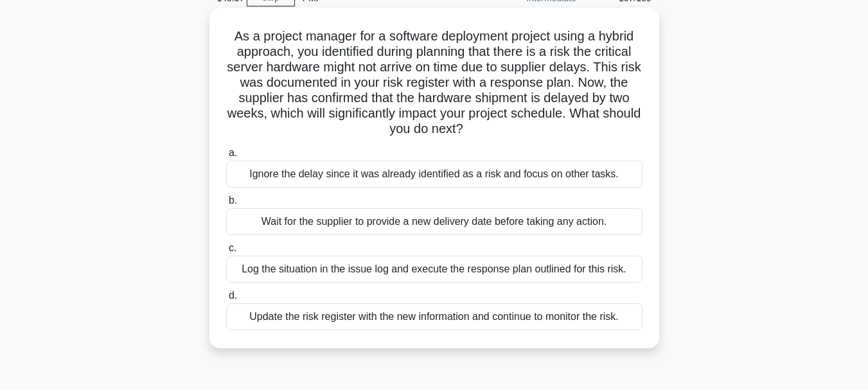
click at [571, 267] on div "Log the situation in the issue log and execute the response plan outlined for t…" at bounding box center [434, 269] width 416 height 27
click at [226, 252] on input "c. Log the situation in the issue log and execute the response plan outlined fo…" at bounding box center [226, 248] width 0 height 8
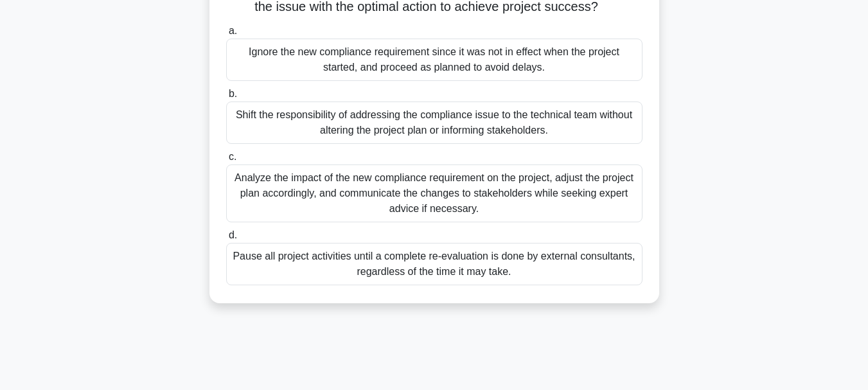
scroll to position [193, 0]
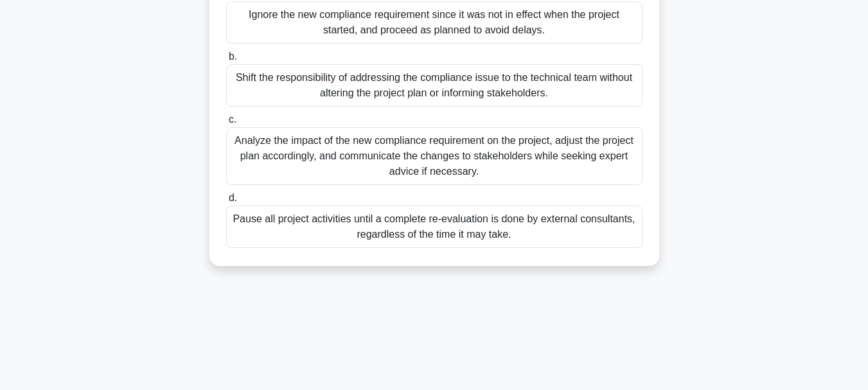
click at [340, 161] on div "Analyze the impact of the new compliance requirement on the project, adjust the…" at bounding box center [434, 156] width 416 height 58
click at [226, 124] on input "c. Analyze the impact of the new compliance requirement on the project, adjust …" at bounding box center [226, 120] width 0 height 8
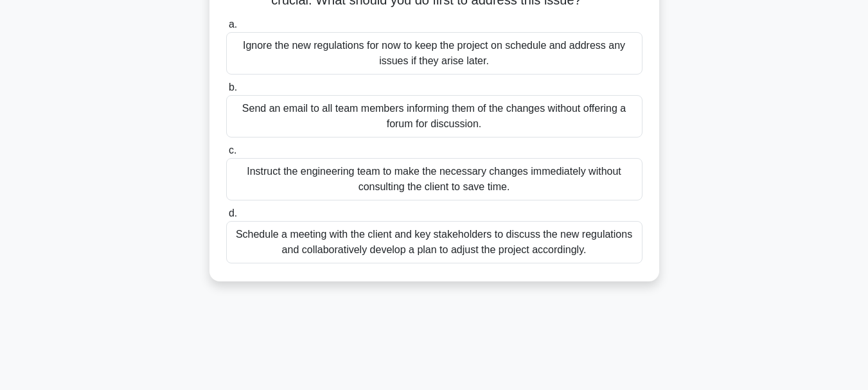
click at [434, 254] on div "Schedule a meeting with the client and key stakeholders to discuss the new regu…" at bounding box center [434, 242] width 416 height 42
click at [226, 218] on input "d. Schedule a meeting with the client and key stakeholders to discuss the new r…" at bounding box center [226, 213] width 0 height 8
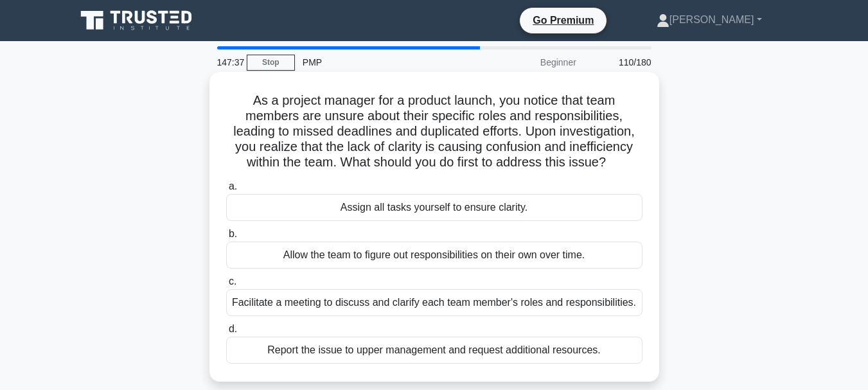
scroll to position [64, 0]
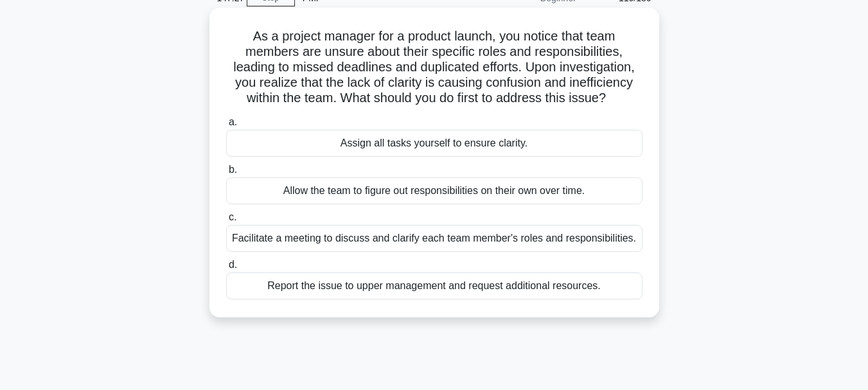
click at [378, 238] on div "Facilitate a meeting to discuss and clarify each team member's roles and respon…" at bounding box center [434, 238] width 416 height 27
click at [226, 222] on input "c. Facilitate a meeting to discuss and clarify each team member's roles and res…" at bounding box center [226, 217] width 0 height 8
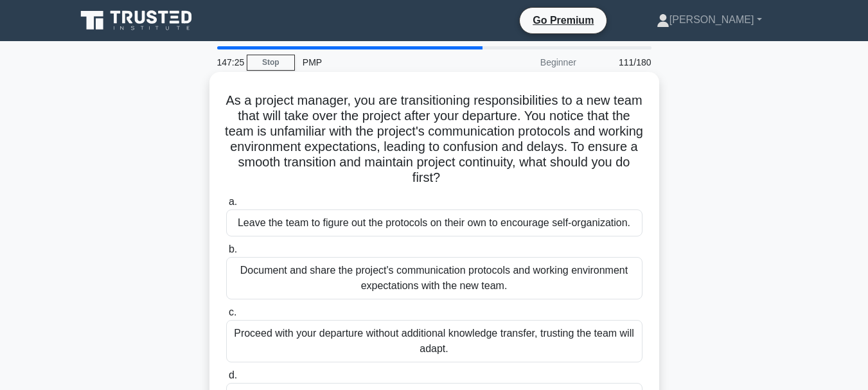
scroll to position [128, 0]
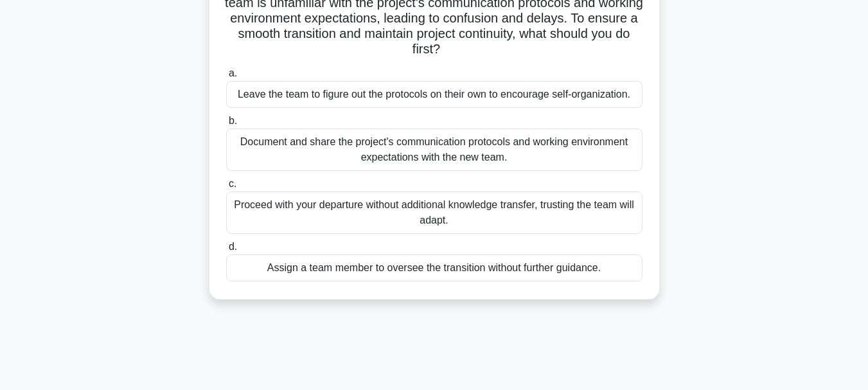
click at [446, 155] on div "Document and share the project's communication protocols and working environmen…" at bounding box center [434, 149] width 416 height 42
click at [226, 125] on input "b. Document and share the project's communication protocols and working environ…" at bounding box center [226, 121] width 0 height 8
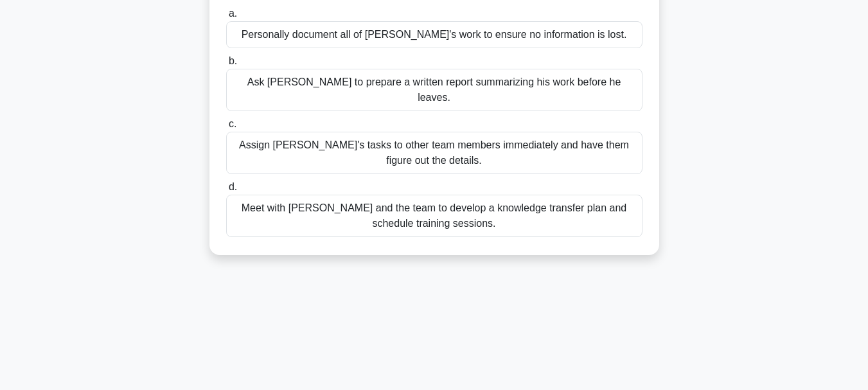
scroll to position [193, 0]
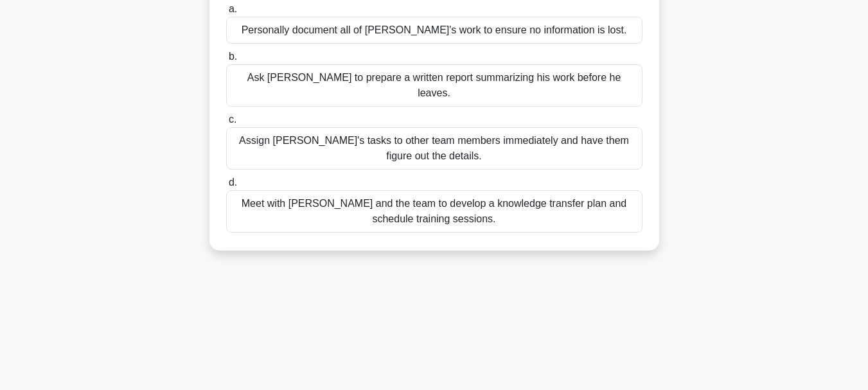
click at [410, 190] on div "Meet with [PERSON_NAME] and the team to develop a knowledge transfer plan and s…" at bounding box center [434, 211] width 416 height 42
click at [226, 187] on input "d. Meet with [PERSON_NAME] and the team to develop a knowledge transfer plan an…" at bounding box center [226, 183] width 0 height 8
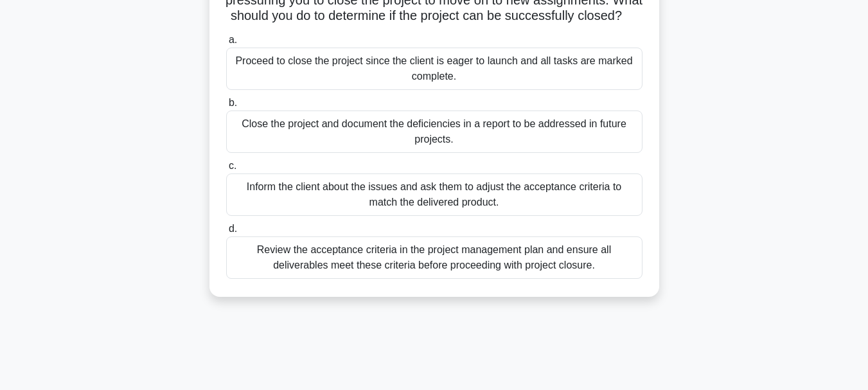
click at [423, 269] on div "Review the acceptance criteria in the project management plan and ensure all de…" at bounding box center [434, 257] width 416 height 42
click at [226, 233] on input "d. Review the acceptance criteria in the project management plan and ensure all…" at bounding box center [226, 229] width 0 height 8
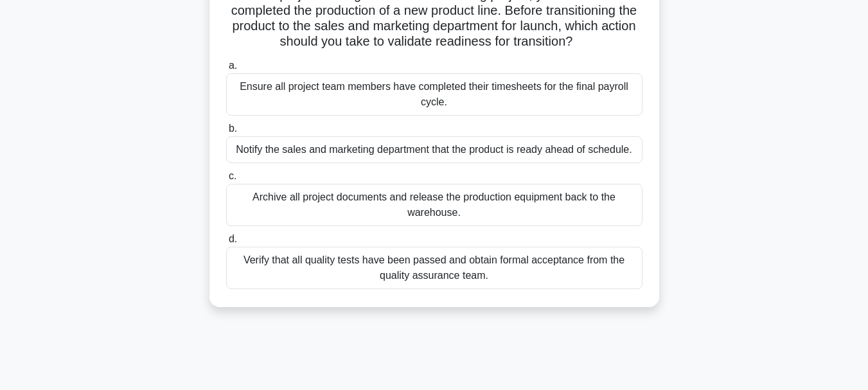
scroll to position [128, 0]
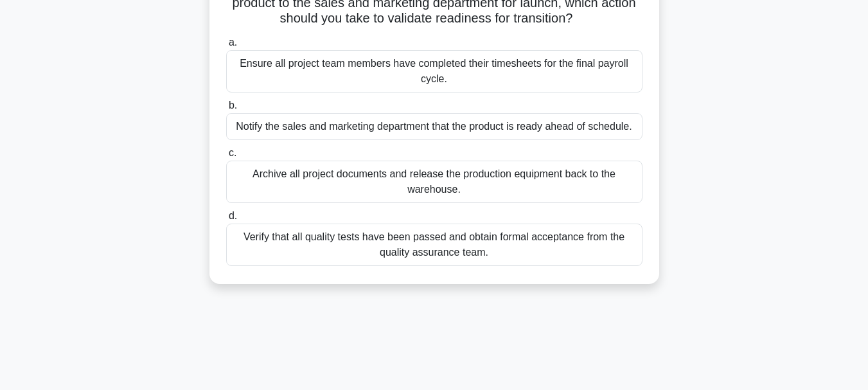
click at [473, 243] on div "Verify that all quality tests have been passed and obtain formal acceptance fro…" at bounding box center [434, 245] width 416 height 42
click at [226, 220] on input "d. Verify that all quality tests have been passed and obtain formal acceptance …" at bounding box center [226, 216] width 0 height 8
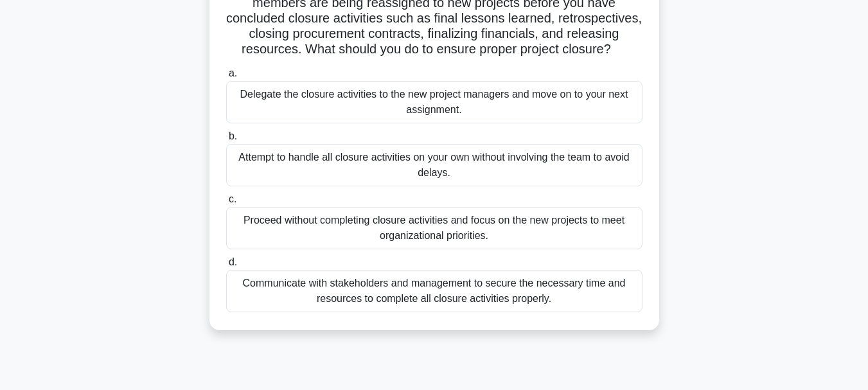
click at [530, 303] on div "Communicate with stakeholders and management to secure the necessary time and r…" at bounding box center [434, 291] width 416 height 42
click at [226, 267] on input "d. Communicate with stakeholders and management to secure the necessary time an…" at bounding box center [226, 262] width 0 height 8
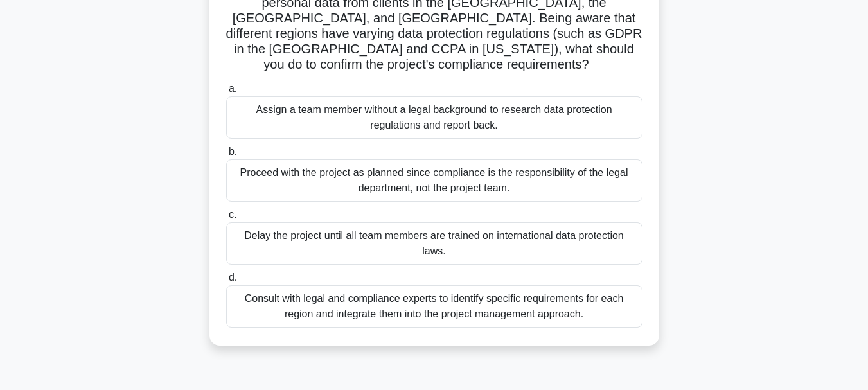
click at [430, 293] on div "Consult with legal and compliance experts to identify specific requirements for…" at bounding box center [434, 306] width 416 height 42
click at [226, 282] on input "d. Consult with legal and compliance experts to identify specific requirements …" at bounding box center [226, 278] width 0 height 8
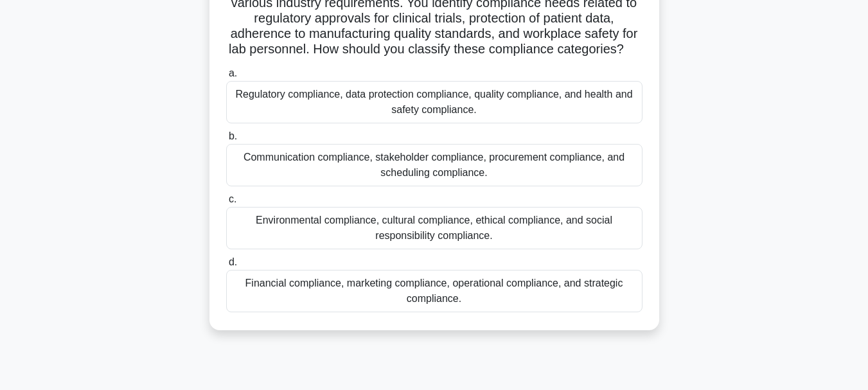
scroll to position [64, 0]
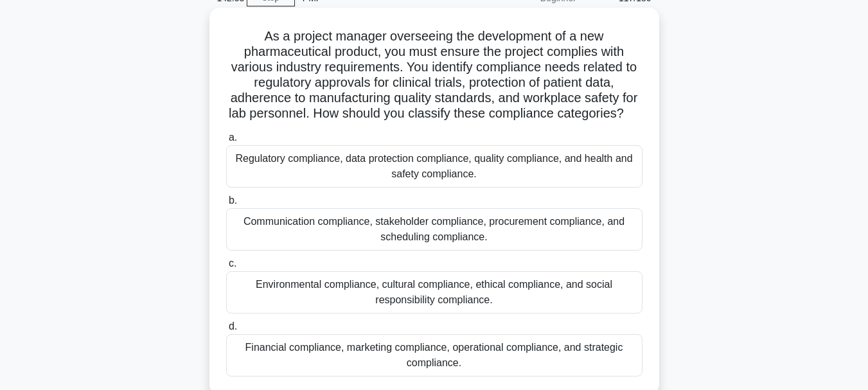
click at [447, 313] on div "Environmental compliance, cultural compliance, ethical compliance, and social r…" at bounding box center [434, 292] width 416 height 42
click at [226, 268] on input "c. Environmental compliance, cultural compliance, ethical compliance, and socia…" at bounding box center [226, 263] width 0 height 8
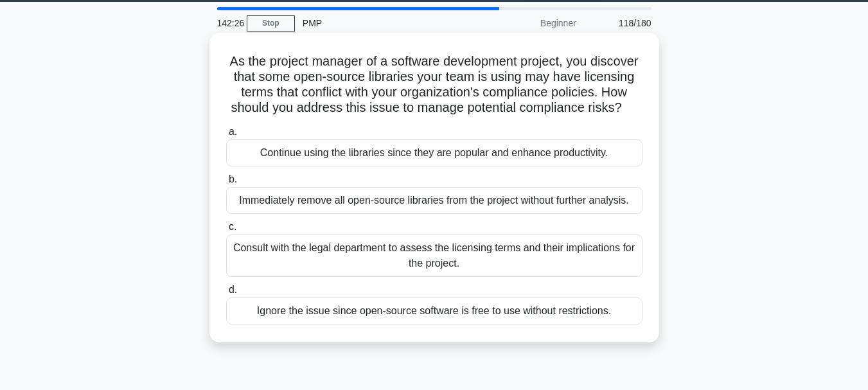
scroll to position [0, 0]
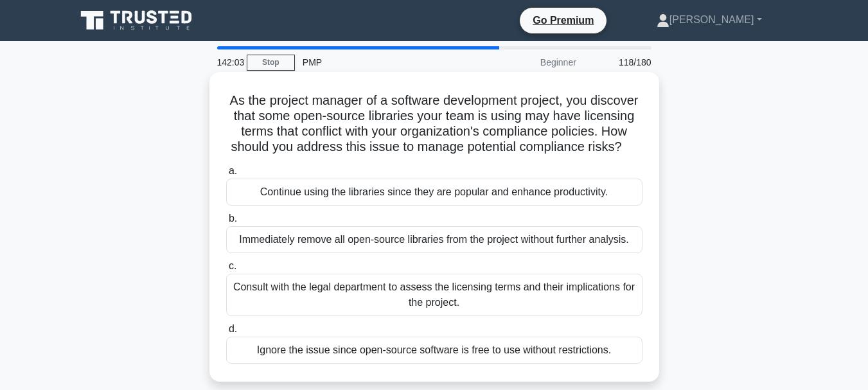
click at [475, 308] on div "Consult with the legal department to assess the licensing terms and their impli…" at bounding box center [434, 295] width 416 height 42
click at [226, 270] on input "c. Consult with the legal department to assess the licensing terms and their im…" at bounding box center [226, 266] width 0 height 8
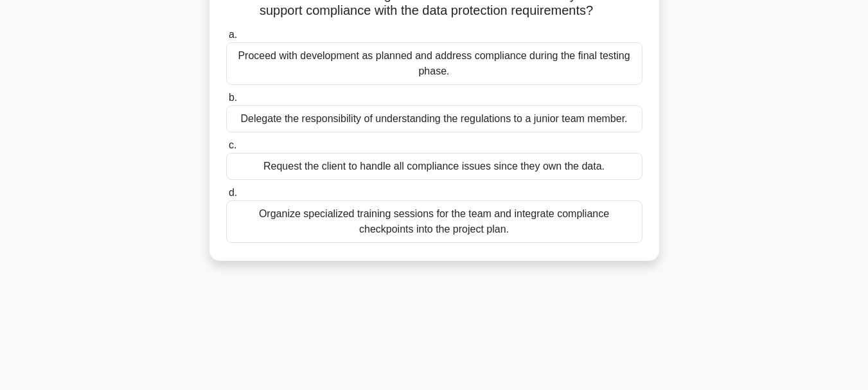
scroll to position [128, 0]
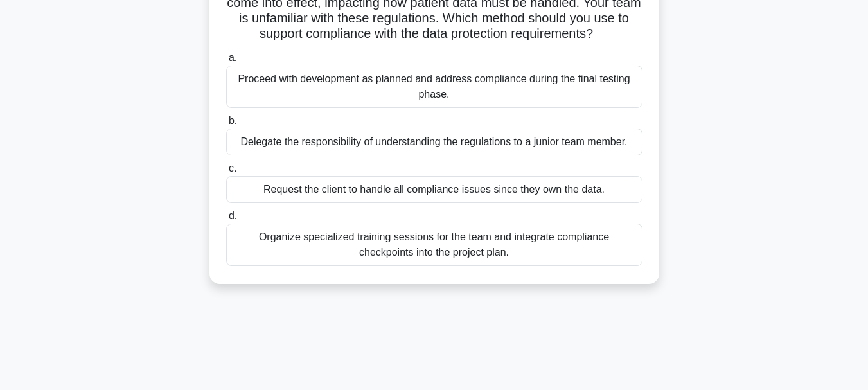
click at [350, 245] on div "Organize specialized training sessions for the team and integrate compliance ch…" at bounding box center [434, 245] width 416 height 42
click at [226, 220] on input "d. Organize specialized training sessions for the team and integrate compliance…" at bounding box center [226, 216] width 0 height 8
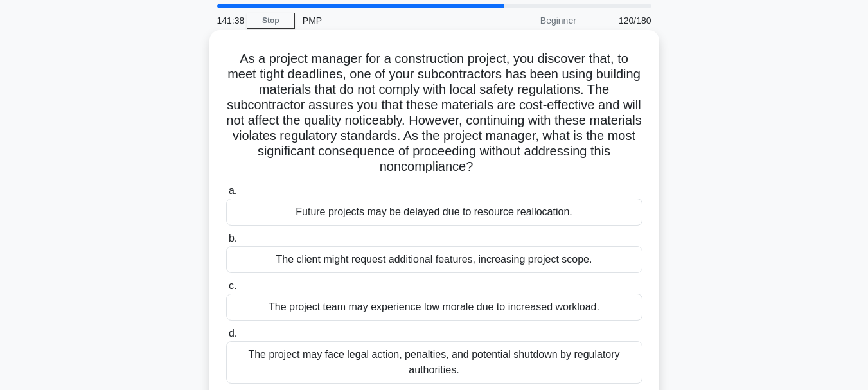
scroll to position [64, 0]
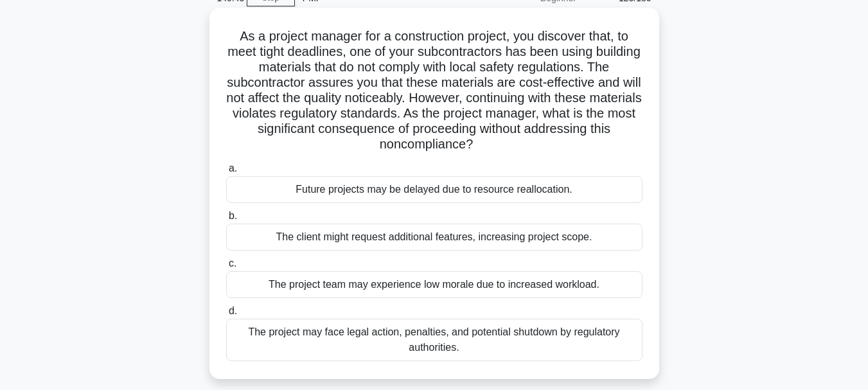
click at [497, 351] on div "The project may face legal action, penalties, and potential shutdown by regulat…" at bounding box center [434, 340] width 416 height 42
click at [226, 315] on input "d. The project may face legal action, penalties, and potential shutdown by regu…" at bounding box center [226, 311] width 0 height 8
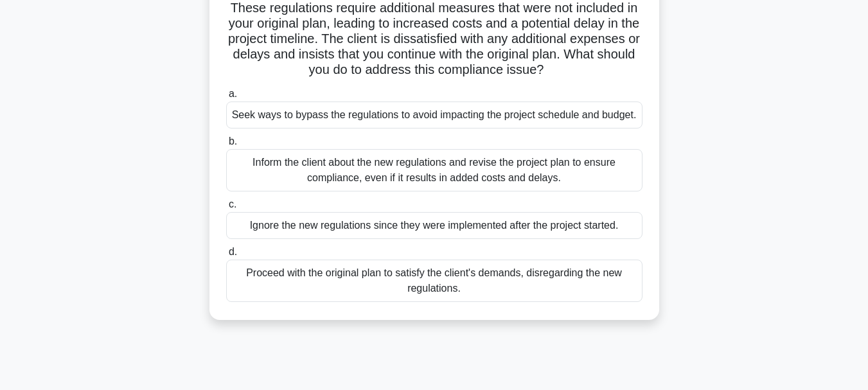
scroll to position [128, 0]
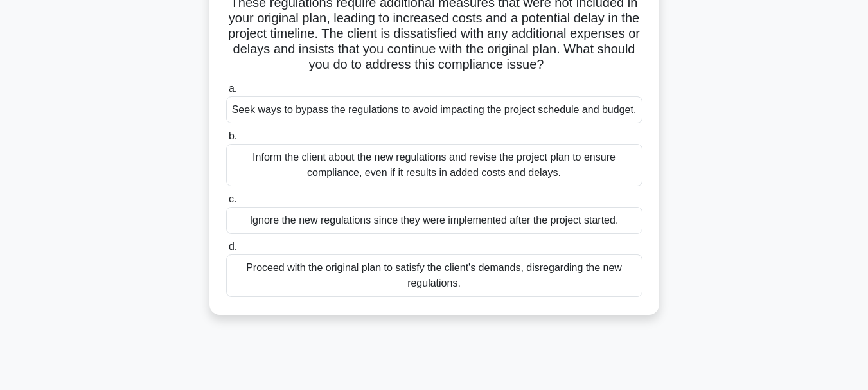
click at [396, 175] on div "Inform the client about the new regulations and revise the project plan to ensu…" at bounding box center [434, 165] width 416 height 42
click at [226, 141] on input "b. Inform the client about the new regulations and revise the project plan to e…" at bounding box center [226, 136] width 0 height 8
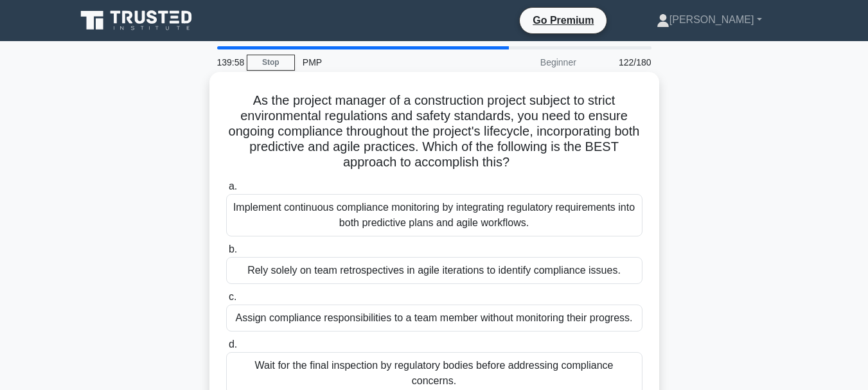
scroll to position [64, 0]
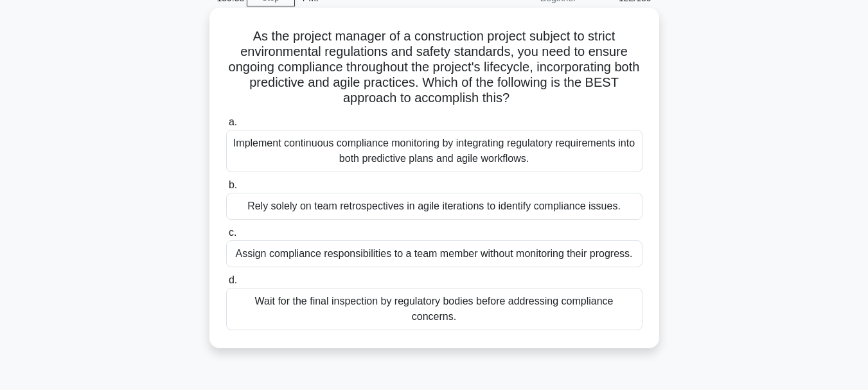
click at [432, 152] on div "Implement continuous compliance monitoring by integrating regulatory requiremen…" at bounding box center [434, 151] width 416 height 42
click at [226, 127] on input "a. Implement continuous compliance monitoring by integrating regulatory require…" at bounding box center [226, 122] width 0 height 8
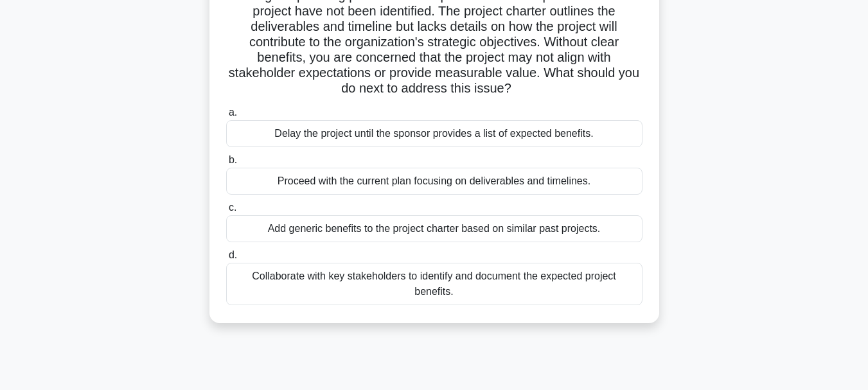
scroll to position [193, 0]
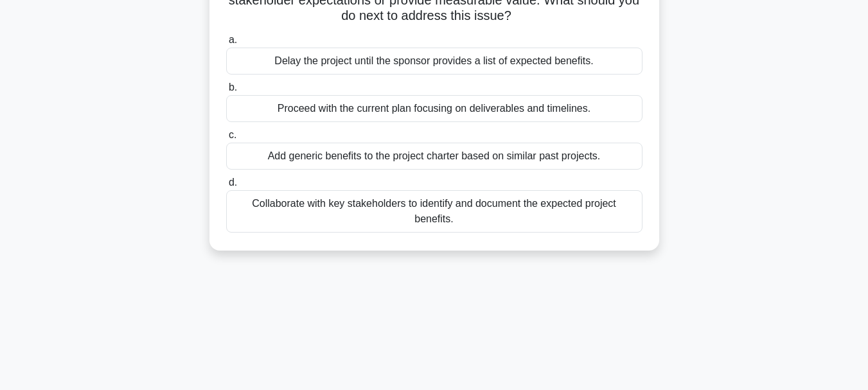
click at [391, 215] on div "Collaborate with key stakeholders to identify and document the expected project…" at bounding box center [434, 211] width 416 height 42
click at [226, 187] on input "d. Collaborate with key stakeholders to identify and document the expected proj…" at bounding box center [226, 183] width 0 height 8
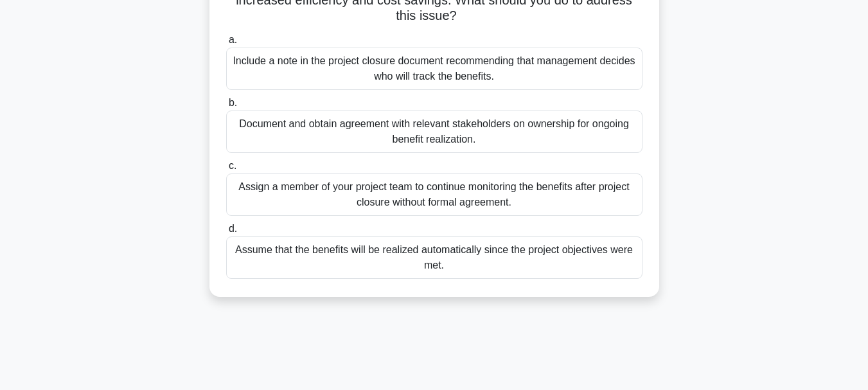
click at [482, 137] on div "Document and obtain agreement with relevant stakeholders on ownership for ongoi…" at bounding box center [434, 131] width 416 height 42
click at [226, 107] on input "b. Document and obtain agreement with relevant stakeholders on ownership for on…" at bounding box center [226, 103] width 0 height 8
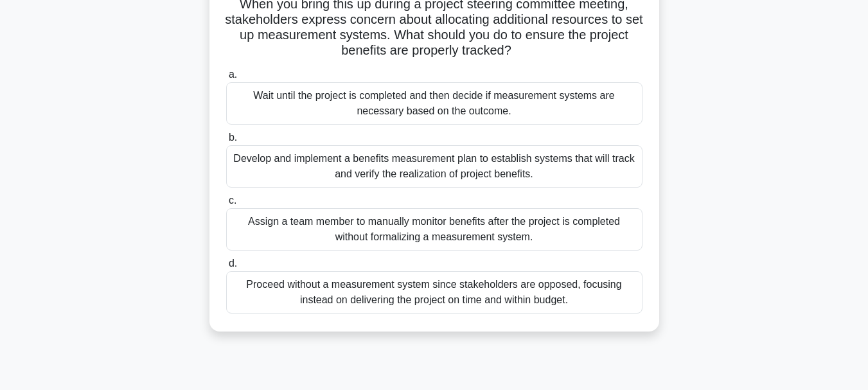
scroll to position [64, 0]
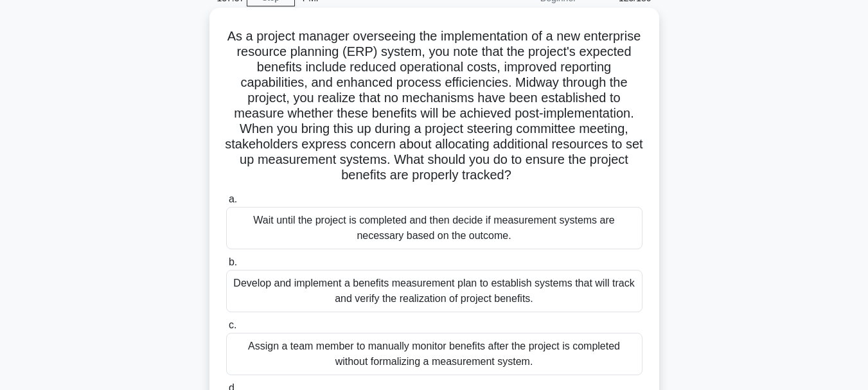
click at [289, 290] on div "Develop and implement a benefits measurement plan to establish systems that wil…" at bounding box center [434, 291] width 416 height 42
click at [226, 267] on input "b. Develop and implement a benefits measurement plan to establish systems that …" at bounding box center [226, 262] width 0 height 8
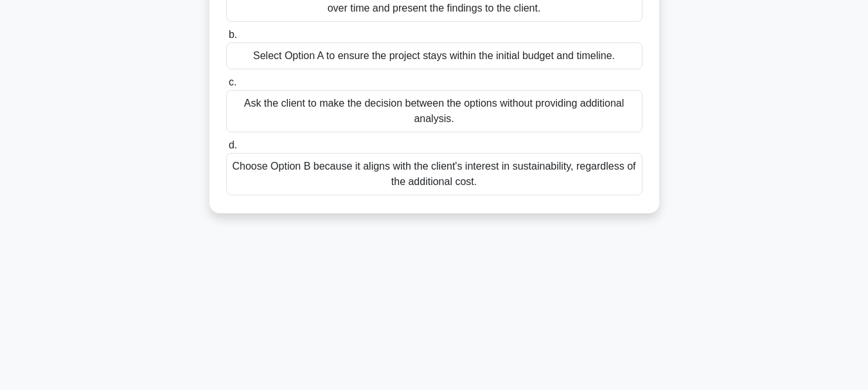
scroll to position [304, 0]
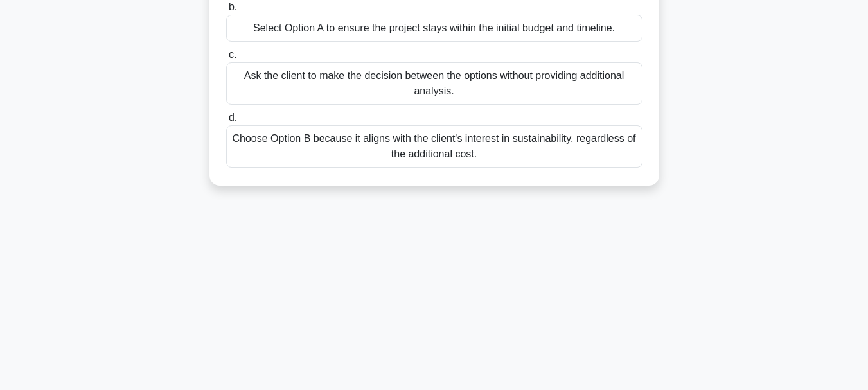
click at [511, 146] on div "Choose Option B because it aligns with the client's interest in sustainability,…" at bounding box center [434, 146] width 416 height 42
click at [226, 122] on input "d. Choose Option B because it aligns with the client's interest in sustainabili…" at bounding box center [226, 118] width 0 height 8
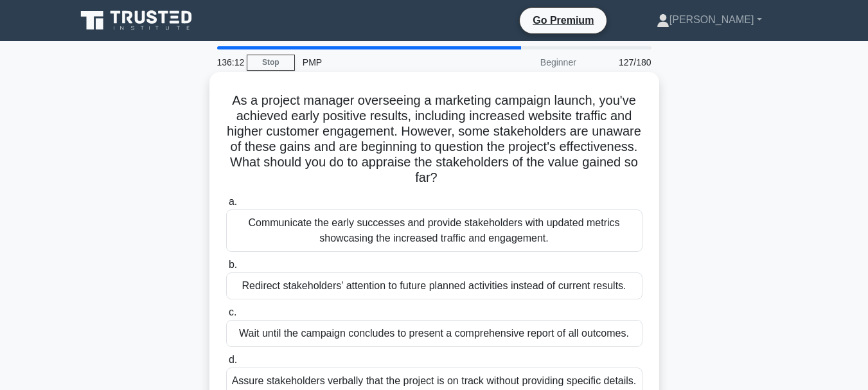
scroll to position [64, 0]
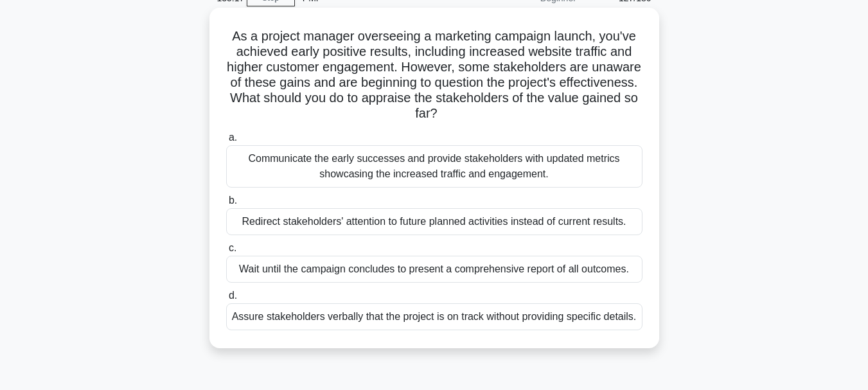
click at [414, 185] on div "Communicate the early successes and provide stakeholders with updated metrics s…" at bounding box center [434, 166] width 416 height 42
click at [226, 142] on input "a. Communicate the early successes and provide stakeholders with updated metric…" at bounding box center [226, 138] width 0 height 8
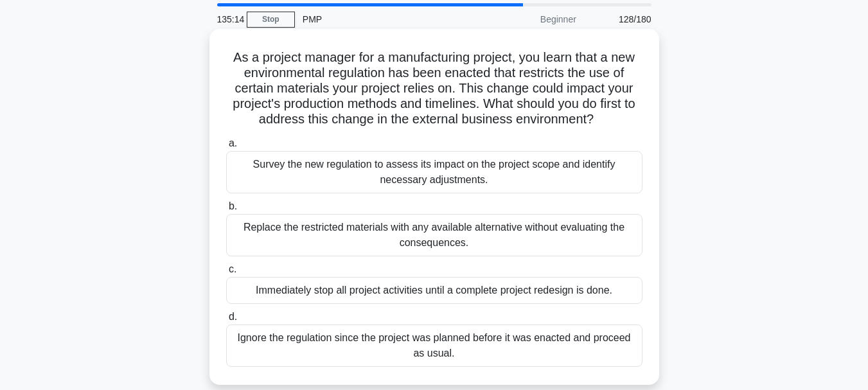
scroll to position [128, 0]
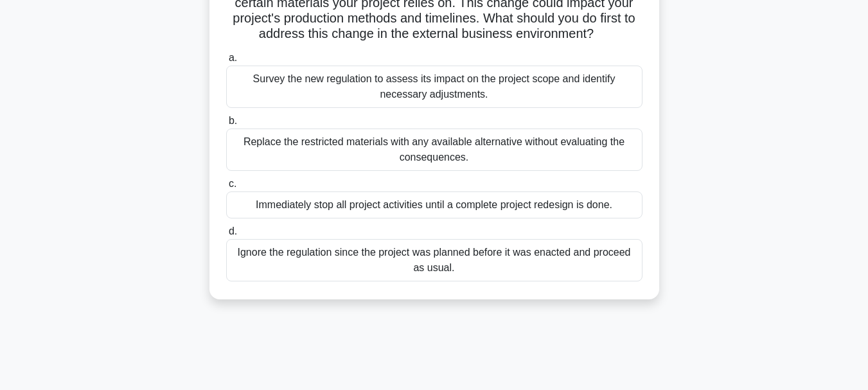
click at [481, 86] on div "Survey the new regulation to assess its impact on the project scope and identif…" at bounding box center [434, 87] width 416 height 42
click at [226, 62] on input "a. Survey the new regulation to assess its impact on the project scope and iden…" at bounding box center [226, 58] width 0 height 8
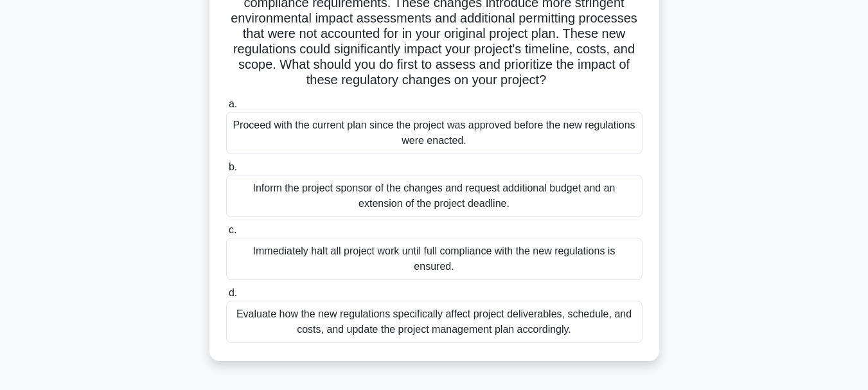
click at [414, 321] on div "Evaluate how the new regulations specifically affect project deliverables, sche…" at bounding box center [434, 322] width 416 height 42
click at [226, 297] on input "d. Evaluate how the new regulations specifically affect project deliverables, s…" at bounding box center [226, 293] width 0 height 8
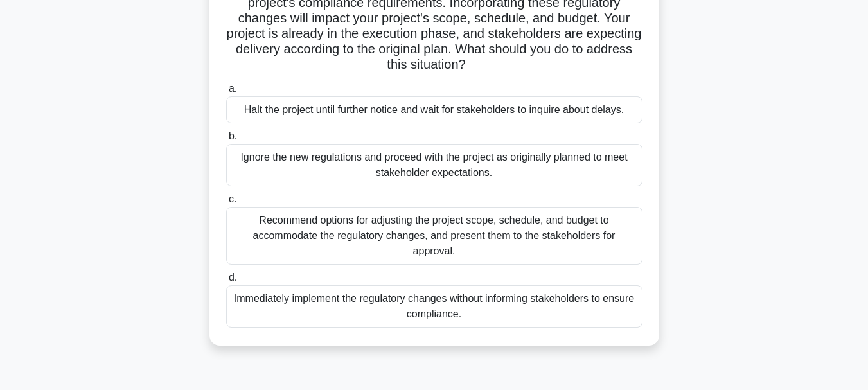
click at [352, 240] on div "Recommend options for adjusting the project scope, schedule, and budget to acco…" at bounding box center [434, 236] width 416 height 58
click at [226, 204] on input "c. Recommend options for adjusting the project scope, schedule, and budget to a…" at bounding box center [226, 199] width 0 height 8
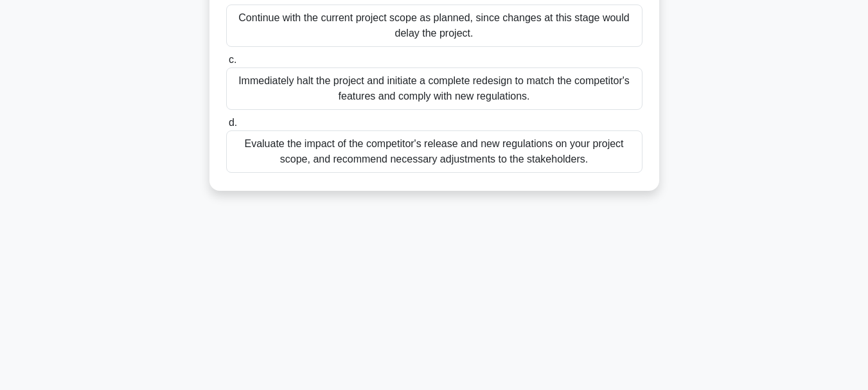
scroll to position [304, 0]
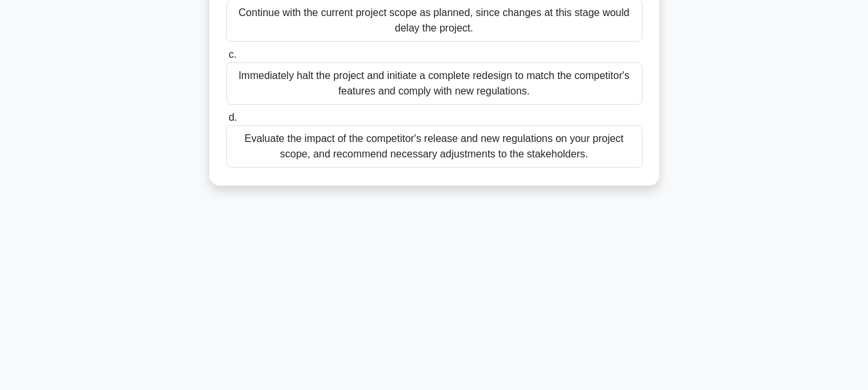
click at [405, 137] on div "Evaluate the impact of the competitor's release and new regulations on your pro…" at bounding box center [434, 146] width 416 height 42
click at [226, 122] on input "d. Evaluate the impact of the competitor's release and new regulations on your …" at bounding box center [226, 118] width 0 height 8
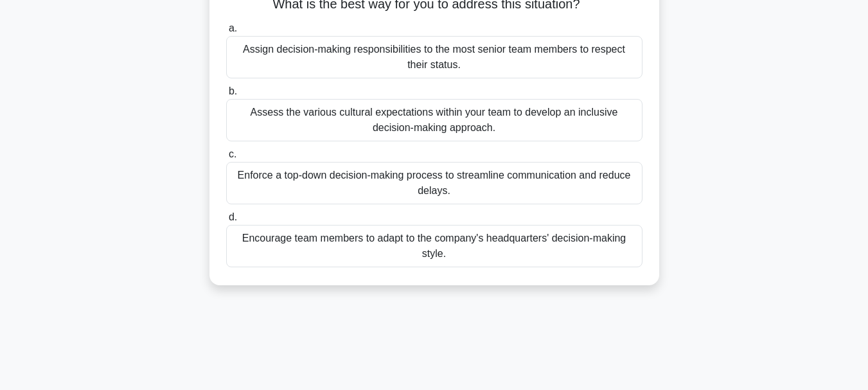
scroll to position [193, 0]
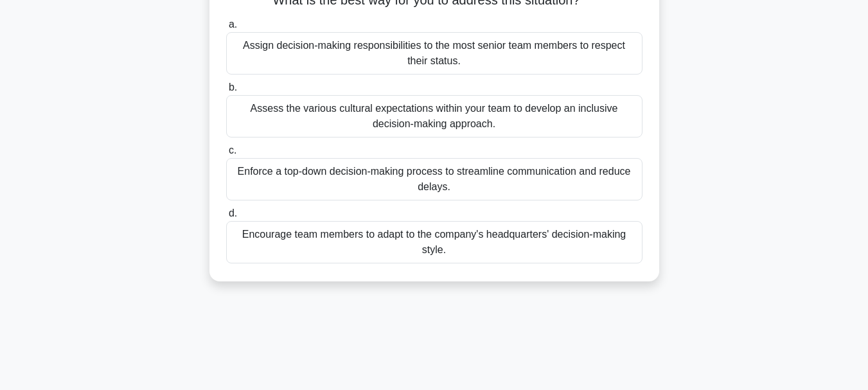
click at [435, 258] on div "Encourage team members to adapt to the company's headquarters' decision-making …" at bounding box center [434, 242] width 416 height 42
click at [226, 218] on input "d. Encourage team members to adapt to the company's headquarters' decision-maki…" at bounding box center [226, 213] width 0 height 8
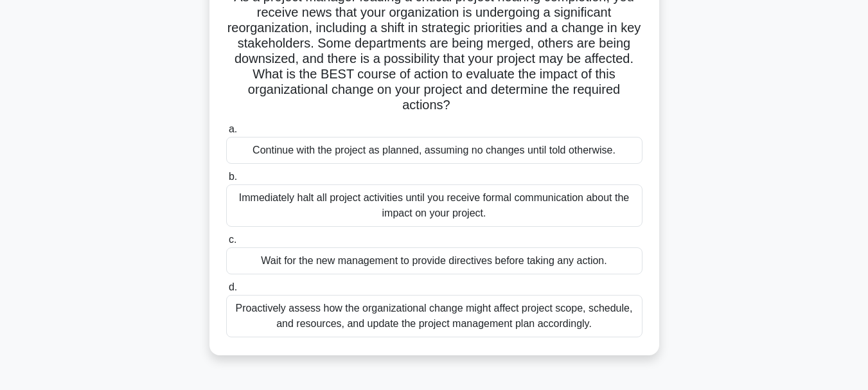
scroll to position [128, 0]
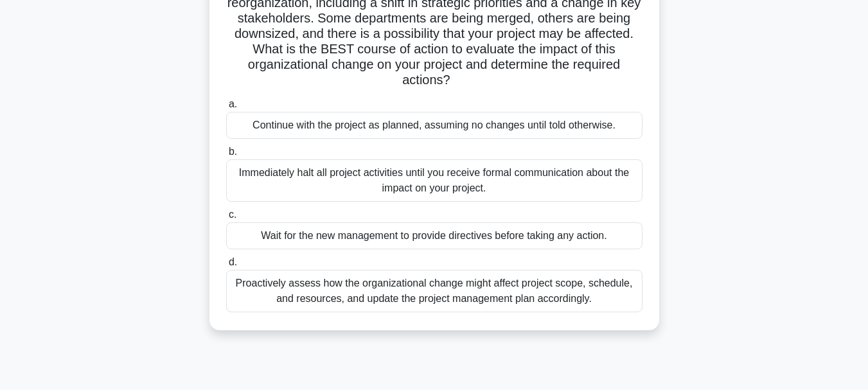
click at [405, 294] on div "Proactively assess how the organizational change might affect project scope, sc…" at bounding box center [434, 291] width 416 height 42
click at [226, 267] on input "d. Proactively assess how the organizational change might affect project scope,…" at bounding box center [226, 262] width 0 height 8
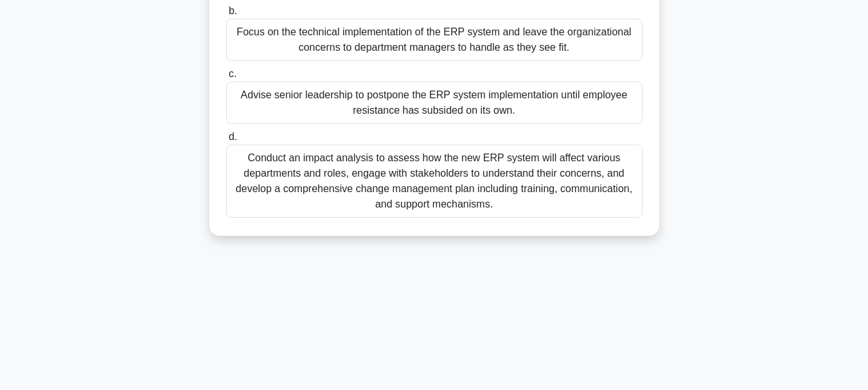
scroll to position [304, 0]
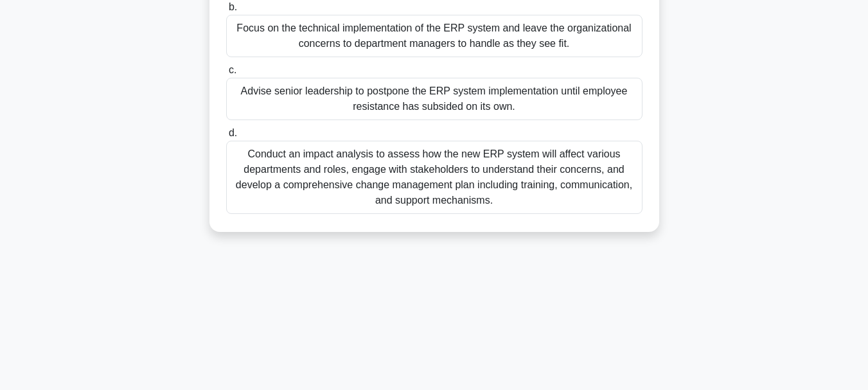
click at [422, 186] on div "Conduct an impact analysis to assess how the new ERP system will affect various…" at bounding box center [434, 177] width 416 height 73
click at [226, 137] on input "d. Conduct an impact analysis to assess how the new ERP system will affect vari…" at bounding box center [226, 133] width 0 height 8
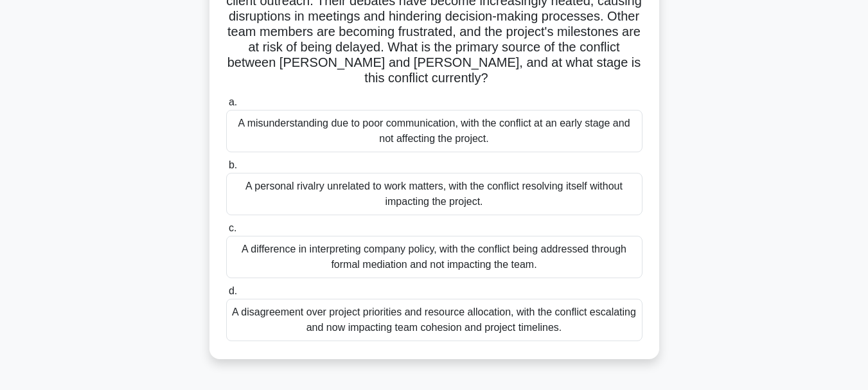
scroll to position [193, 0]
click at [391, 257] on div "A difference in interpreting company policy, with the conflict being addressed …" at bounding box center [434, 256] width 416 height 42
click at [226, 232] on input "c. A difference in interpreting company policy, with the conflict being address…" at bounding box center [226, 228] width 0 height 8
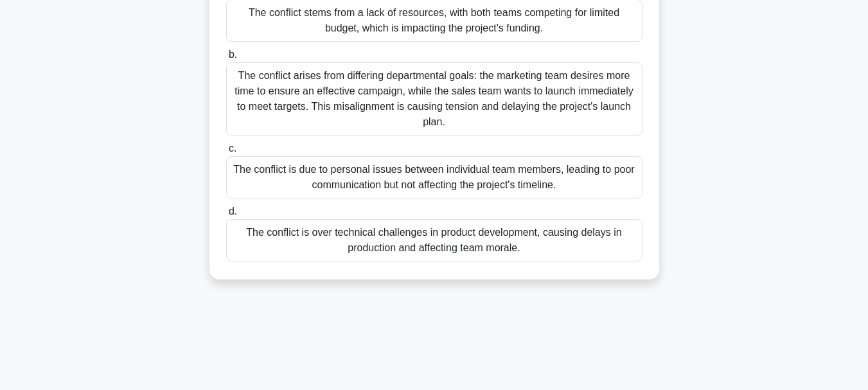
scroll to position [257, 0]
click at [373, 96] on div "The conflict arises from differing departmental goals: the marketing team desir…" at bounding box center [434, 98] width 416 height 73
click at [226, 58] on input "b. The conflict arises from differing departmental goals: the marketing team de…" at bounding box center [226, 54] width 0 height 8
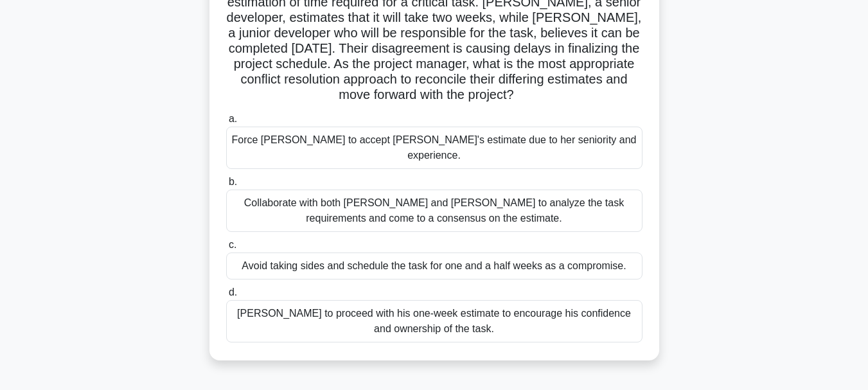
scroll to position [193, 0]
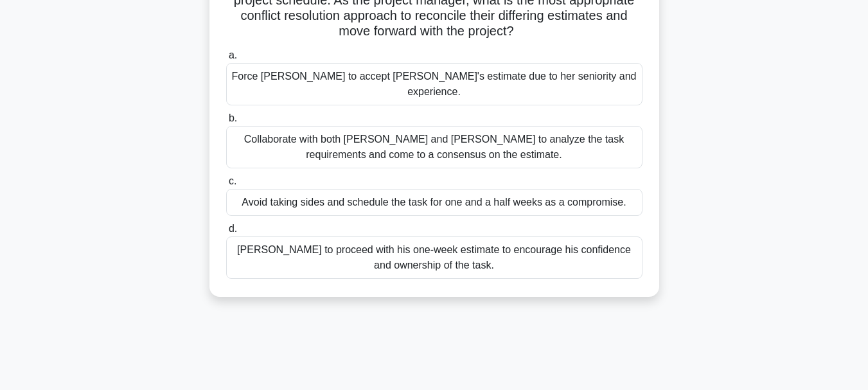
click at [446, 128] on div "Collaborate with both [PERSON_NAME] and [PERSON_NAME] to analyze the task requi…" at bounding box center [434, 147] width 416 height 42
click at [226, 123] on input "b. Collaborate with both [PERSON_NAME] and [PERSON_NAME] to analyze the task re…" at bounding box center [226, 118] width 0 height 8
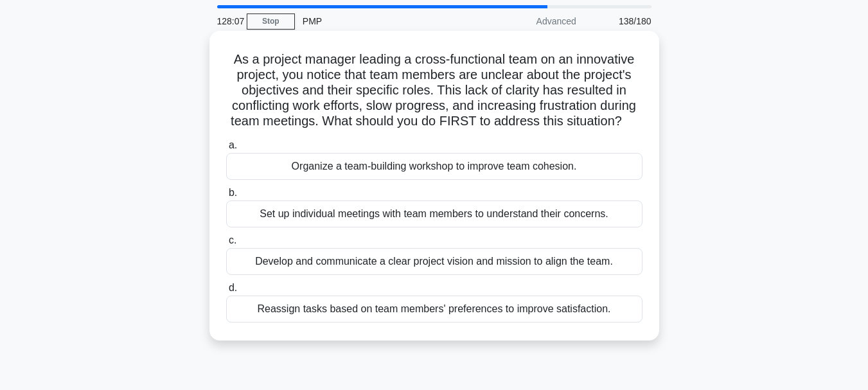
scroll to position [64, 0]
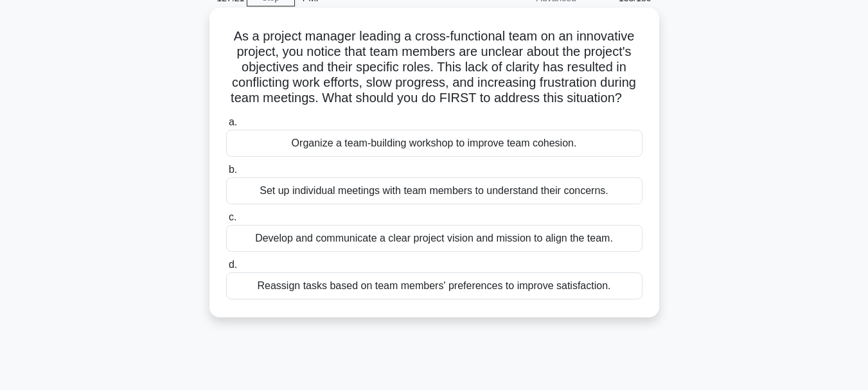
click at [356, 204] on div "Set up individual meetings with team members to understand their concerns." at bounding box center [434, 190] width 416 height 27
click at [226, 174] on input "b. Set up individual meetings with team members to understand their concerns." at bounding box center [226, 170] width 0 height 8
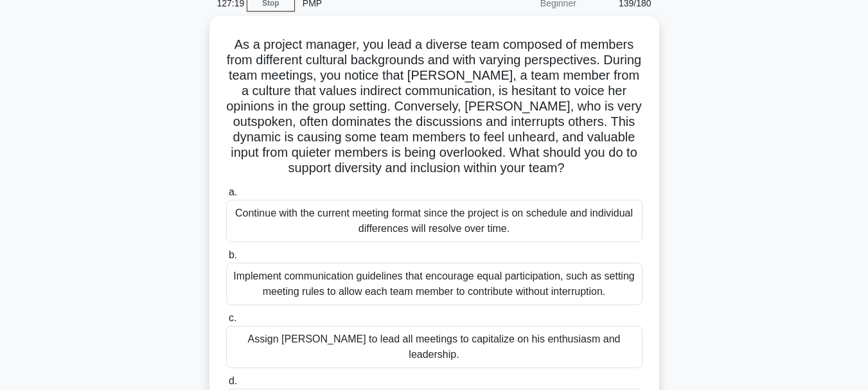
scroll to position [131, 0]
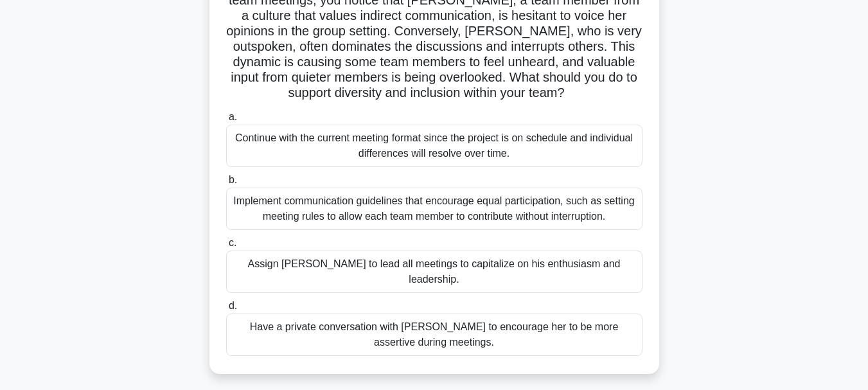
click at [397, 215] on div "Implement communication guidelines that encourage equal participation, such as …" at bounding box center [434, 209] width 416 height 42
click at [226, 184] on input "b. Implement communication guidelines that encourage equal participation, such …" at bounding box center [226, 180] width 0 height 8
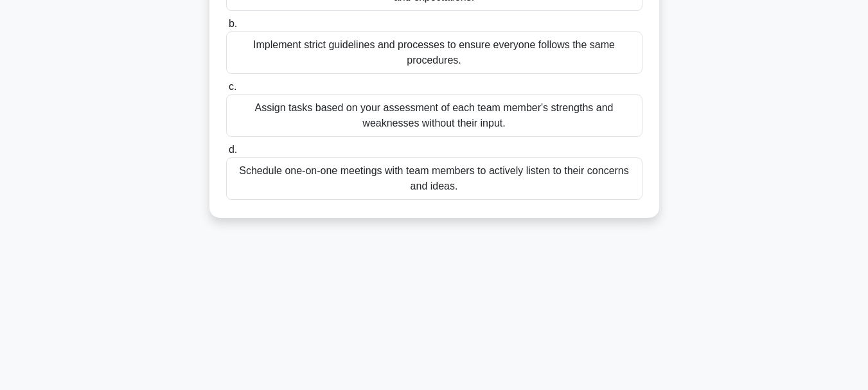
scroll to position [257, 0]
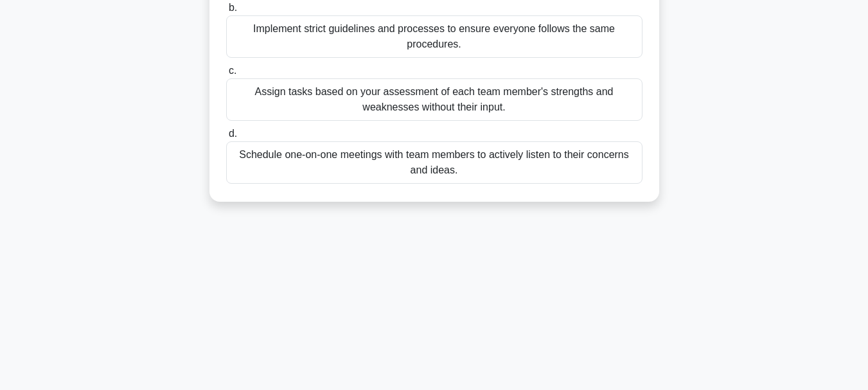
click at [510, 183] on div "Schedule one-on-one meetings with team members to actively listen to their conc…" at bounding box center [434, 162] width 416 height 42
click at [226, 138] on input "d. Schedule one-on-one meetings with team members to actively listen to their c…" at bounding box center [226, 134] width 0 height 8
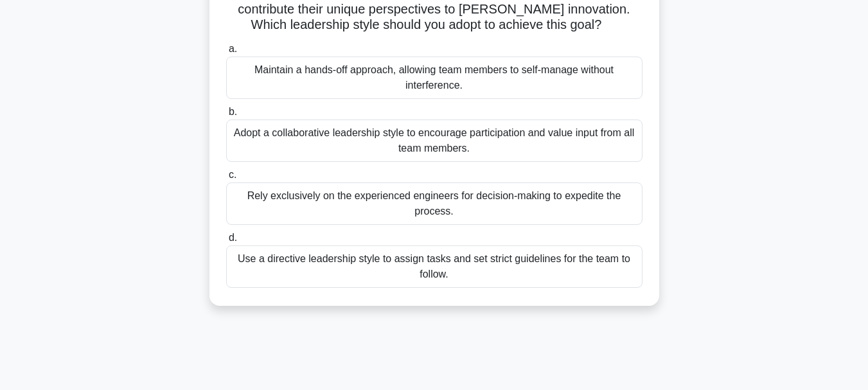
scroll to position [193, 0]
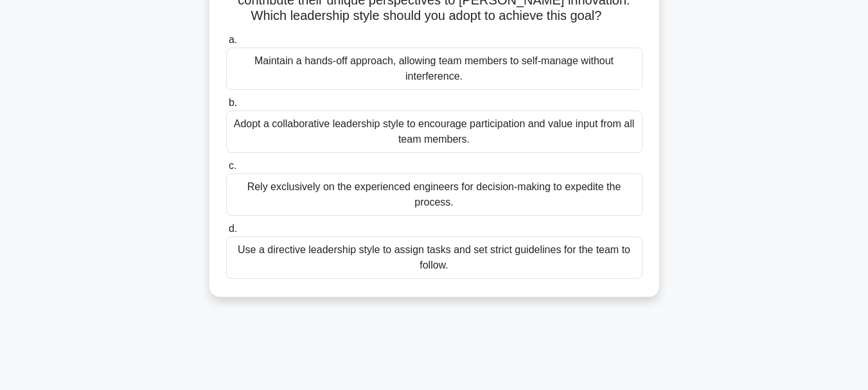
click at [390, 133] on div "Adopt a collaborative leadership style to encourage participation and value inp…" at bounding box center [434, 131] width 416 height 42
click at [226, 107] on input "b. Adopt a collaborative leadership style to encourage participation and value …" at bounding box center [226, 103] width 0 height 8
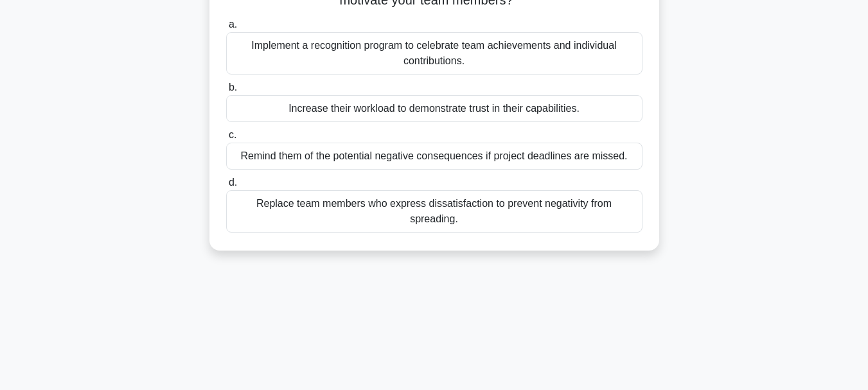
click at [359, 63] on div "Implement a recognition program to celebrate team achievements and individual c…" at bounding box center [434, 53] width 416 height 42
click at [226, 29] on input "a. Implement a recognition program to celebrate team achievements and individua…" at bounding box center [226, 25] width 0 height 8
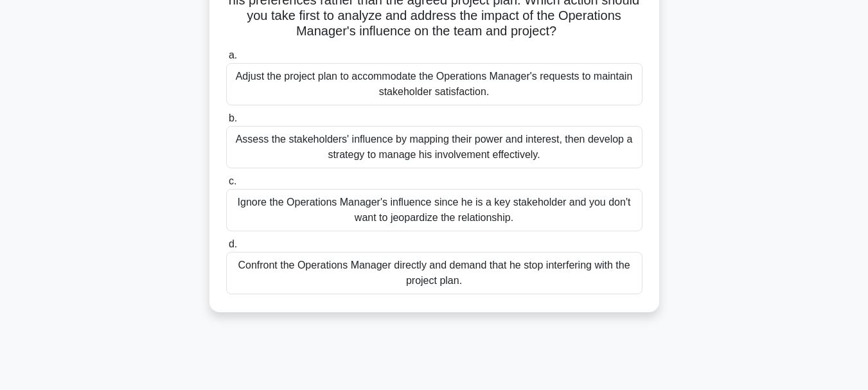
click at [385, 158] on div "Assess the stakeholders' influence by mapping their power and interest, then de…" at bounding box center [434, 147] width 416 height 42
click at [226, 123] on input "b. Assess the stakeholders' influence by mapping their power and interest, then…" at bounding box center [226, 118] width 0 height 8
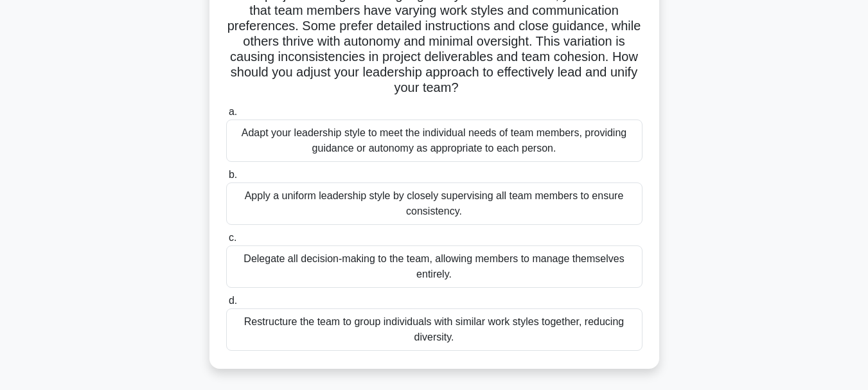
scroll to position [128, 0]
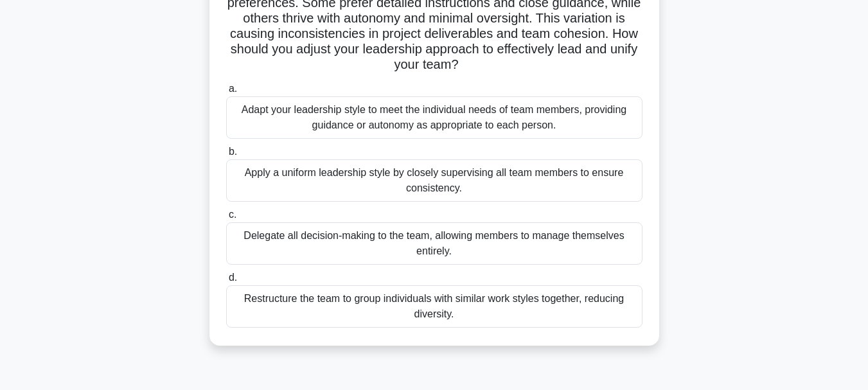
click at [390, 251] on div "Delegate all decision-making to the team, allowing members to manage themselves…" at bounding box center [434, 243] width 416 height 42
click at [226, 219] on input "c. Delegate all decision-making to the team, allowing members to manage themsel…" at bounding box center [226, 215] width 0 height 8
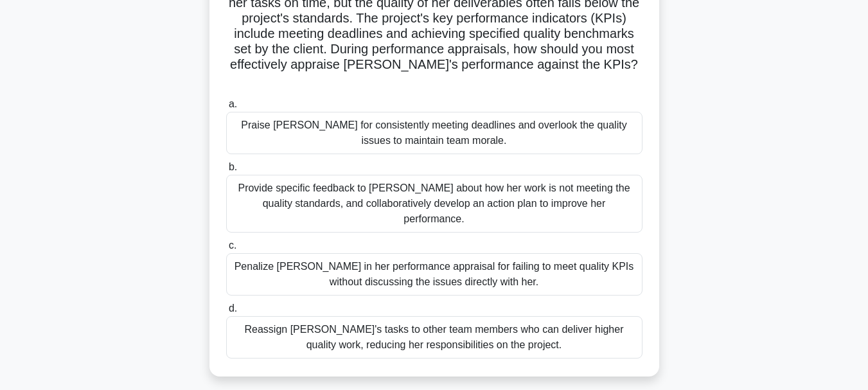
click at [444, 186] on div "Provide specific feedback to [PERSON_NAME] about how her work is not meeting th…" at bounding box center [434, 204] width 416 height 58
click at [226, 172] on input "b. Provide specific feedback to [PERSON_NAME] about how her work is not meeting…" at bounding box center [226, 167] width 0 height 8
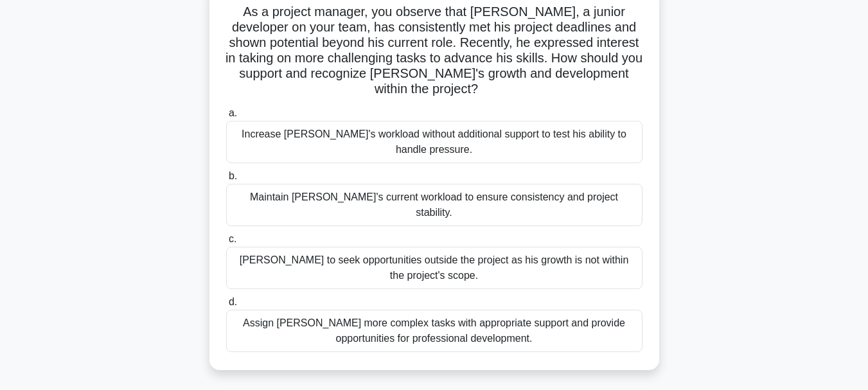
scroll to position [111, 0]
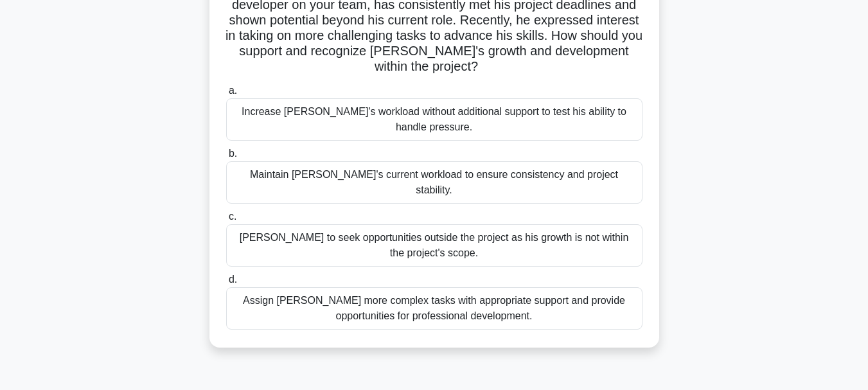
click at [388, 301] on div "Assign [PERSON_NAME] more complex tasks with appropriate support and provide op…" at bounding box center [434, 308] width 416 height 42
click at [226, 284] on input "d. Assign [PERSON_NAME] more complex tasks with appropriate support and provide…" at bounding box center [226, 280] width 0 height 8
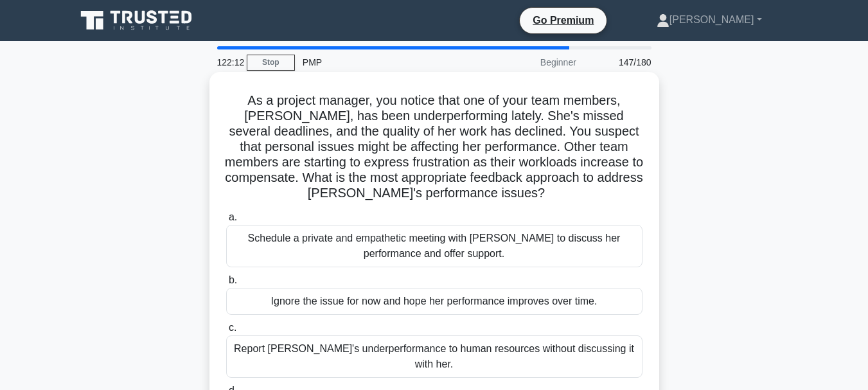
scroll to position [128, 0]
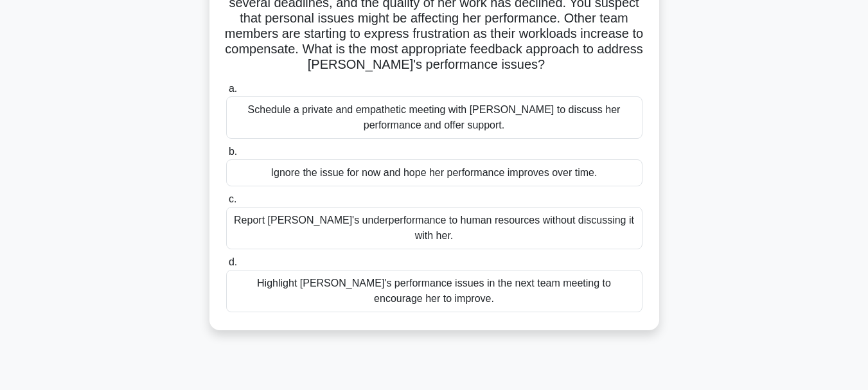
click at [447, 129] on div "Schedule a private and empathetic meeting with [PERSON_NAME] to discuss her per…" at bounding box center [434, 117] width 416 height 42
click at [226, 93] on input "a. Schedule a private and empathetic meeting with [PERSON_NAME] to discuss her …" at bounding box center [226, 89] width 0 height 8
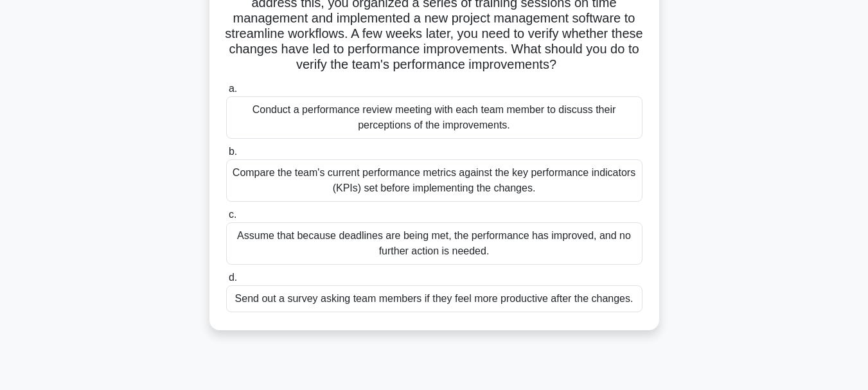
scroll to position [64, 0]
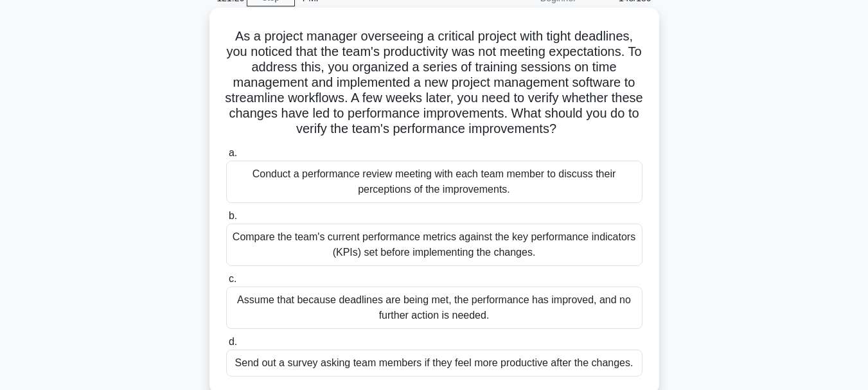
click at [418, 247] on div "Compare the team's current performance metrics against the key performance indi…" at bounding box center [434, 245] width 416 height 42
click at [226, 220] on input "b. Compare the team's current performance metrics against the key performance i…" at bounding box center [226, 216] width 0 height 8
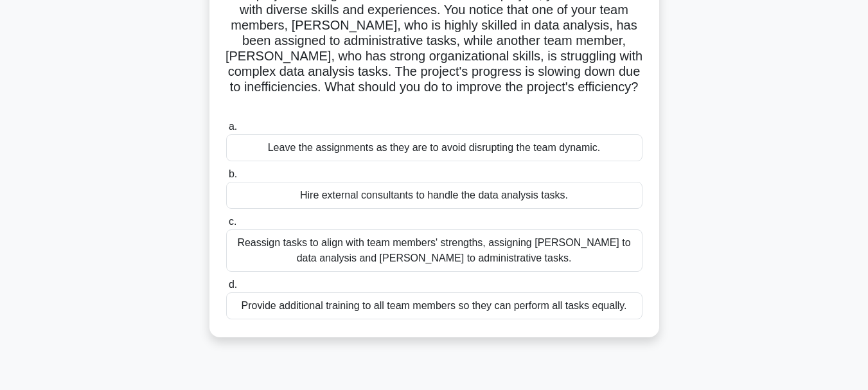
scroll to position [128, 0]
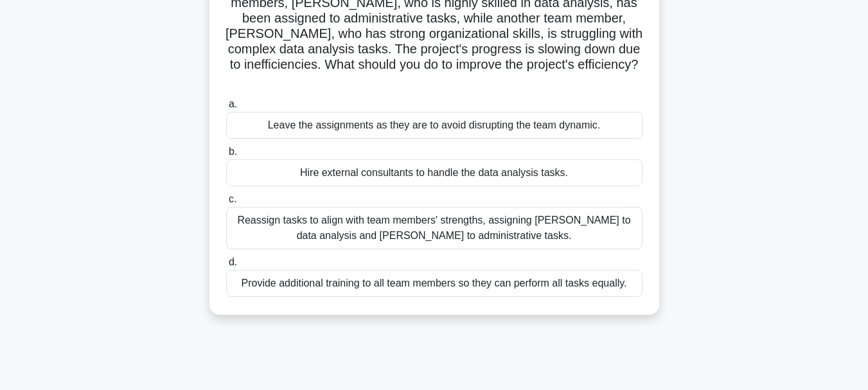
click at [524, 224] on div "Reassign tasks to align with team members' strengths, assigning [PERSON_NAME] t…" at bounding box center [434, 228] width 416 height 42
click at [226, 204] on input "c. Reassign tasks to align with team members' strengths, assigning [PERSON_NAME…" at bounding box center [226, 199] width 0 height 8
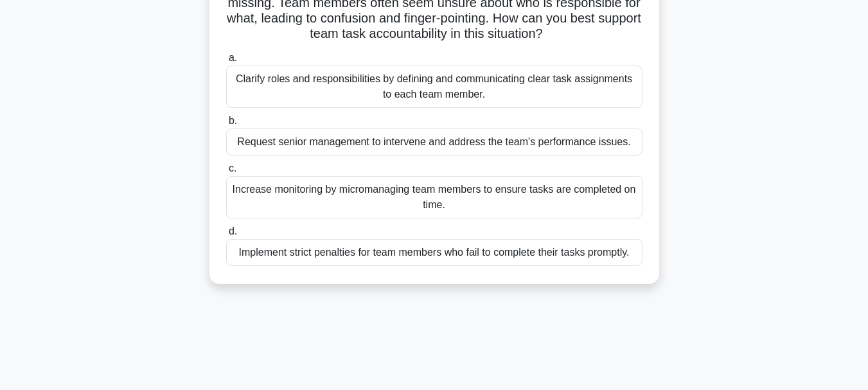
click at [405, 95] on div "Clarify roles and responsibilities by defining and communicating clear task ass…" at bounding box center [434, 87] width 416 height 42
click at [226, 62] on input "a. Clarify roles and responsibilities by defining and communicating clear task …" at bounding box center [226, 58] width 0 height 8
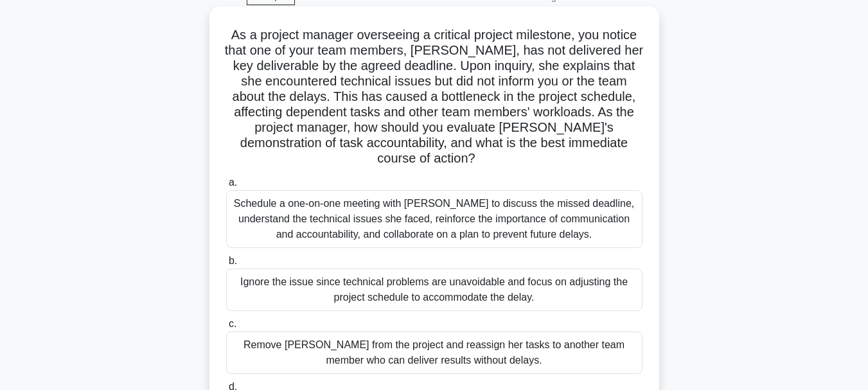
scroll to position [193, 0]
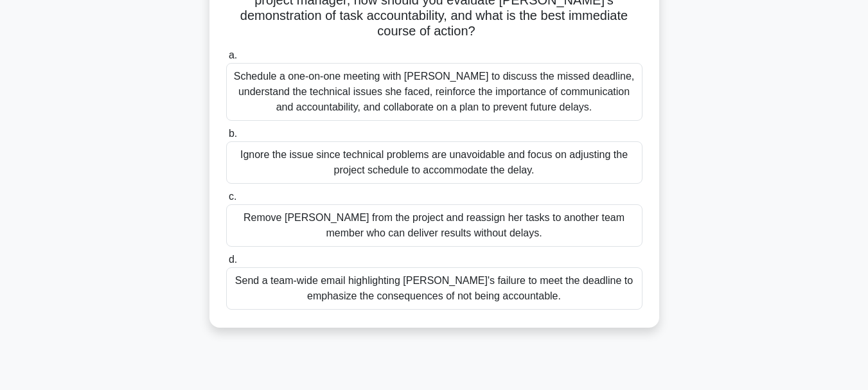
click at [374, 80] on div "Schedule a one-on-one meeting with [PERSON_NAME] to discuss the missed deadline…" at bounding box center [434, 92] width 416 height 58
click at [226, 60] on input "a. Schedule a one-on-one meeting with [PERSON_NAME] to discuss the missed deadl…" at bounding box center [226, 55] width 0 height 8
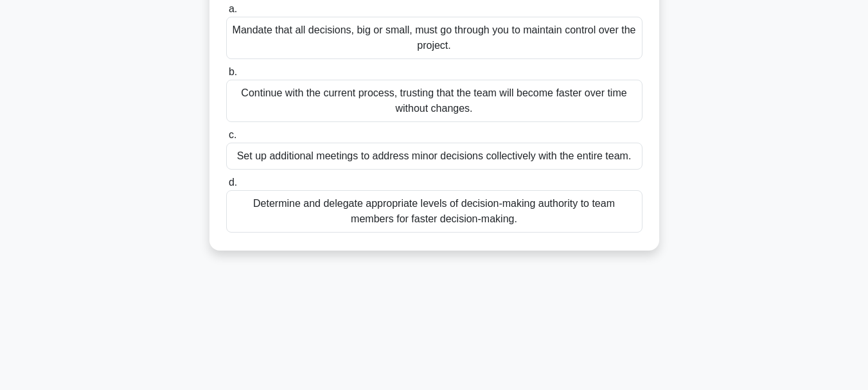
click at [342, 217] on div "Determine and delegate appropriate levels of decision-making authority to team …" at bounding box center [434, 211] width 416 height 42
click at [226, 187] on input "d. Determine and delegate appropriate levels of decision-making authority to te…" at bounding box center [226, 183] width 0 height 8
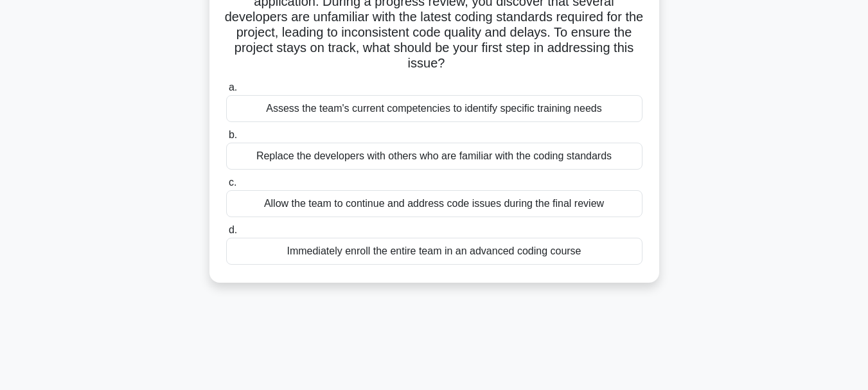
scroll to position [128, 0]
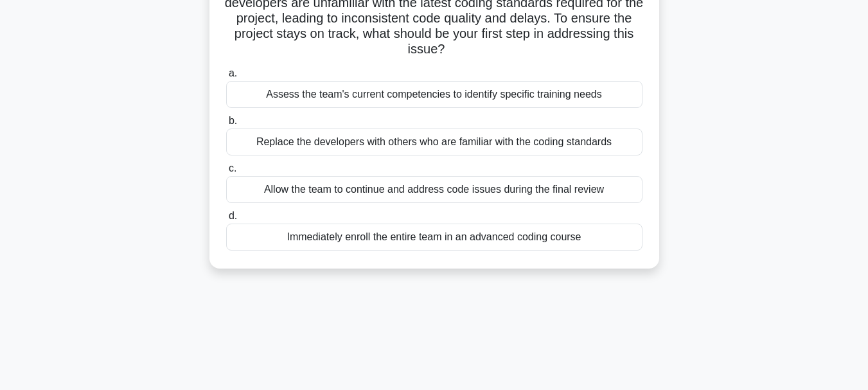
click at [455, 107] on div "Assess the team's current competencies to identify specific training needs" at bounding box center [434, 94] width 416 height 27
click at [226, 78] on input "a. Assess the team's current competencies to identify specific training needs" at bounding box center [226, 73] width 0 height 8
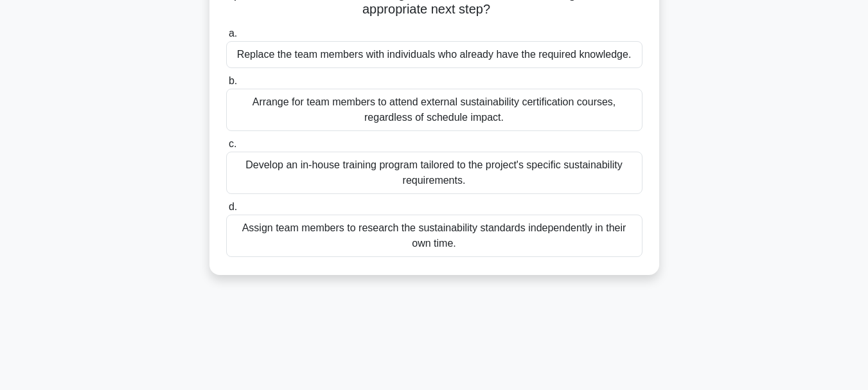
scroll to position [193, 0]
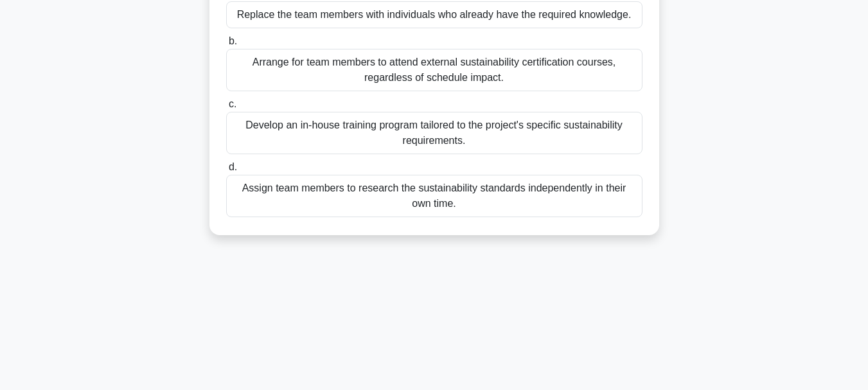
click at [439, 133] on div "Develop an in-house training program tailored to the project's specific sustain…" at bounding box center [434, 133] width 416 height 42
click at [226, 109] on input "c. Develop an in-house training program tailored to the project's specific sust…" at bounding box center [226, 104] width 0 height 8
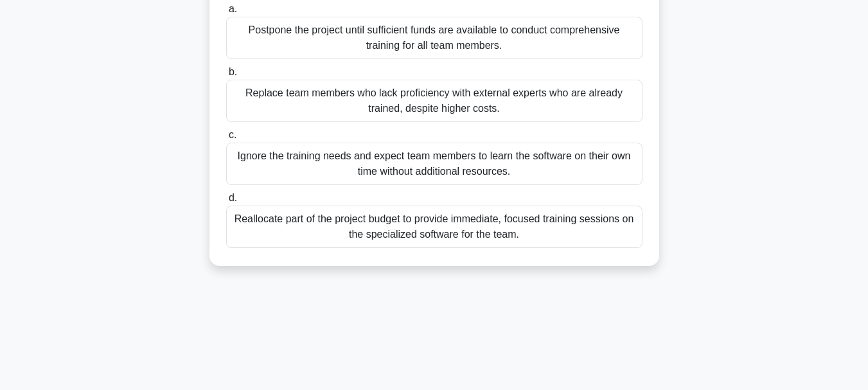
click at [522, 233] on div "Reallocate part of the project budget to provide immediate, focused training se…" at bounding box center [434, 227] width 416 height 42
click at [226, 202] on input "d. Reallocate part of the project budget to provide immediate, focused training…" at bounding box center [226, 198] width 0 height 8
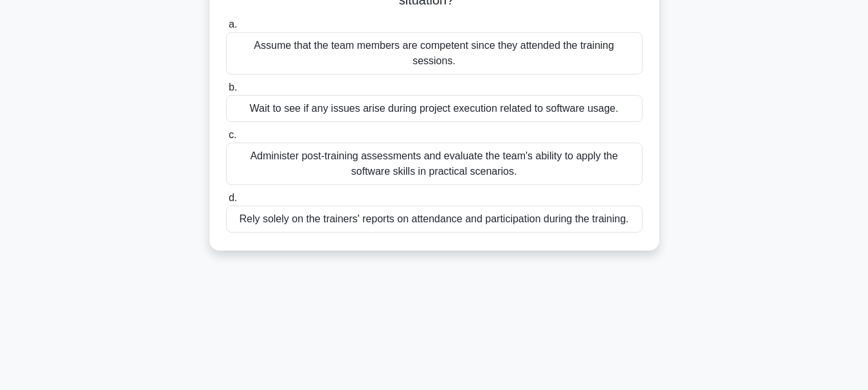
click at [418, 160] on div "Administer post-training assessments and evaluate the team's ability to apply t…" at bounding box center [434, 164] width 416 height 42
click at [226, 139] on input "c. Administer post-training assessments and evaluate the team's ability to appl…" at bounding box center [226, 135] width 0 height 8
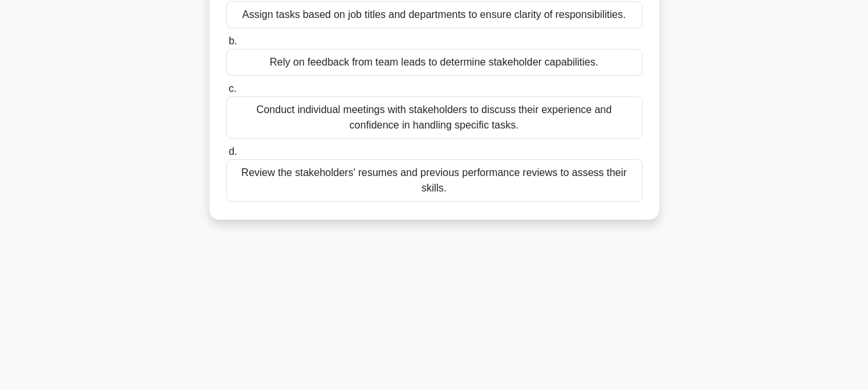
click at [486, 123] on div "Conduct individual meetings with stakeholders to discuss their experience and c…" at bounding box center [434, 117] width 416 height 42
click at [226, 93] on input "c. Conduct individual meetings with stakeholders to discuss their experience an…" at bounding box center [226, 89] width 0 height 8
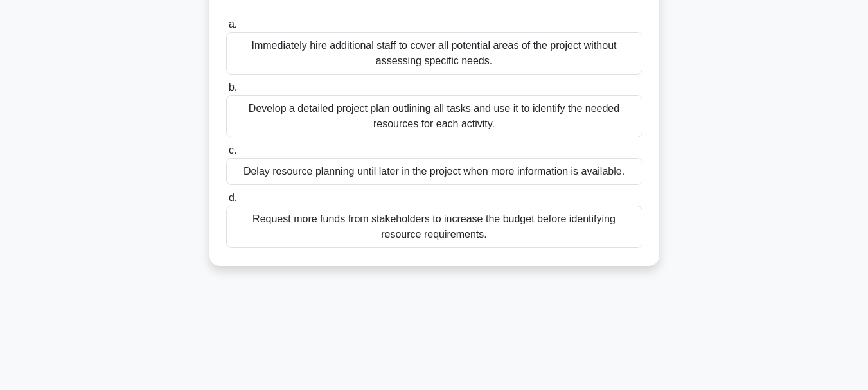
click at [461, 123] on div "Develop a detailed project plan outlining all tasks and use it to identify the …" at bounding box center [434, 116] width 416 height 42
click at [226, 92] on input "b. Develop a detailed project plan outlining all tasks and use it to identify t…" at bounding box center [226, 88] width 0 height 8
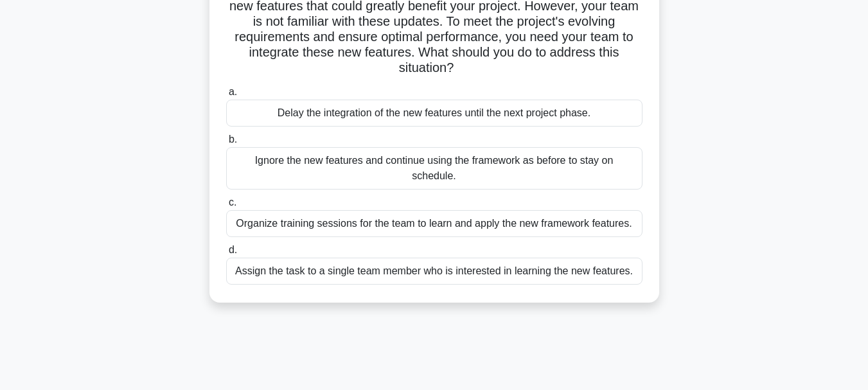
scroll to position [128, 0]
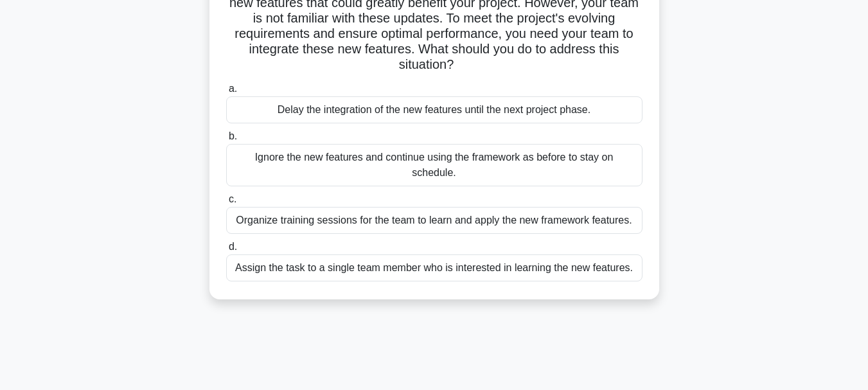
click at [413, 213] on div "Organize training sessions for the team to learn and apply the new framework fe…" at bounding box center [434, 220] width 416 height 27
click at [226, 204] on input "c. Organize training sessions for the team to learn and apply the new framework…" at bounding box center [226, 199] width 0 height 8
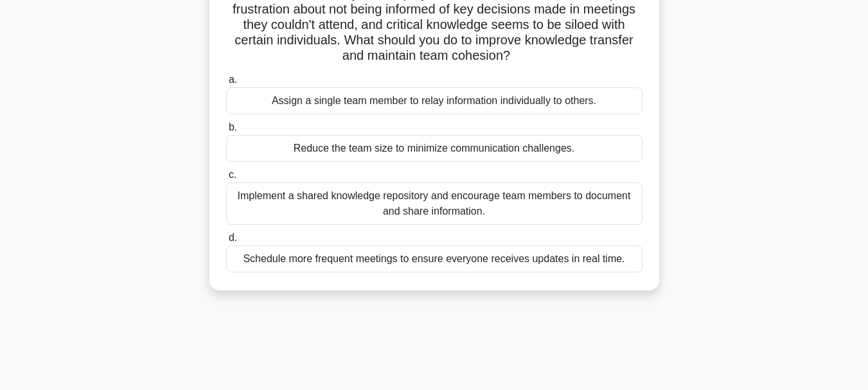
scroll to position [193, 0]
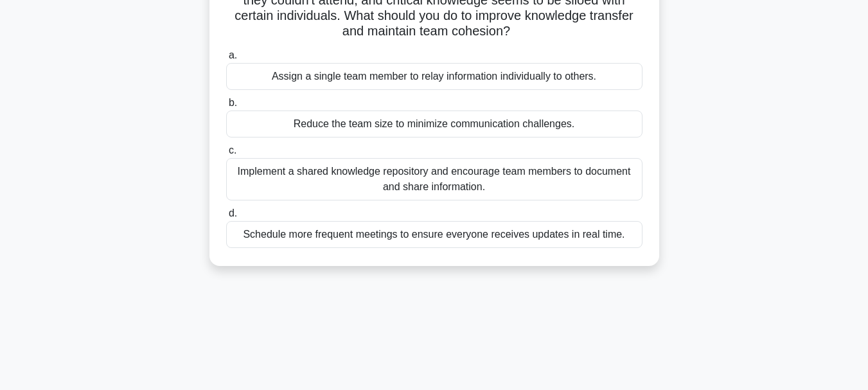
click at [357, 179] on div "Implement a shared knowledge repository and encourage team members to document …" at bounding box center [434, 179] width 416 height 42
click at [310, 179] on div "Implement a shared knowledge repository and encourage team members to document …" at bounding box center [434, 179] width 416 height 42
click at [226, 155] on input "c. Implement a shared knowledge repository and encourage team members to docume…" at bounding box center [226, 150] width 0 height 8
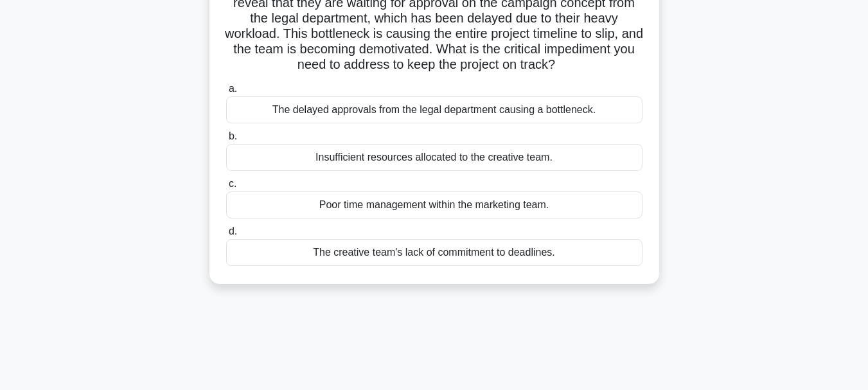
scroll to position [64, 0]
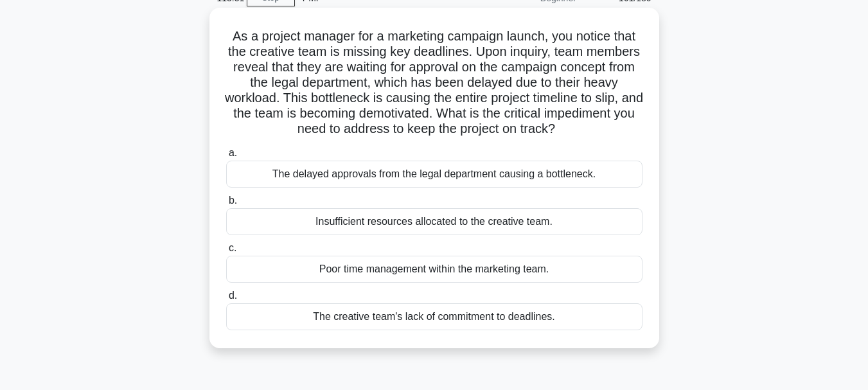
click at [448, 188] on div "The delayed approvals from the legal department causing a bottleneck." at bounding box center [434, 174] width 416 height 27
click at [226, 157] on input "a. The delayed approvals from the legal department causing a bottleneck." at bounding box center [226, 153] width 0 height 8
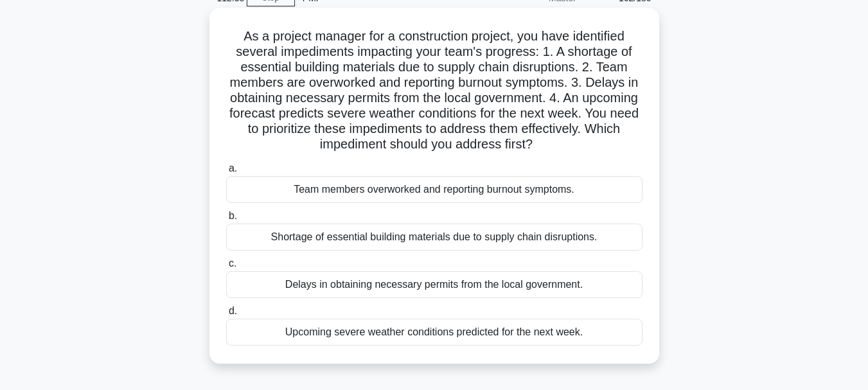
click at [386, 291] on div "Delays in obtaining necessary permits from the local government." at bounding box center [434, 284] width 416 height 27
click at [226, 268] on input "c. Delays in obtaining necessary permits from the local government." at bounding box center [226, 263] width 0 height 8
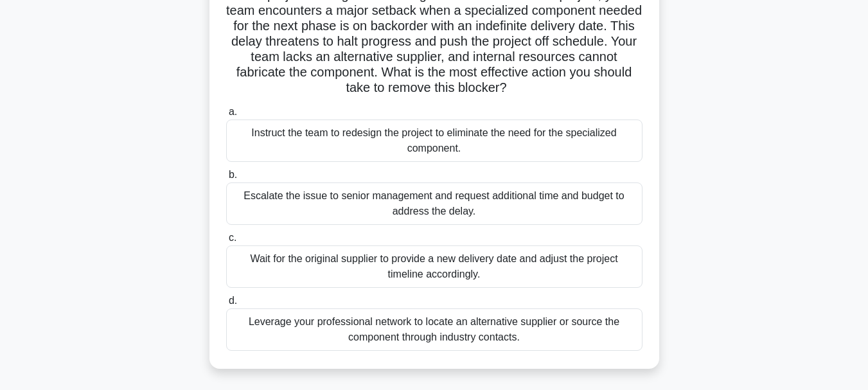
scroll to position [128, 0]
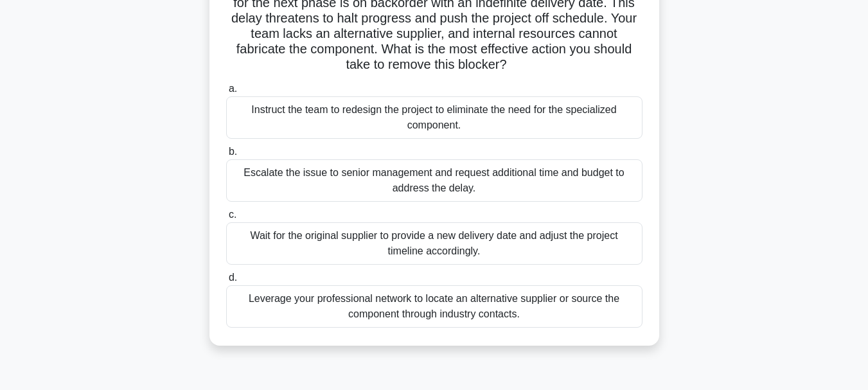
click at [326, 313] on div "Leverage your professional network to locate an alternative supplier or source …" at bounding box center [434, 306] width 416 height 42
click at [226, 282] on input "d. Leverage your professional network to locate an alternative supplier or sour…" at bounding box center [226, 278] width 0 height 8
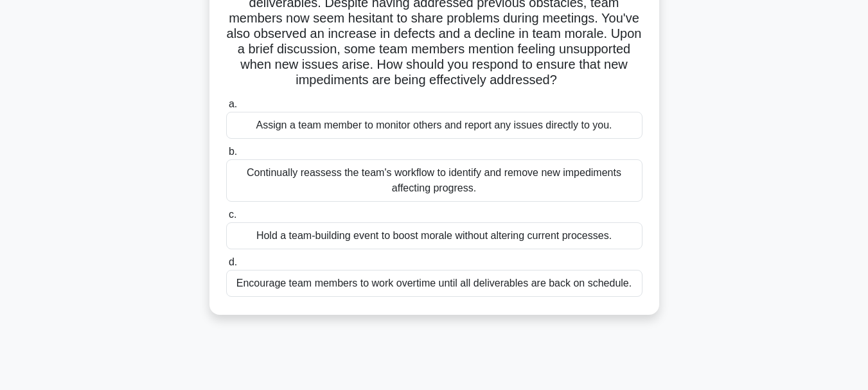
click at [495, 175] on div "Continually reassess the team's workflow to identify and remove new impediments…" at bounding box center [434, 180] width 416 height 42
click at [226, 156] on input "b. Continually reassess the team's workflow to identify and remove new impedime…" at bounding box center [226, 152] width 0 height 8
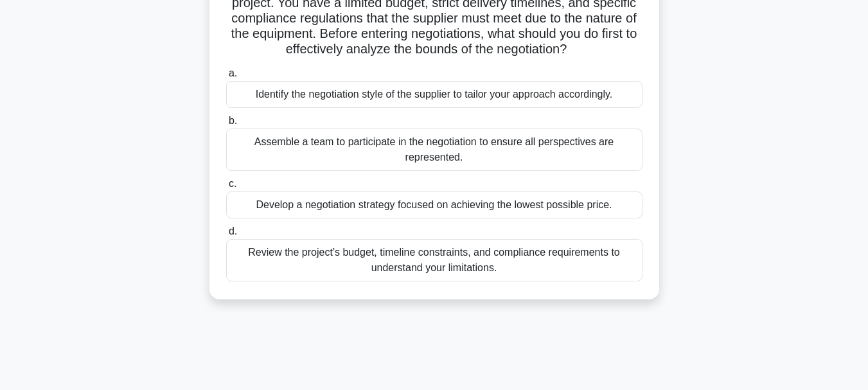
click at [527, 251] on div "Review the project's budget, timeline constraints, and compliance requirements …" at bounding box center [434, 260] width 416 height 42
click at [226, 236] on input "d. Review the project's budget, timeline constraints, and compliance requiremen…" at bounding box center [226, 231] width 0 height 8
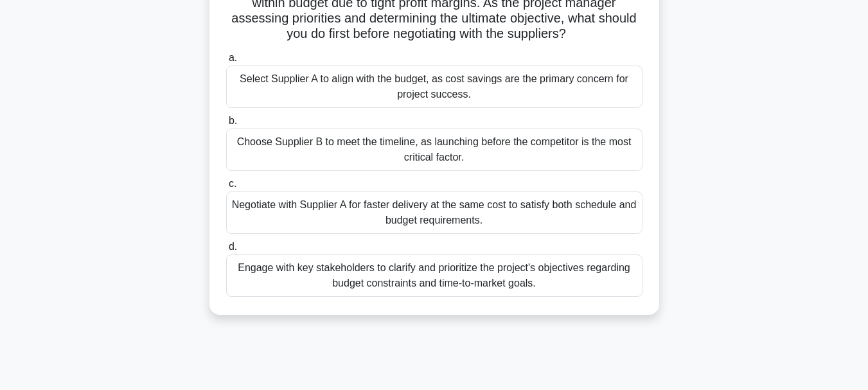
scroll to position [257, 0]
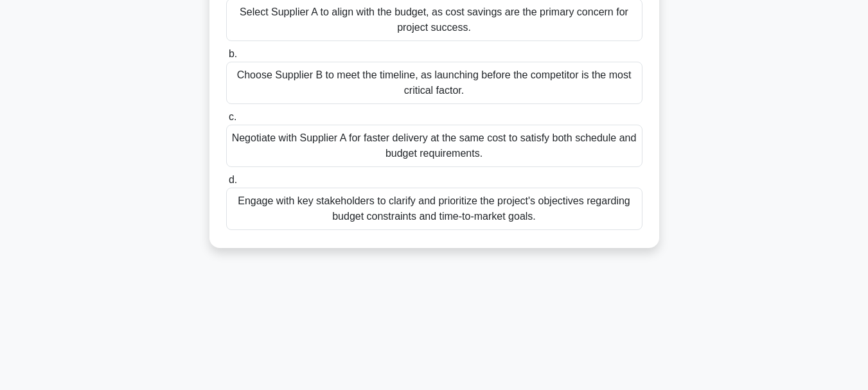
click at [541, 217] on div "Engage with key stakeholders to clarify and prioritize the project's objectives…" at bounding box center [434, 209] width 416 height 42
click at [226, 184] on input "d. Engage with key stakeholders to clarify and prioritize the project's objecti…" at bounding box center [226, 180] width 0 height 8
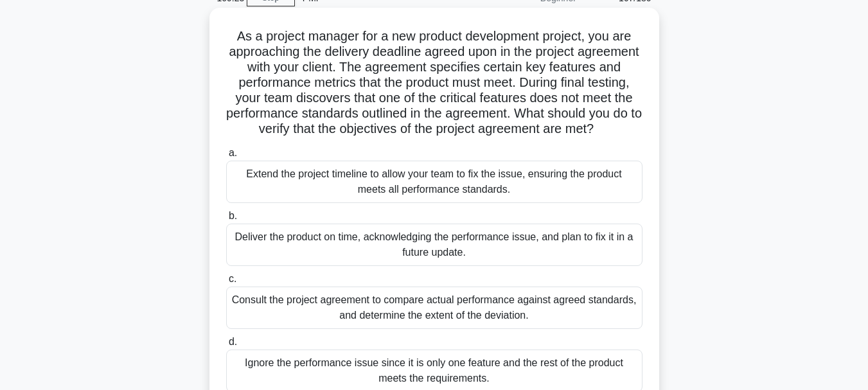
scroll to position [128, 0]
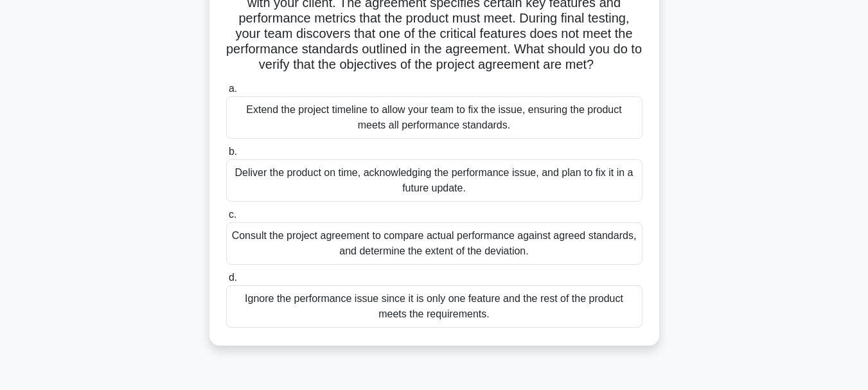
click at [438, 265] on div "Consult the project agreement to compare actual performance against agreed stan…" at bounding box center [434, 243] width 416 height 42
click at [226, 219] on input "c. Consult the project agreement to compare actual performance against agreed s…" at bounding box center [226, 215] width 0 height 8
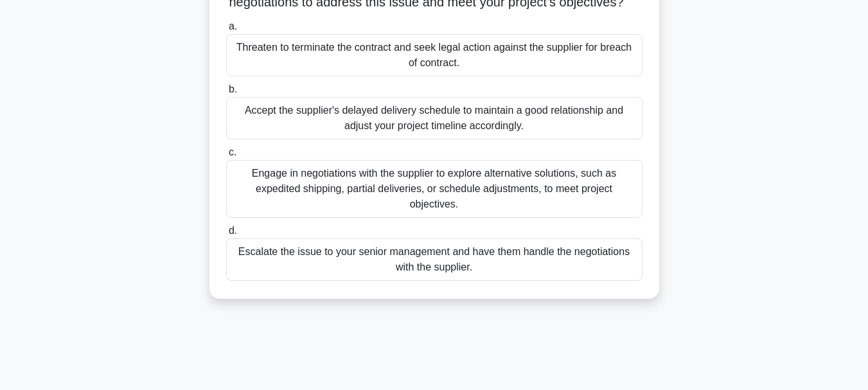
scroll to position [257, 0]
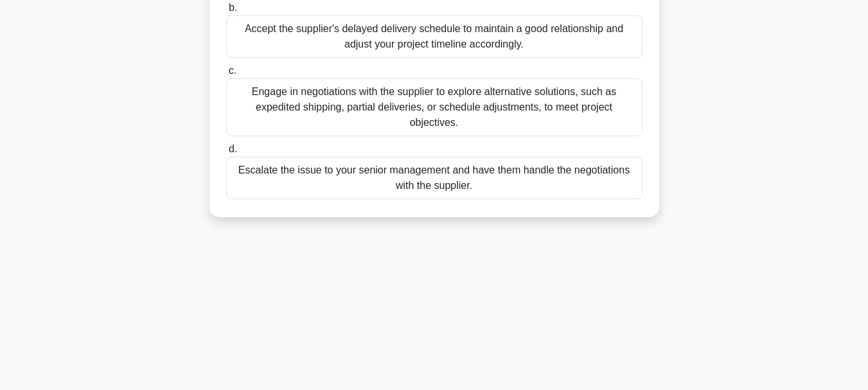
click at [476, 134] on div "Engage in negotiations with the supplier to explore alternative solutions, such…" at bounding box center [434, 107] width 416 height 58
click at [226, 75] on input "c. Engage in negotiations with the supplier to explore alternative solutions, s…" at bounding box center [226, 71] width 0 height 8
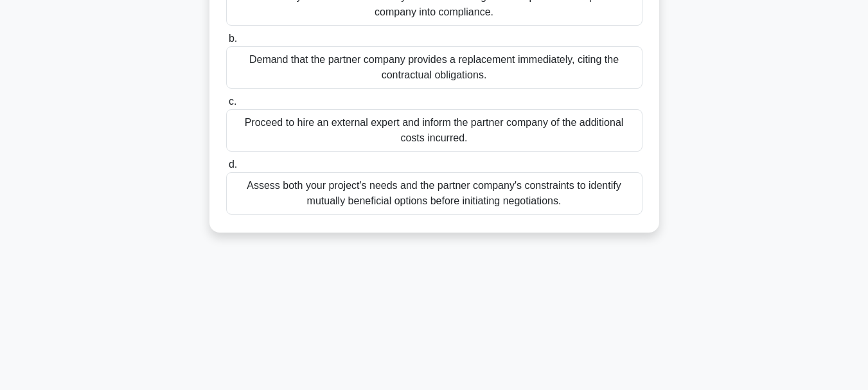
click at [498, 198] on div "Assess both your project's needs and the partner company's constraints to ident…" at bounding box center [434, 193] width 416 height 42
click at [226, 169] on input "d. Assess both your project's needs and the partner company's constraints to id…" at bounding box center [226, 165] width 0 height 8
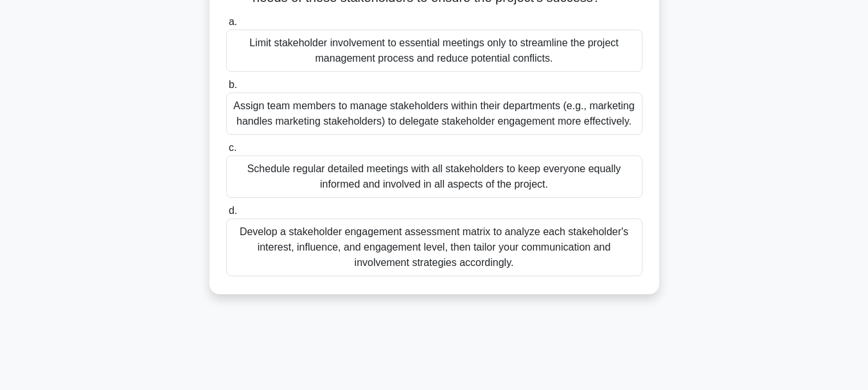
click at [533, 263] on div "Develop a stakeholder engagement assessment matrix to analyze each stakeholder'…" at bounding box center [434, 247] width 416 height 58
click at [226, 215] on input "d. Develop a stakeholder engagement assessment matrix to analyze each stakehold…" at bounding box center [226, 211] width 0 height 8
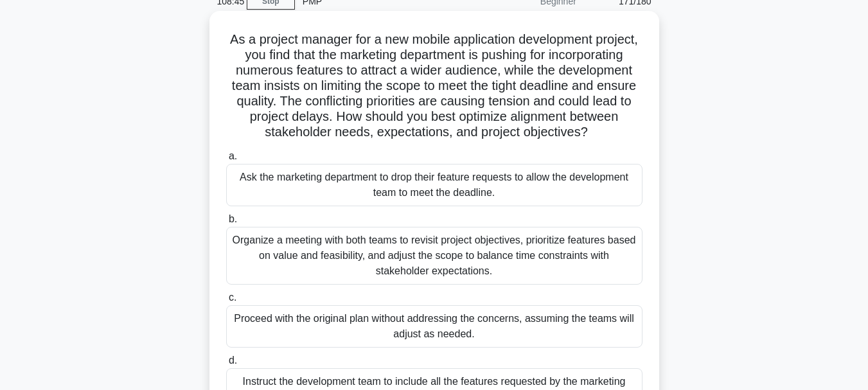
scroll to position [128, 0]
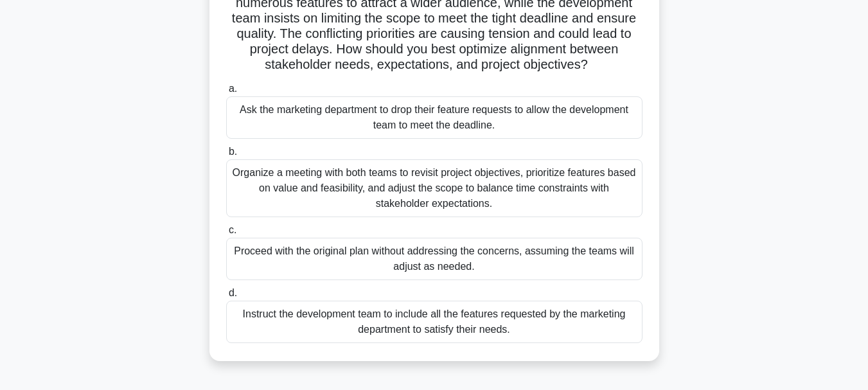
click at [335, 202] on div "Organize a meeting with both teams to revisit project objectives, prioritize fe…" at bounding box center [434, 188] width 416 height 58
click at [226, 156] on input "b. Organize a meeting with both teams to revisit project objectives, prioritize…" at bounding box center [226, 152] width 0 height 8
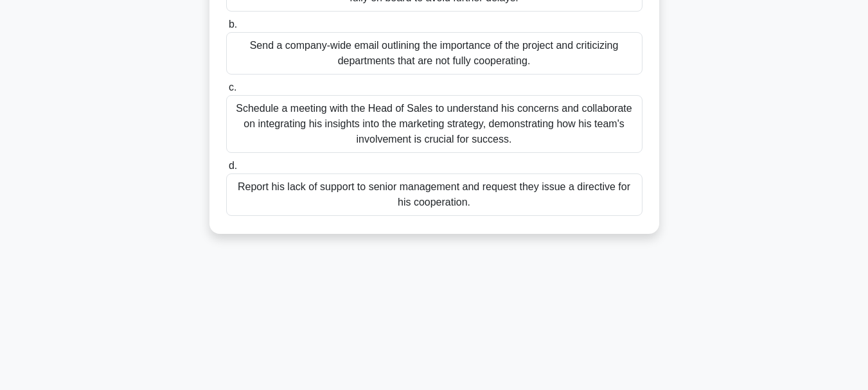
scroll to position [257, 0]
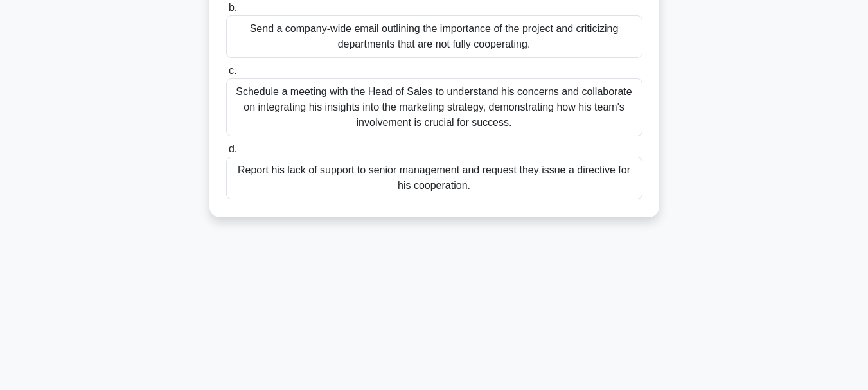
click at [334, 136] on div "Schedule a meeting with the Head of Sales to understand his concerns and collab…" at bounding box center [434, 107] width 416 height 58
click at [226, 75] on input "c. Schedule a meeting with the Head of Sales to understand his concerns and col…" at bounding box center [226, 71] width 0 height 8
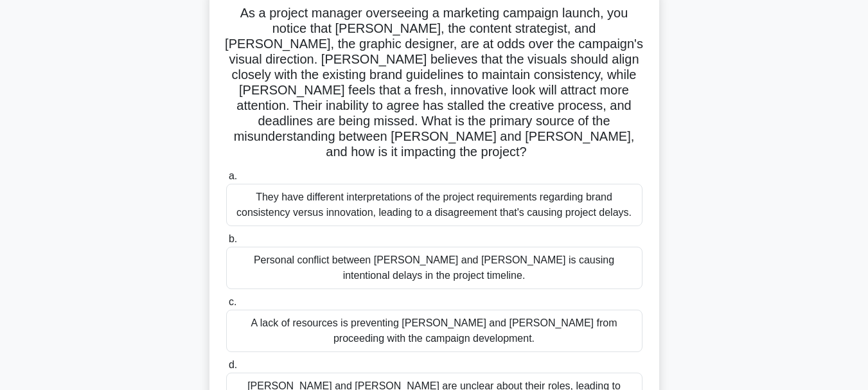
scroll to position [64, 0]
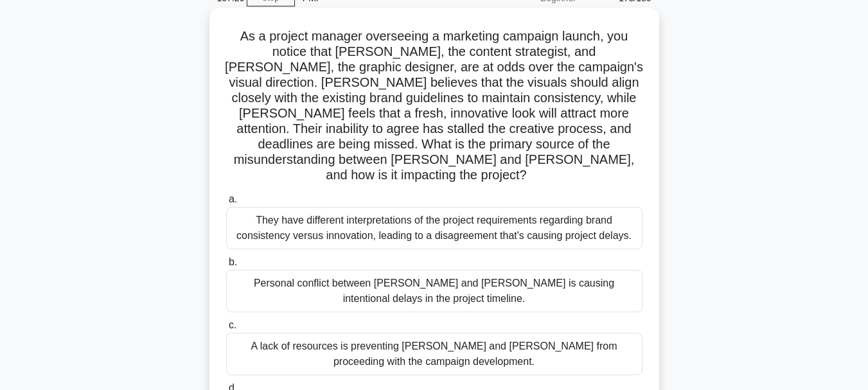
click at [466, 226] on div "They have different interpretations of the project requirements regarding brand…" at bounding box center [434, 228] width 416 height 42
click at [226, 204] on input "a. They have different interpretations of the project requirements regarding br…" at bounding box center [226, 199] width 0 height 8
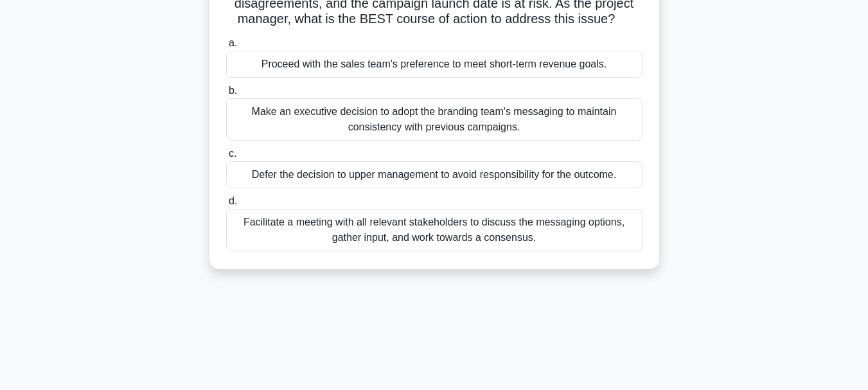
scroll to position [193, 0]
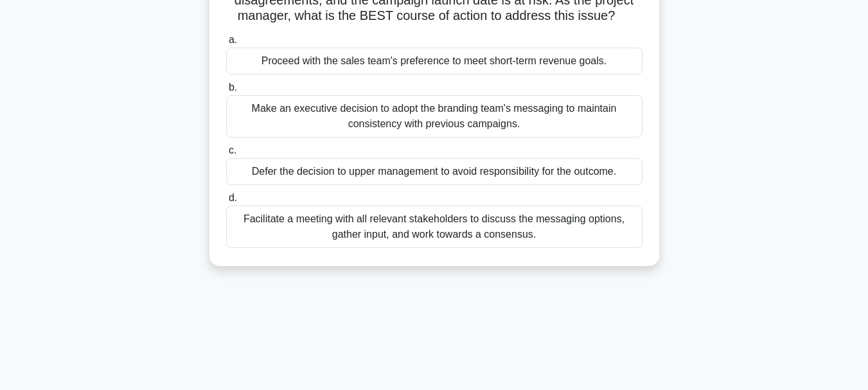
click at [422, 236] on div "Facilitate a meeting with all relevant stakeholders to discuss the messaging op…" at bounding box center [434, 227] width 416 height 42
click at [226, 202] on input "d. Facilitate a meeting with all relevant stakeholders to discuss the messaging…" at bounding box center [226, 198] width 0 height 8
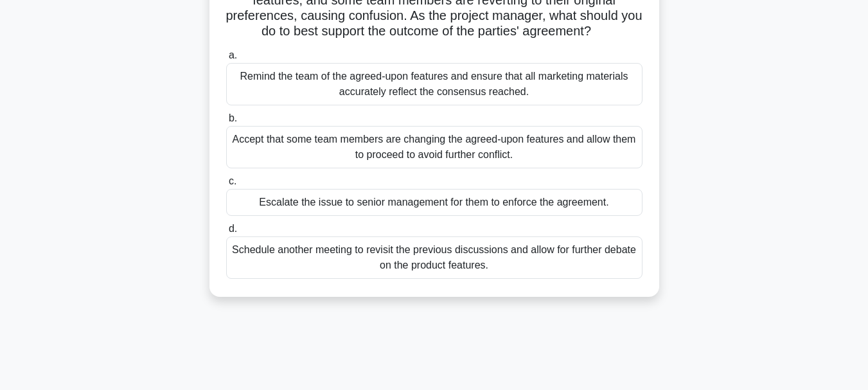
click at [364, 279] on div "Schedule another meeting to revisit the previous discussions and allow for furt…" at bounding box center [434, 257] width 416 height 42
click at [226, 233] on input "d. Schedule another meeting to revisit the previous discussions and allow for f…" at bounding box center [226, 229] width 0 height 8
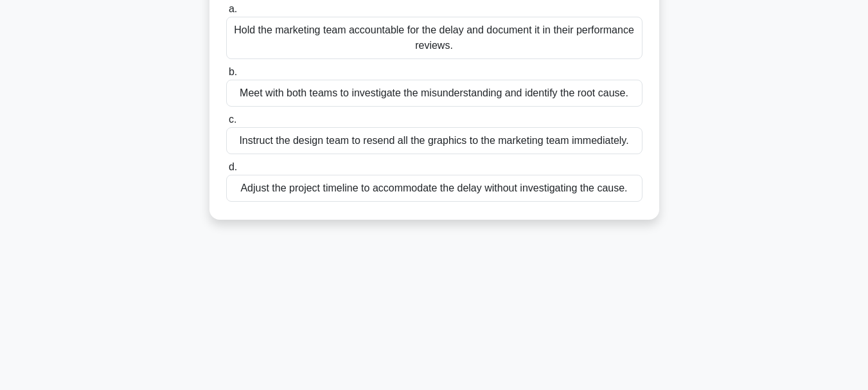
click at [558, 98] on div "Meet with both teams to investigate the misunderstanding and identify the root …" at bounding box center [434, 93] width 416 height 27
click at [226, 76] on input "b. Meet with both teams to investigate the misunderstanding and identify the ro…" at bounding box center [226, 72] width 0 height 8
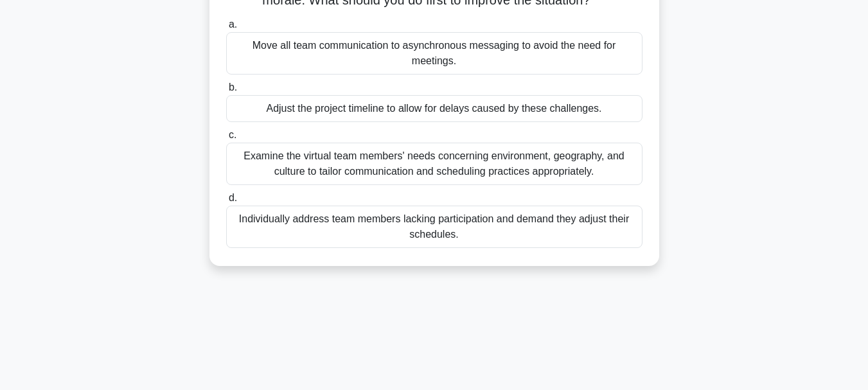
click at [515, 165] on div "Examine the virtual team members' needs concerning environment, geography, and …" at bounding box center [434, 164] width 416 height 42
click at [226, 139] on input "c. Examine the virtual team members' needs concerning environment, geography, a…" at bounding box center [226, 135] width 0 height 8
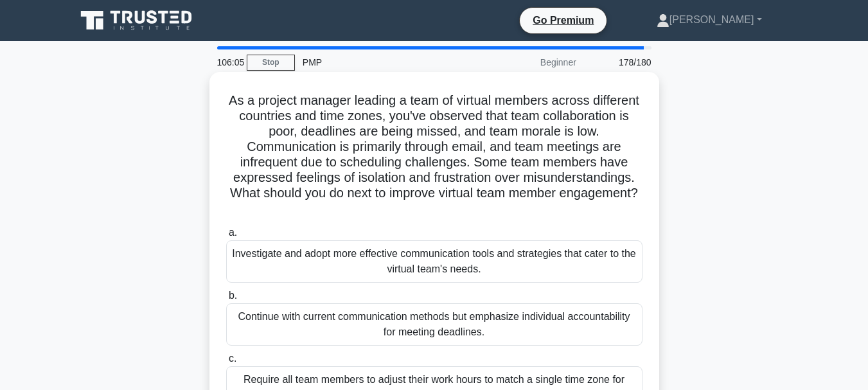
scroll to position [128, 0]
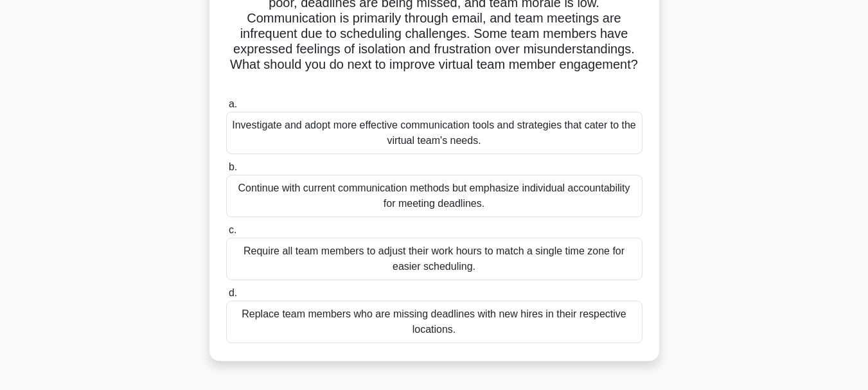
click at [452, 148] on div "Investigate and adopt more effective communication tools and strategies that ca…" at bounding box center [434, 133] width 416 height 42
click at [226, 109] on input "a. Investigate and adopt more effective communication tools and strategies that…" at bounding box center [226, 104] width 0 height 8
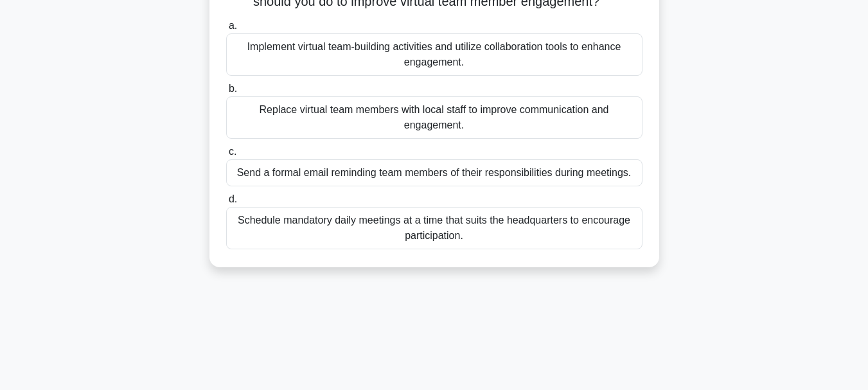
scroll to position [193, 0]
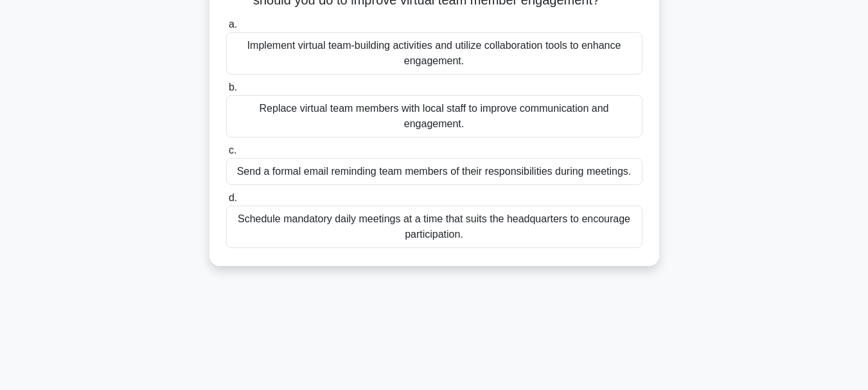
click at [516, 73] on div "Implement virtual team-building activities and utilize collaboration tools to e…" at bounding box center [434, 53] width 416 height 42
click at [226, 29] on input "a. Implement virtual team-building activities and utilize collaboration tools t…" at bounding box center [226, 25] width 0 height 8
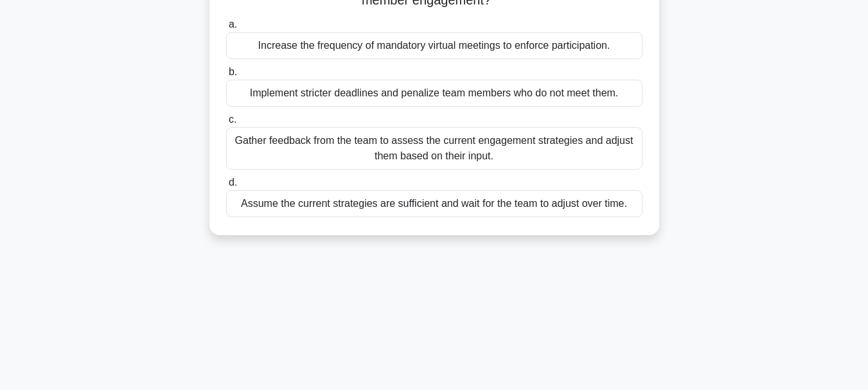
click at [421, 155] on div "Gather feedback from the team to assess the current engagement strategies and a…" at bounding box center [434, 148] width 416 height 42
click at [226, 124] on input "c. Gather feedback from the team to assess the current engagement strategies an…" at bounding box center [226, 120] width 0 height 8
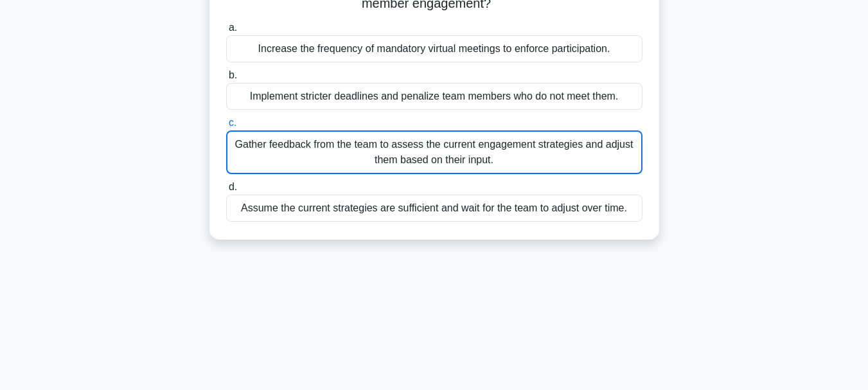
click at [179, 250] on div "As a project manager leading a virtual team spread across different time zones,…" at bounding box center [434, 68] width 732 height 373
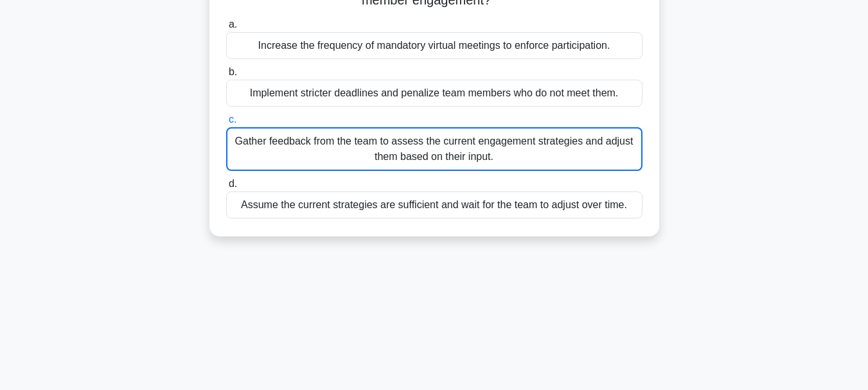
click at [312, 154] on div "Gather feedback from the team to assess the current engagement strategies and a…" at bounding box center [434, 149] width 416 height 44
click at [226, 124] on input "c. Gather feedback from the team to assess the current engagement strategies an…" at bounding box center [226, 120] width 0 height 8
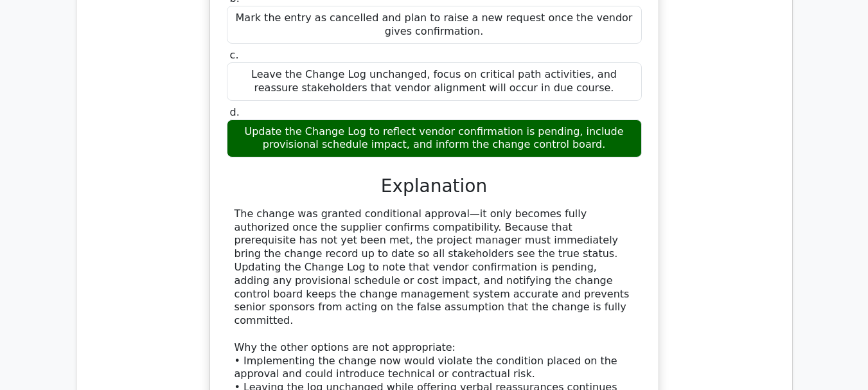
scroll to position [1542, 0]
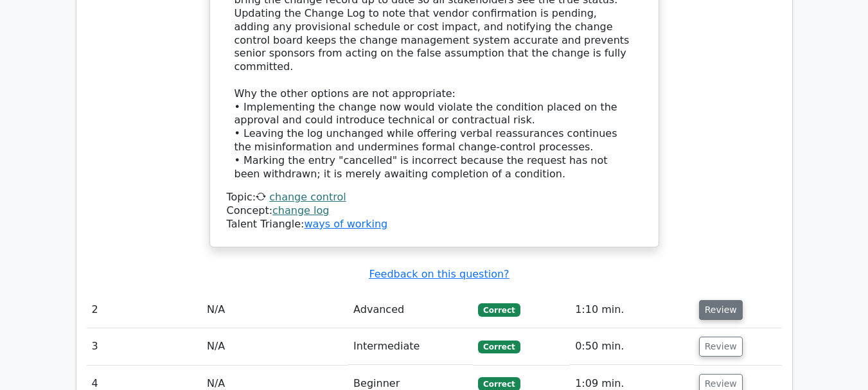
click at [711, 300] on button "Review" at bounding box center [721, 310] width 44 height 20
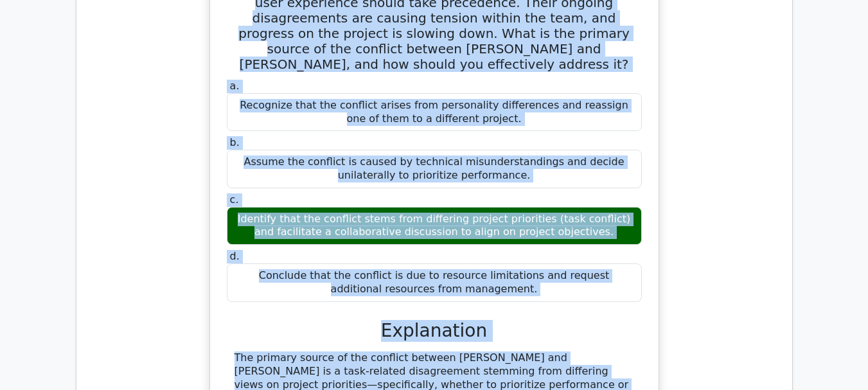
scroll to position [2091, 0]
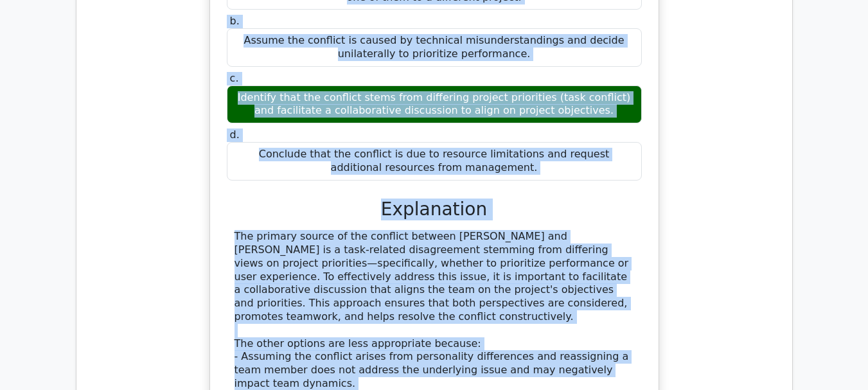
drag, startPoint x: 236, startPoint y: 70, endPoint x: 480, endPoint y: 50, distance: 245.5
click at [480, 50] on div "As a project manager, you notice that your team members, John and Sarah, are in…" at bounding box center [434, 122] width 438 height 683
copy div "As a project manager, you notice that your team members, John and Sarah, are in…"
